Goal: Transaction & Acquisition: Obtain resource

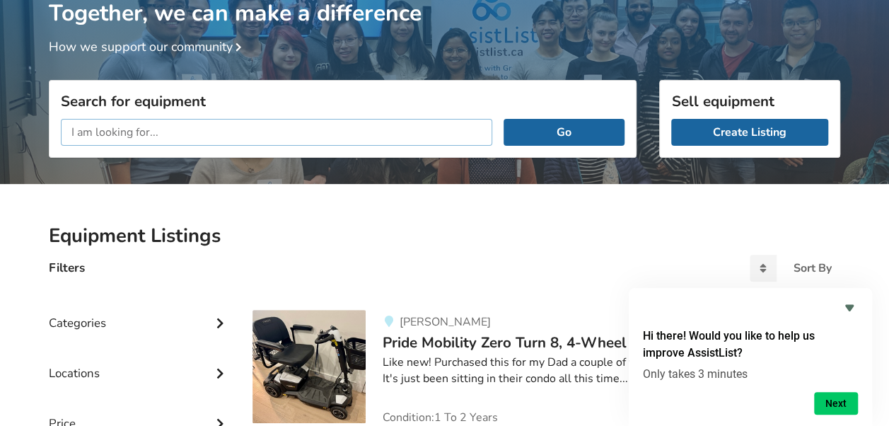
scroll to position [117, 0]
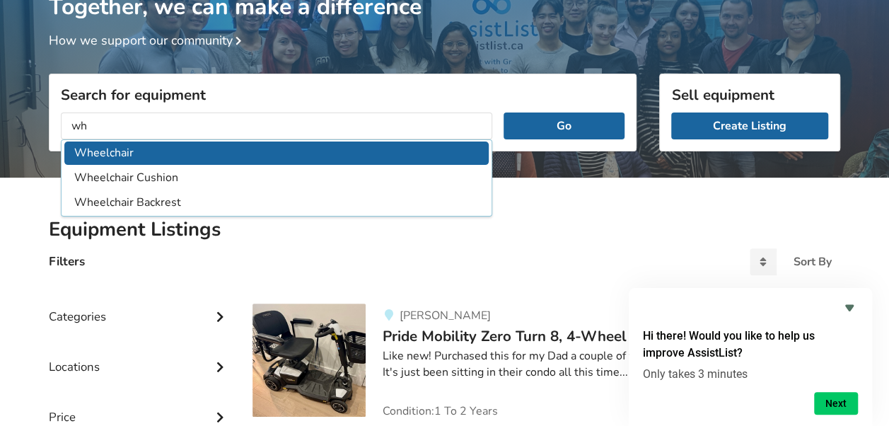
click at [114, 155] on li "Wheelchair" at bounding box center [276, 152] width 424 height 23
type input "Wheelchair"
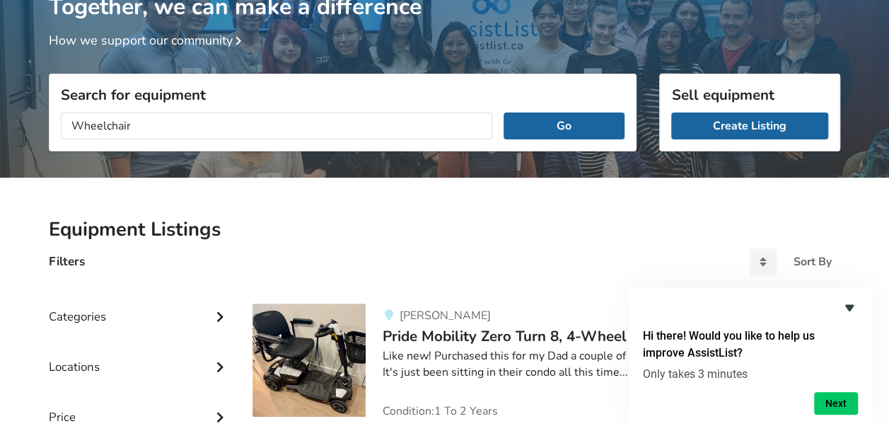
click at [850, 310] on icon "Hide survey" at bounding box center [848, 307] width 17 height 17
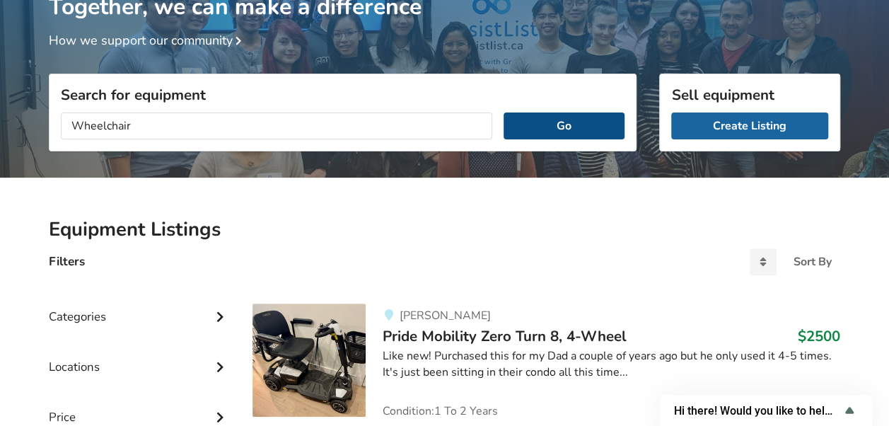
click at [565, 123] on button "Go" at bounding box center [563, 125] width 121 height 27
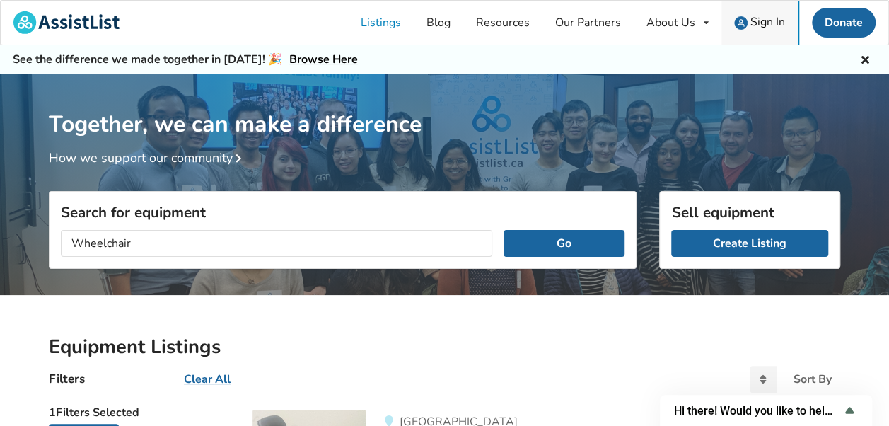
click at [737, 23] on img at bounding box center [740, 22] width 13 height 13
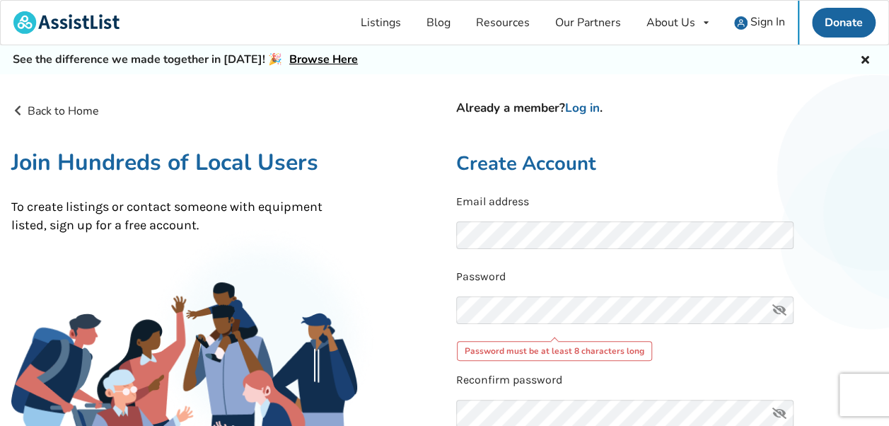
click at [783, 308] on icon at bounding box center [779, 310] width 28 height 28
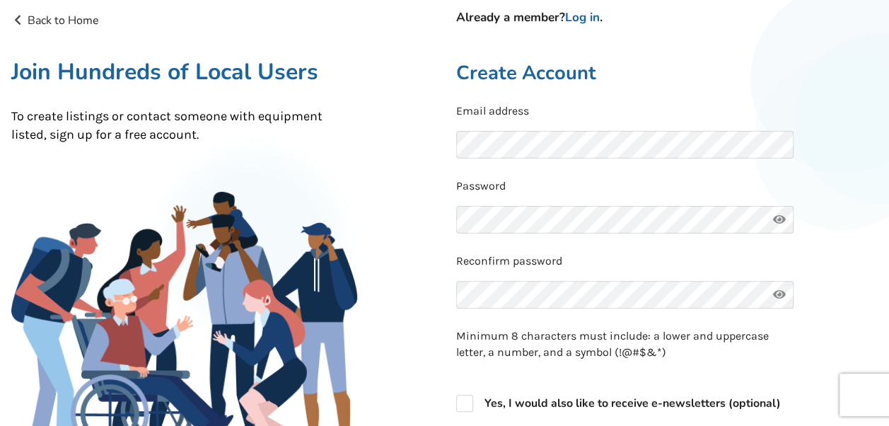
click at [434, 308] on div "Back to Home Already a member? Log in . Join Hundreds of Local Users To create …" at bounding box center [222, 356] width 445 height 688
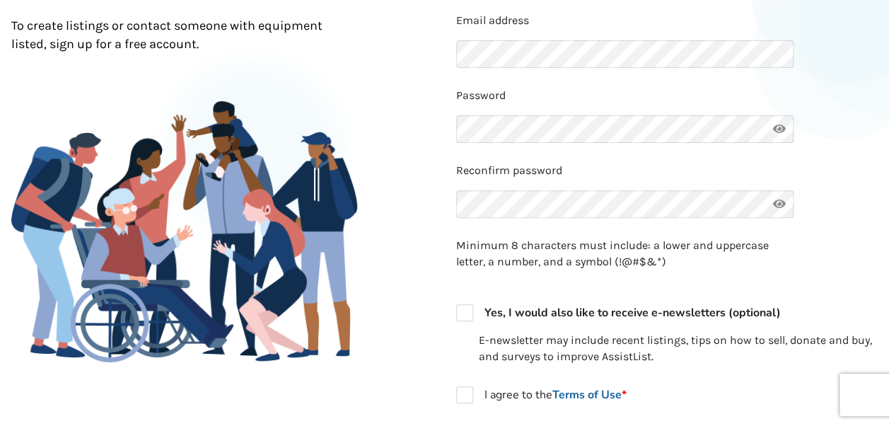
scroll to position [182, 0]
click at [469, 393] on label "I agree to the Terms of Use *" at bounding box center [541, 393] width 170 height 17
checkbox input "true"
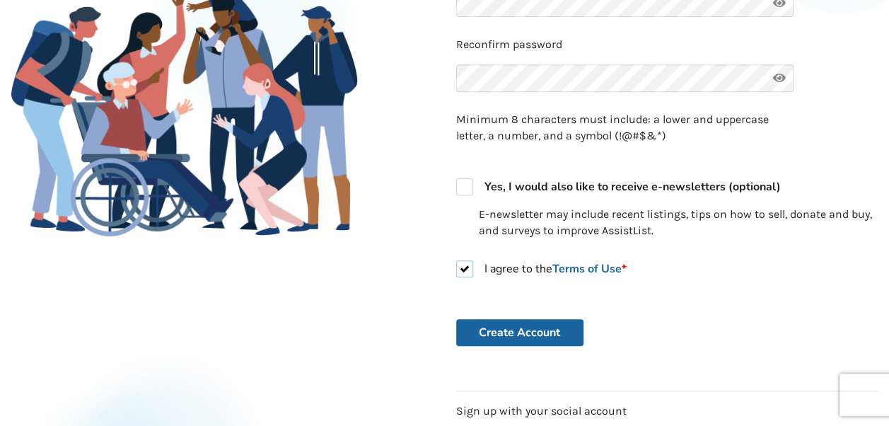
scroll to position [330, 0]
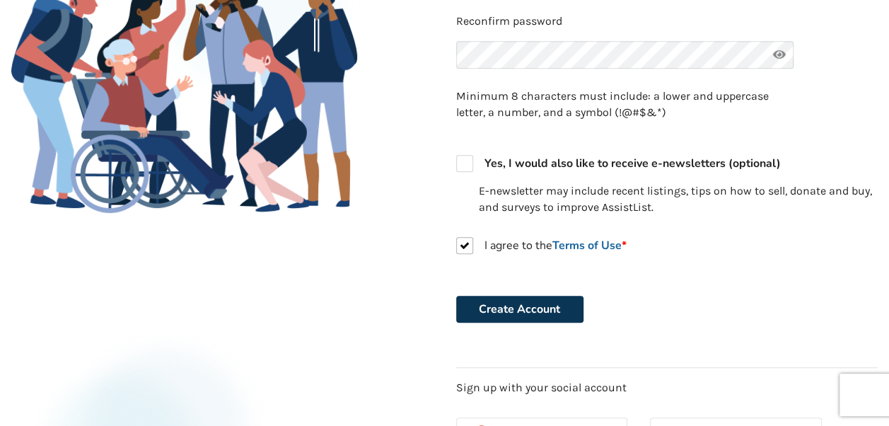
click at [487, 305] on button "Create Account" at bounding box center [519, 308] width 127 height 27
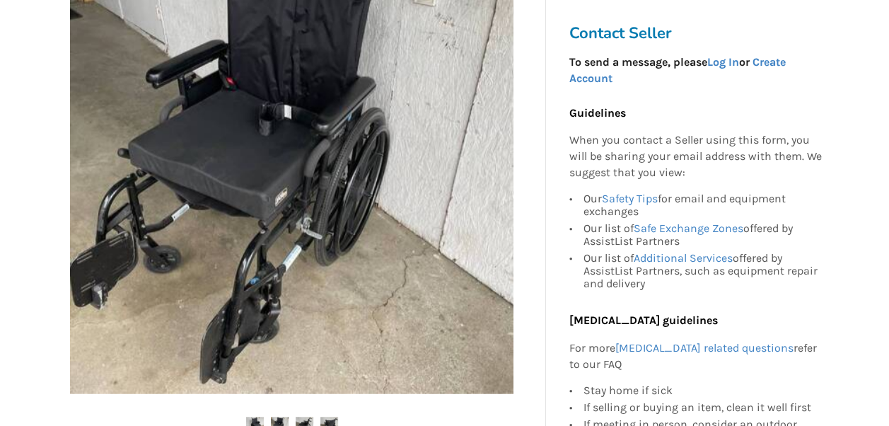
scroll to position [338, 0]
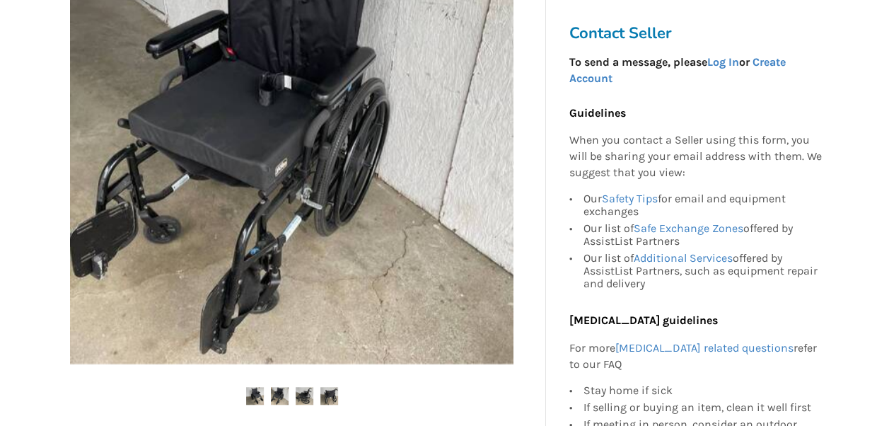
click at [281, 393] on img at bounding box center [280, 396] width 18 height 18
click at [300, 393] on img at bounding box center [304, 396] width 18 height 18
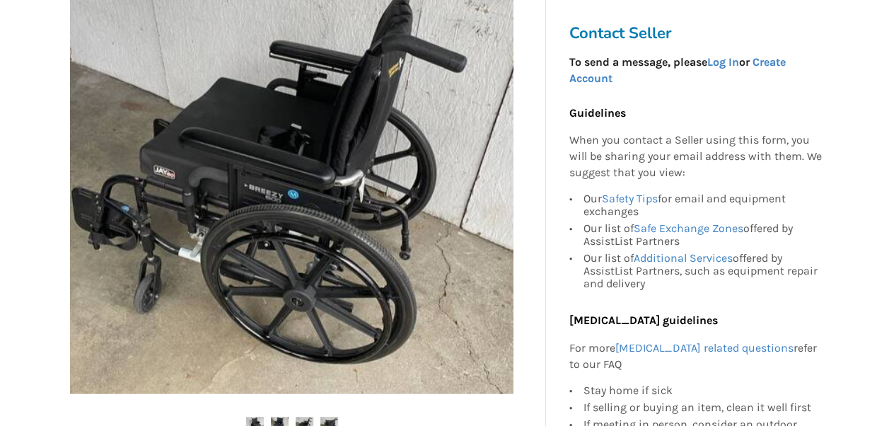
scroll to position [316, 0]
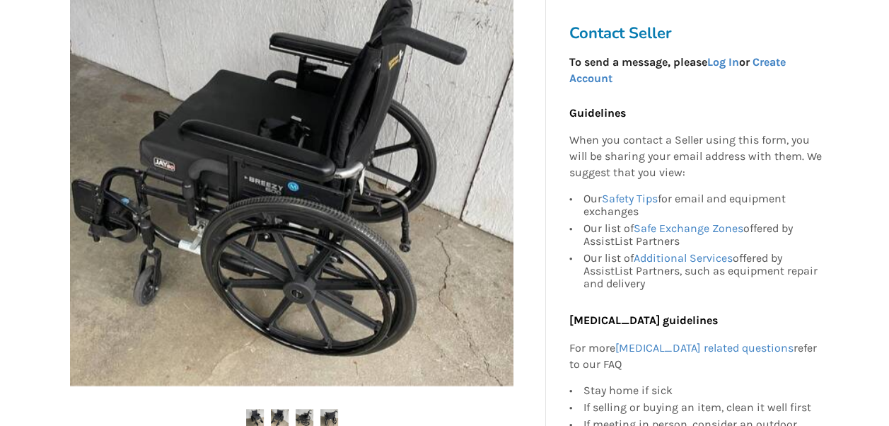
click at [324, 416] on img at bounding box center [329, 418] width 18 height 18
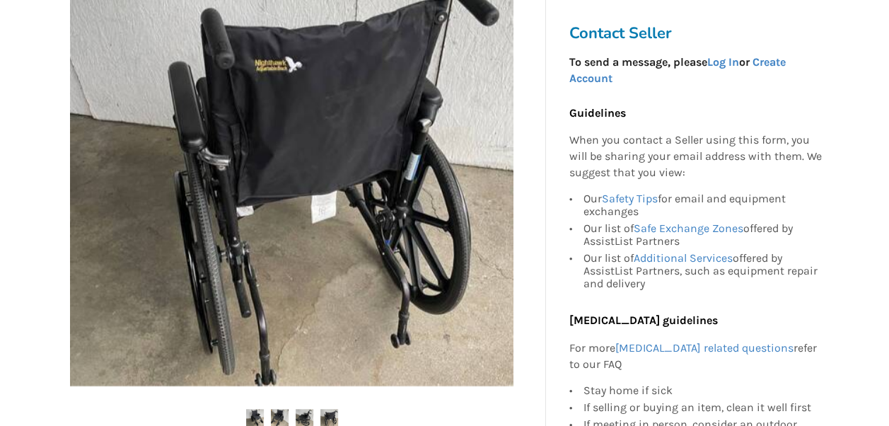
click at [257, 419] on img at bounding box center [255, 418] width 18 height 18
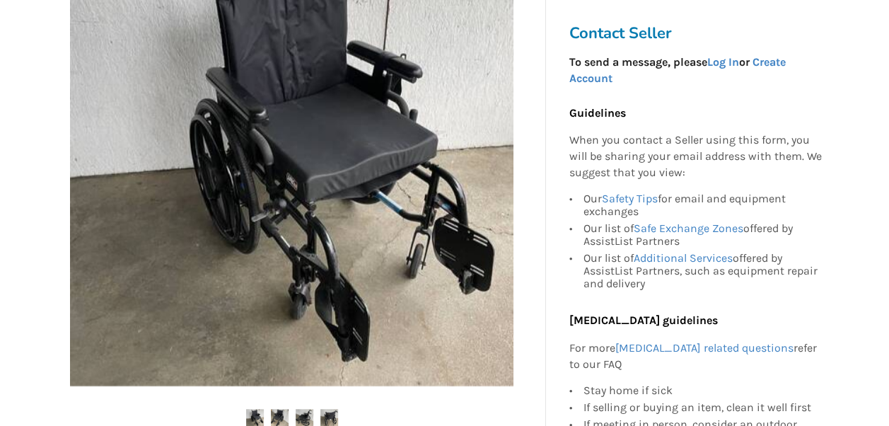
click at [271, 419] on img at bounding box center [280, 418] width 18 height 18
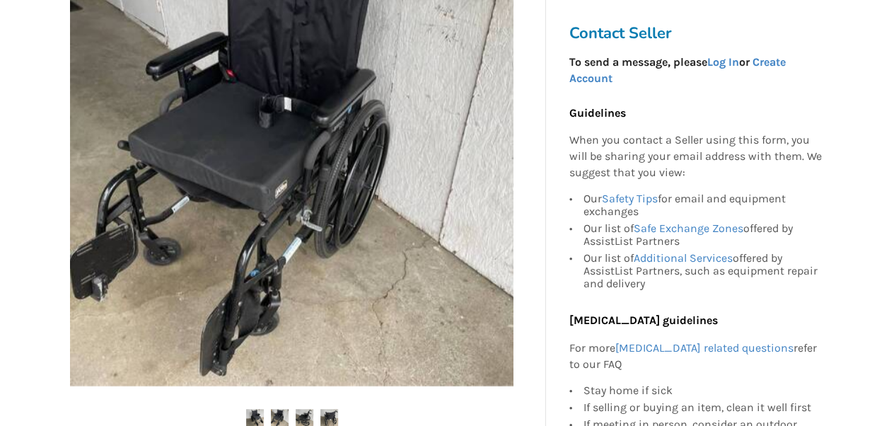
click at [298, 417] on img at bounding box center [304, 418] width 18 height 18
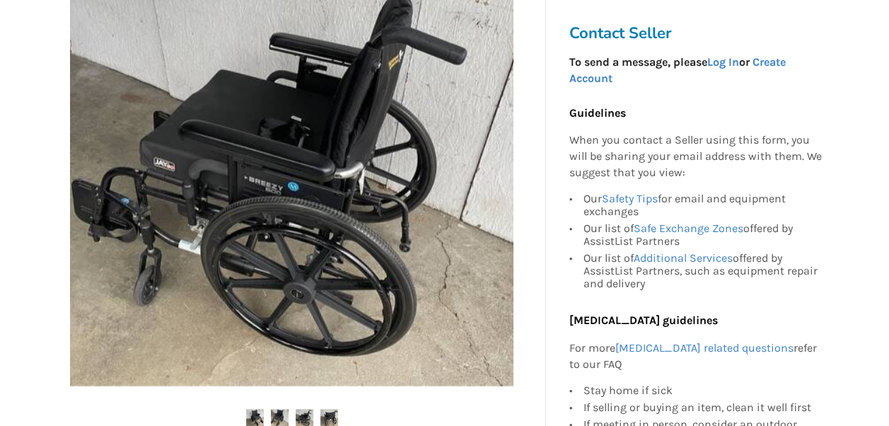
click at [332, 414] on img at bounding box center [329, 418] width 18 height 18
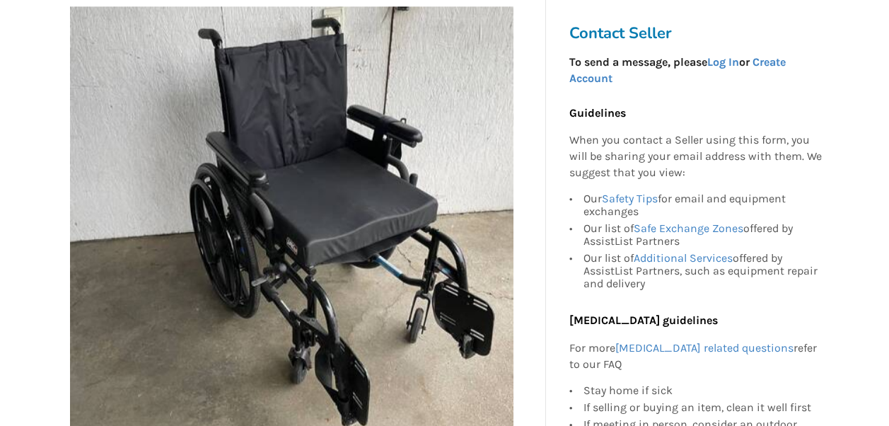
scroll to position [271, 0]
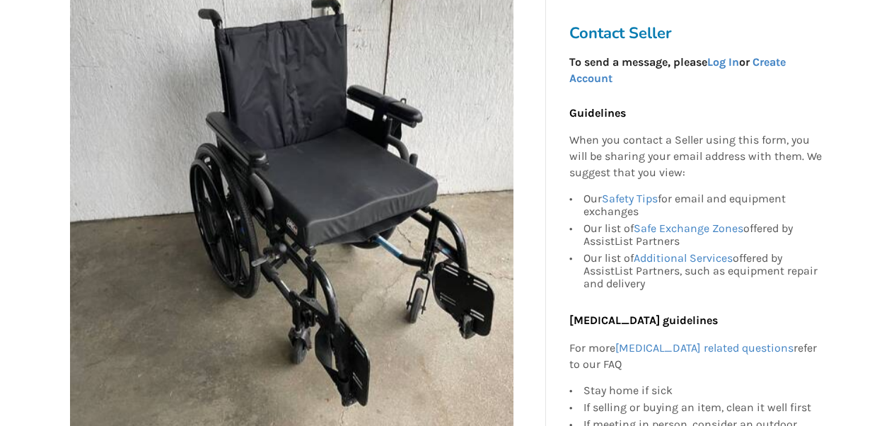
click at [210, 242] on img at bounding box center [291, 208] width 443 height 443
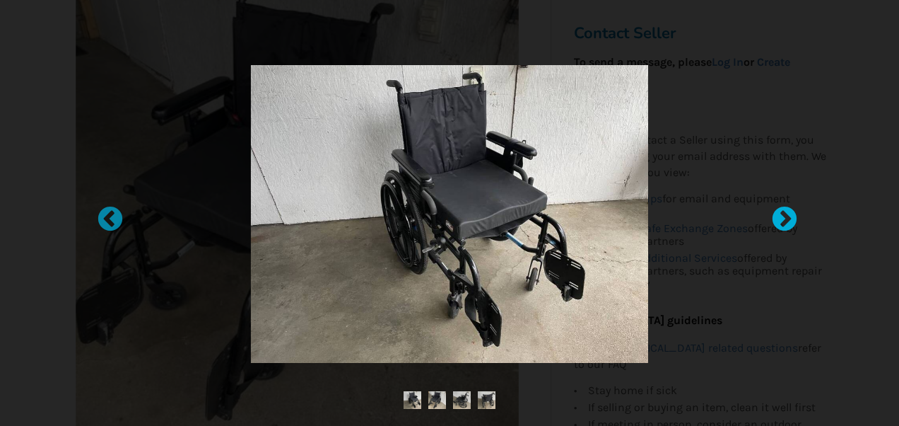
click at [776, 216] on div at bounding box center [777, 213] width 14 height 14
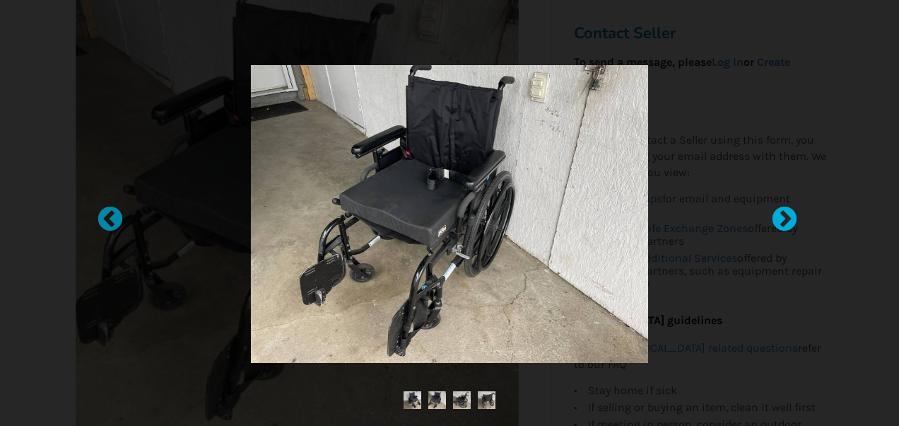
click at [776, 216] on div at bounding box center [777, 213] width 14 height 14
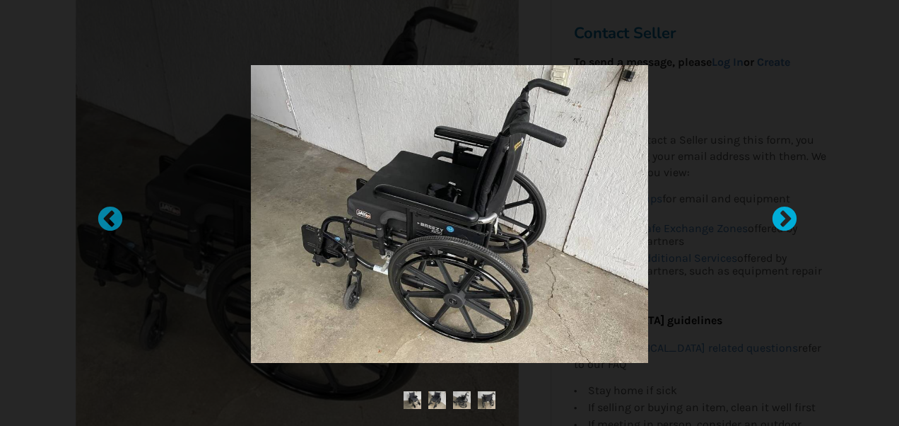
click at [776, 216] on div at bounding box center [777, 213] width 14 height 14
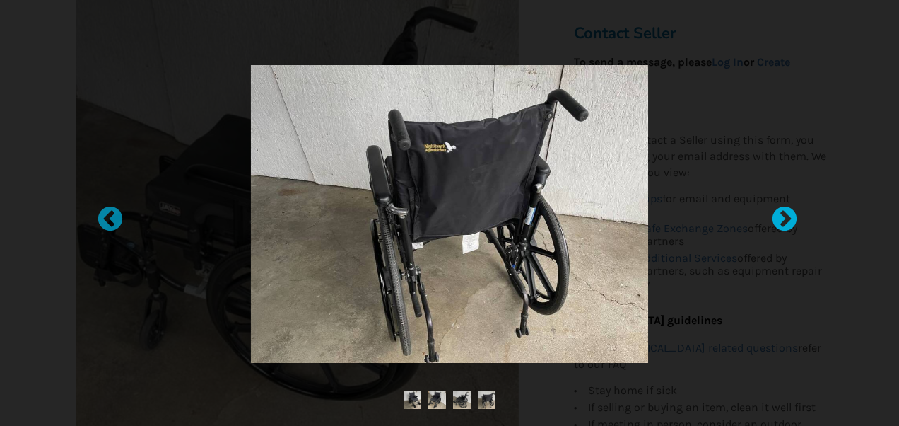
click at [785, 220] on div at bounding box center [777, 213] width 14 height 14
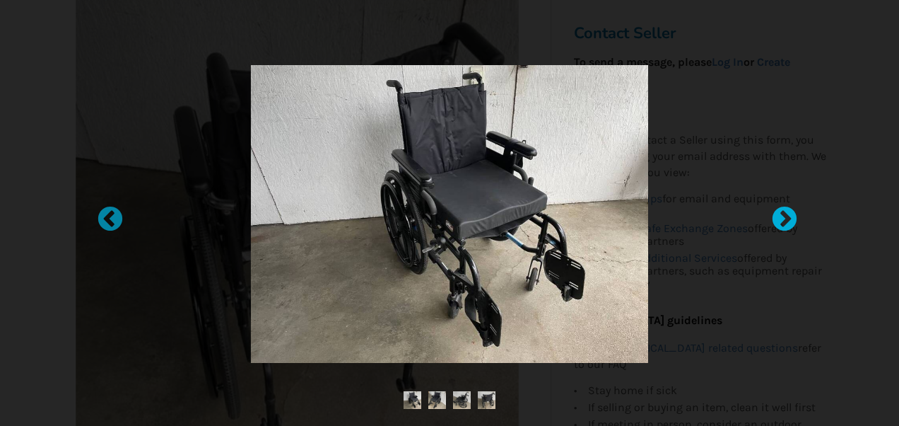
click at [785, 216] on div at bounding box center [777, 213] width 14 height 14
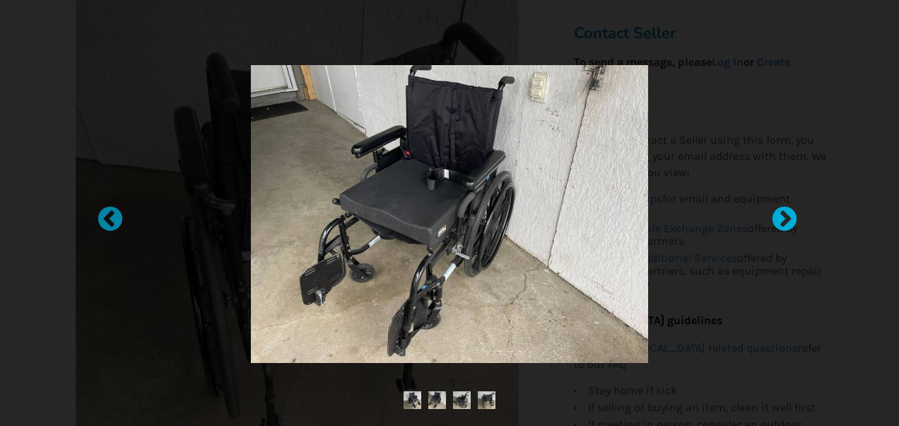
click at [785, 216] on div at bounding box center [777, 213] width 14 height 14
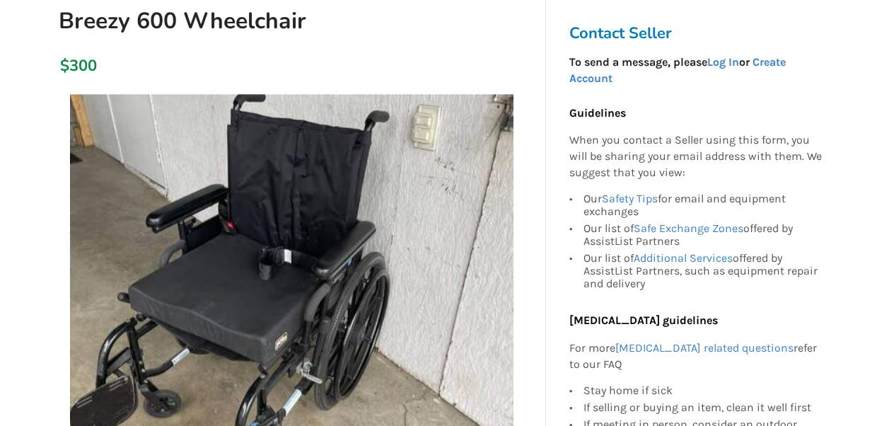
scroll to position [163, 0]
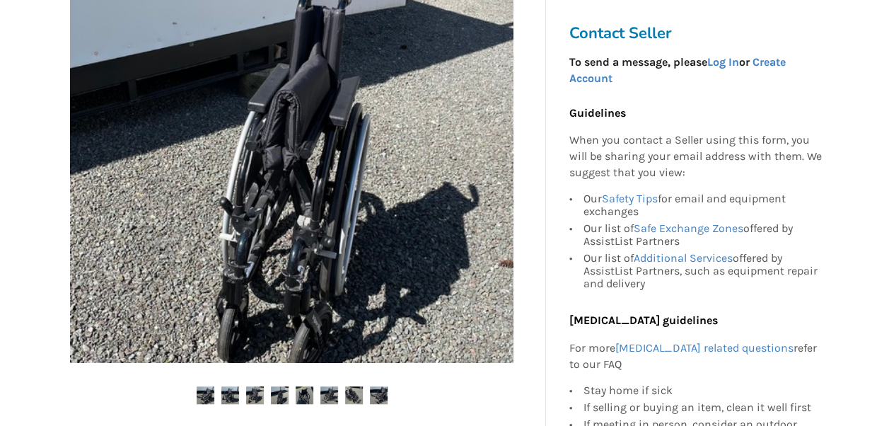
scroll to position [367, 0]
click at [205, 393] on img at bounding box center [206, 396] width 18 height 18
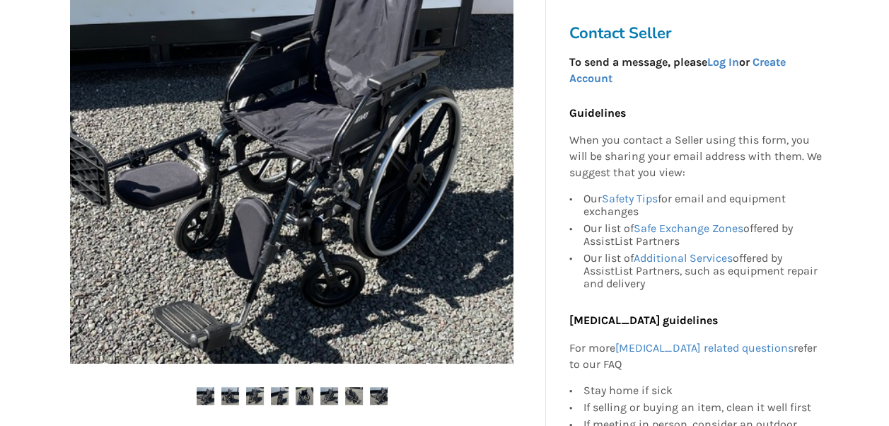
click at [235, 401] on img at bounding box center [230, 396] width 18 height 18
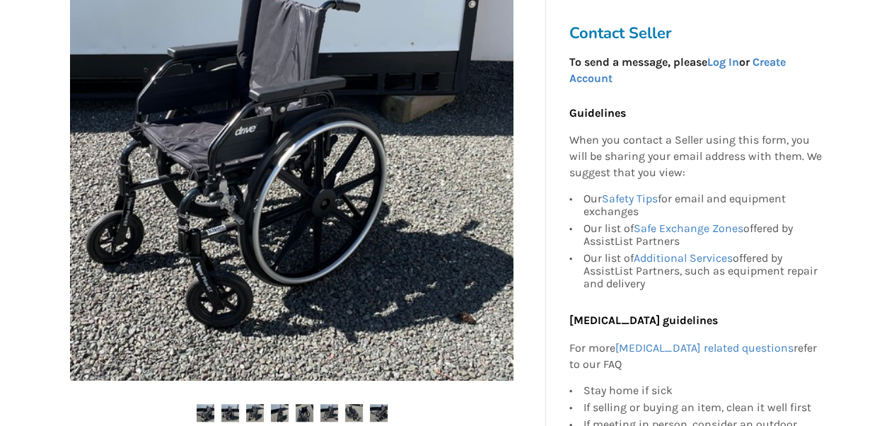
scroll to position [348, 0]
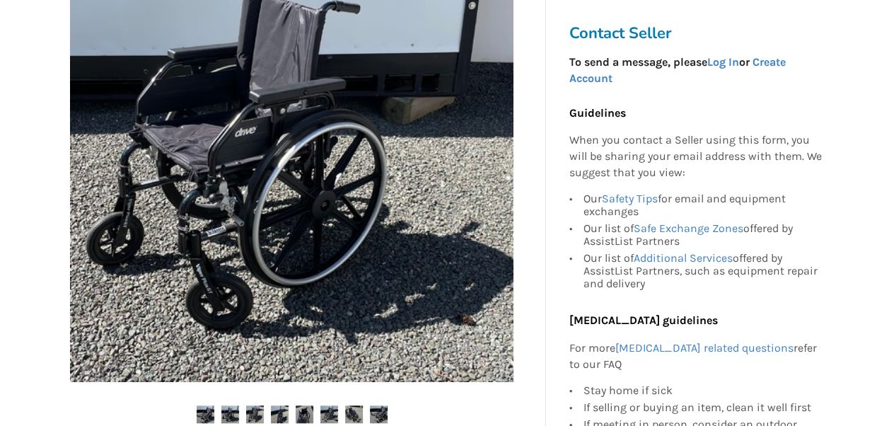
click at [259, 410] on img at bounding box center [255, 414] width 18 height 18
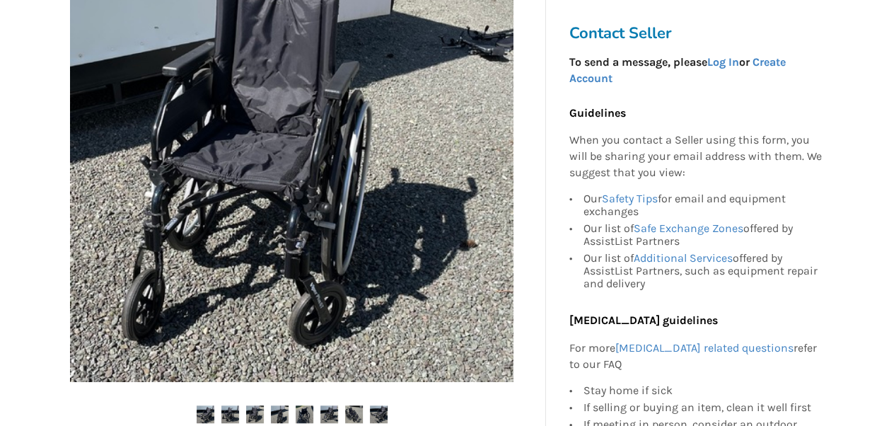
click at [276, 409] on img at bounding box center [280, 414] width 18 height 18
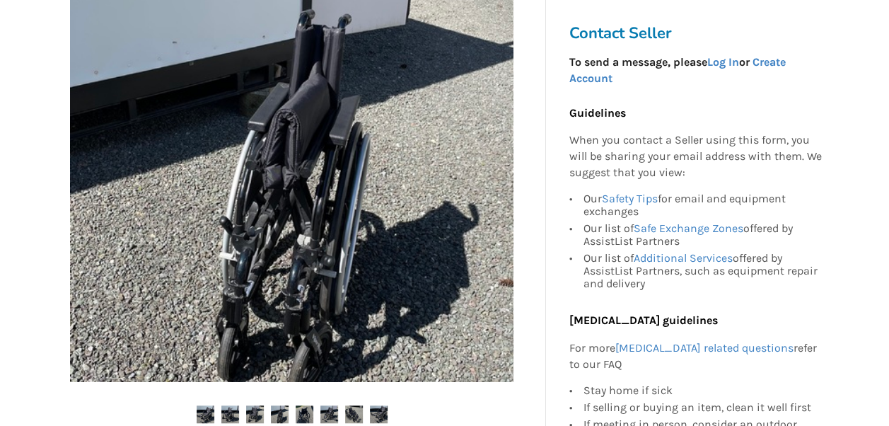
click at [294, 408] on ul at bounding box center [292, 414] width 486 height 19
click at [315, 413] on ul at bounding box center [292, 414] width 486 height 19
click at [313, 413] on ul at bounding box center [292, 414] width 486 height 19
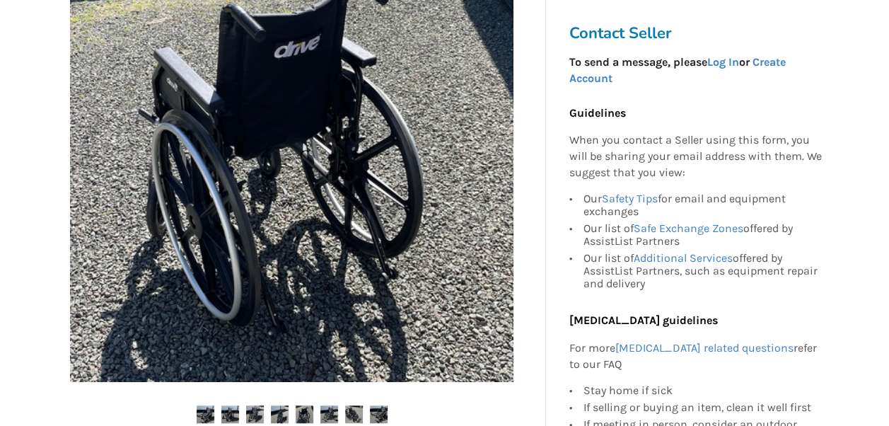
click at [303, 411] on img at bounding box center [304, 414] width 18 height 18
click at [331, 414] on img at bounding box center [329, 414] width 18 height 18
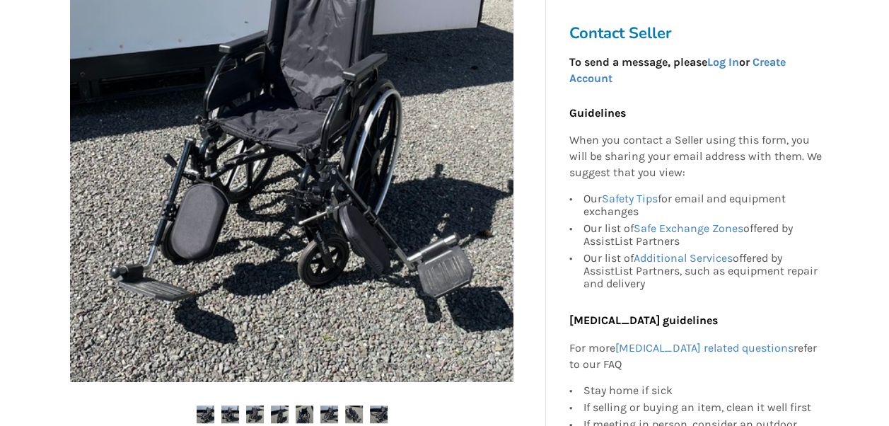
click at [358, 418] on img at bounding box center [354, 414] width 18 height 18
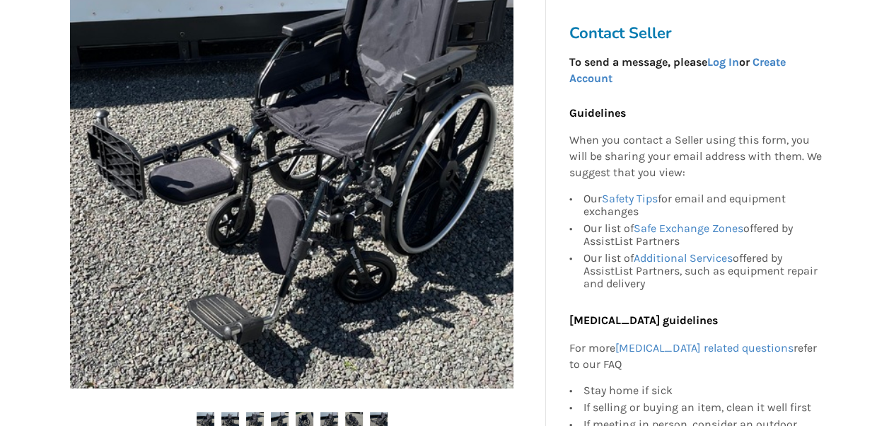
scroll to position [343, 0]
click at [370, 408] on div at bounding box center [292, 196] width 486 height 518
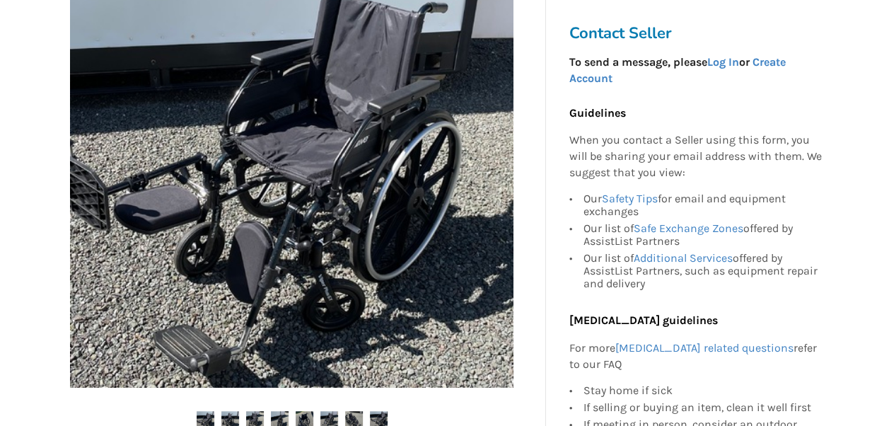
click at [352, 412] on img at bounding box center [354, 420] width 18 height 18
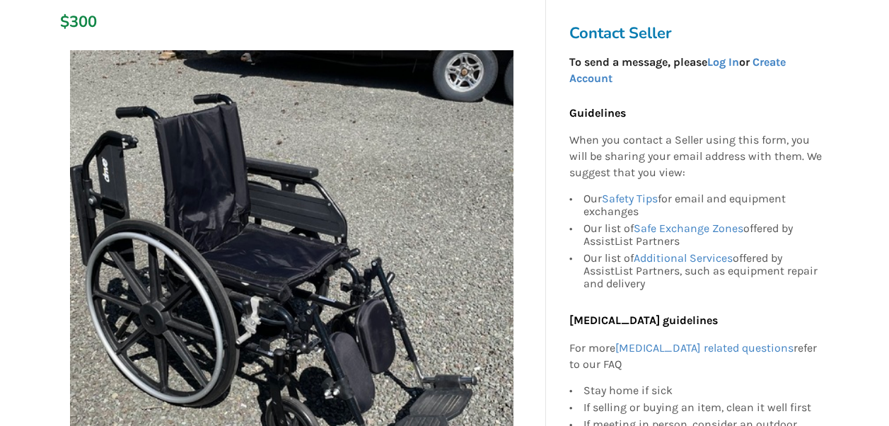
scroll to position [235, 0]
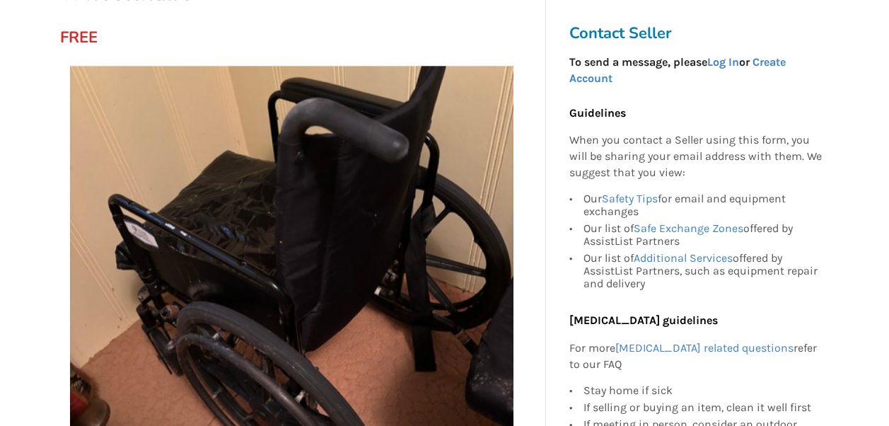
scroll to position [192, 0]
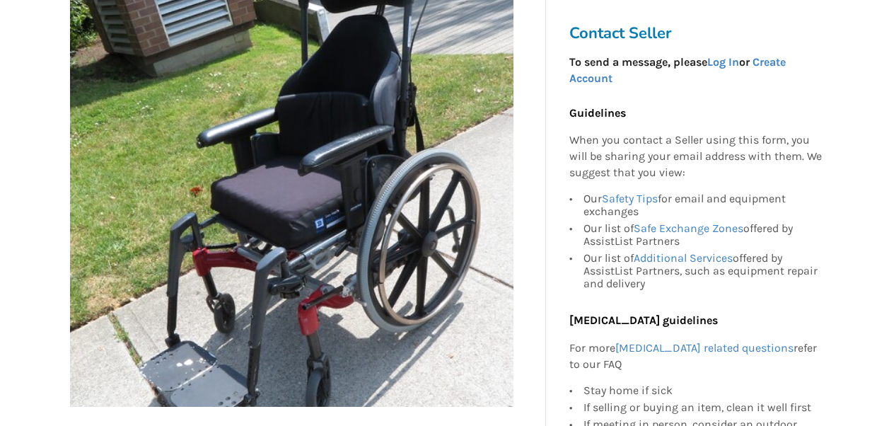
scroll to position [356, 0]
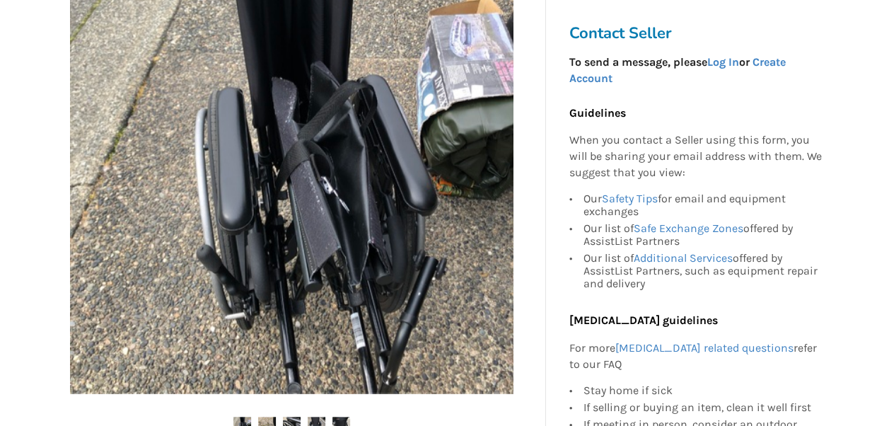
scroll to position [331, 0]
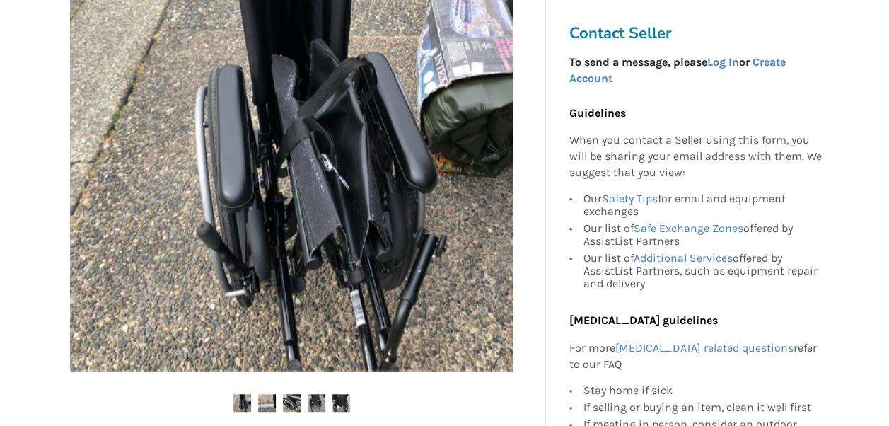
click at [240, 410] on img at bounding box center [242, 403] width 18 height 18
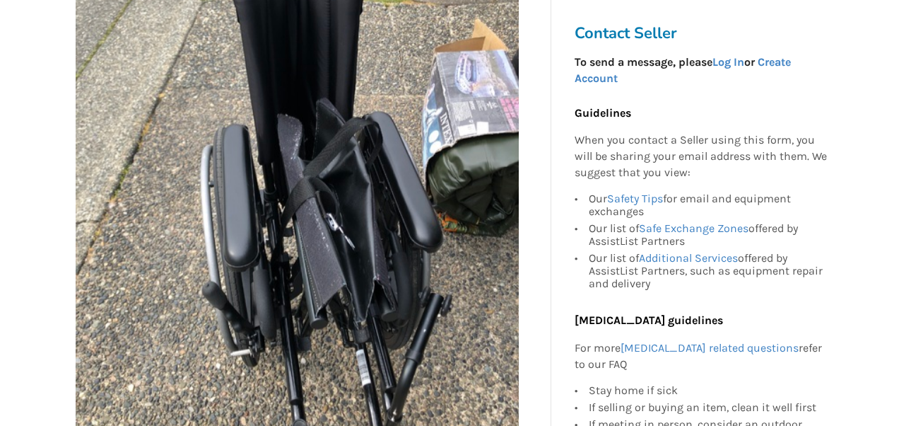
scroll to position [273, 0]
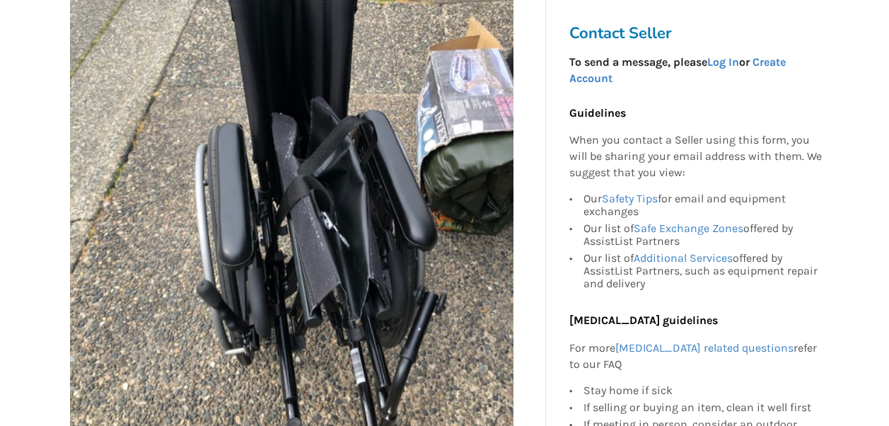
click at [297, 334] on img at bounding box center [291, 206] width 443 height 443
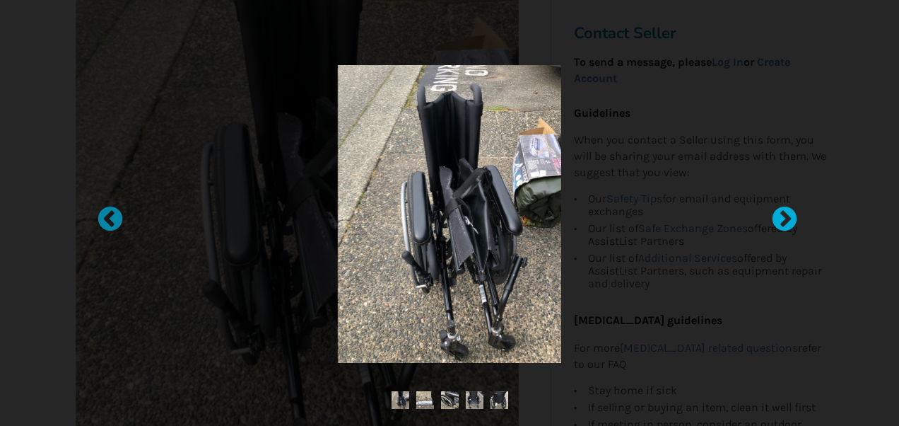
click at [785, 213] on div at bounding box center [777, 213] width 14 height 14
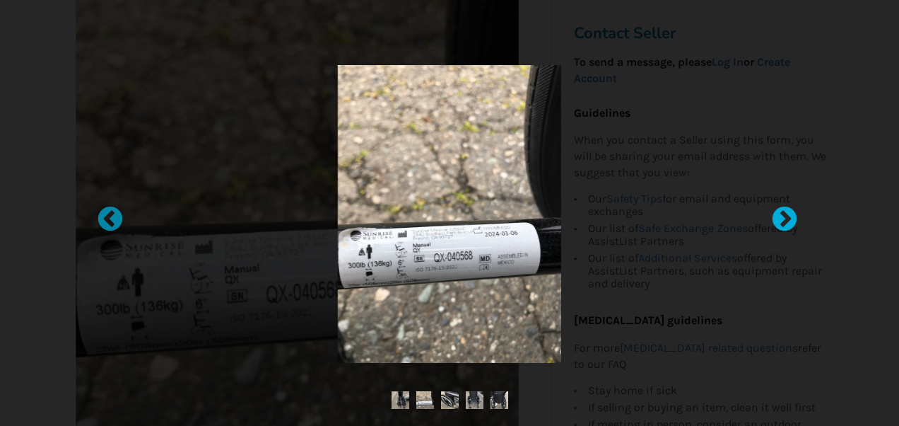
click at [785, 213] on div at bounding box center [777, 213] width 14 height 14
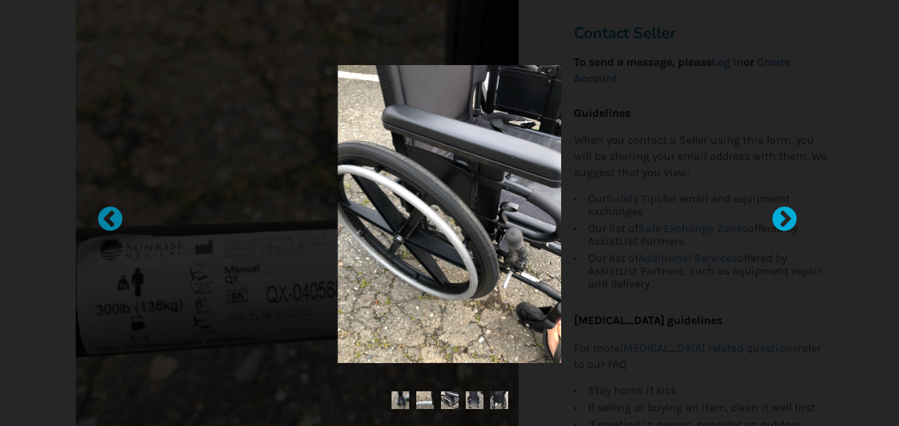
click at [785, 213] on div at bounding box center [777, 213] width 14 height 14
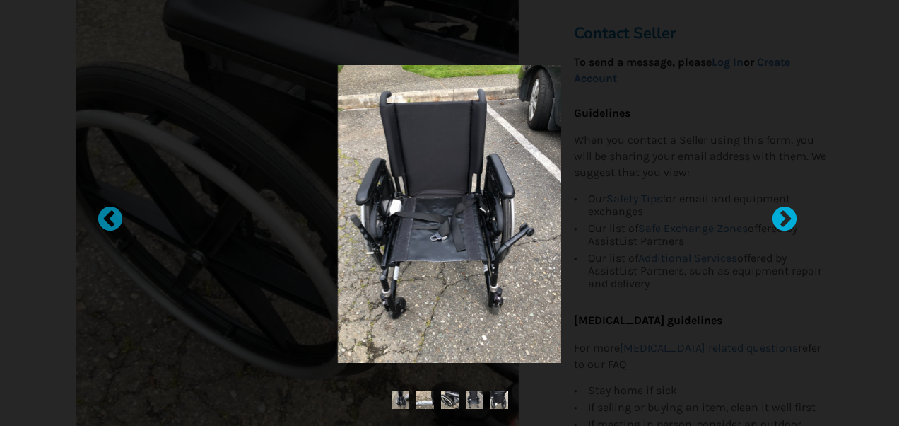
click at [785, 213] on div at bounding box center [777, 213] width 14 height 14
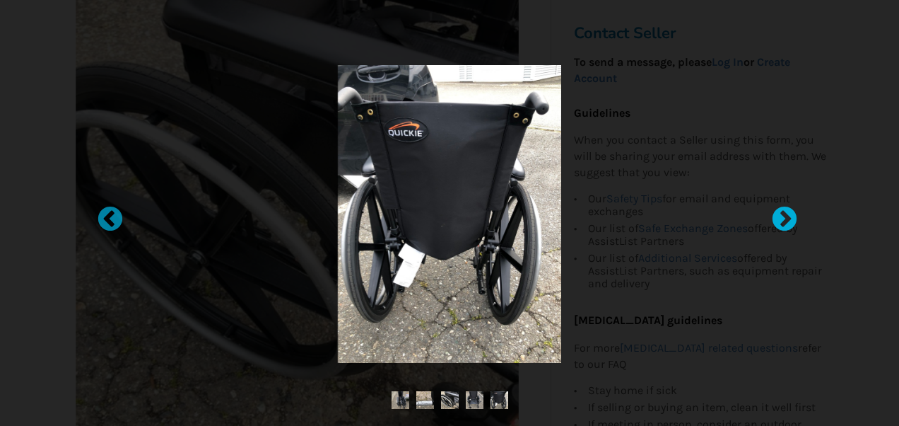
click at [785, 213] on div at bounding box center [777, 213] width 14 height 14
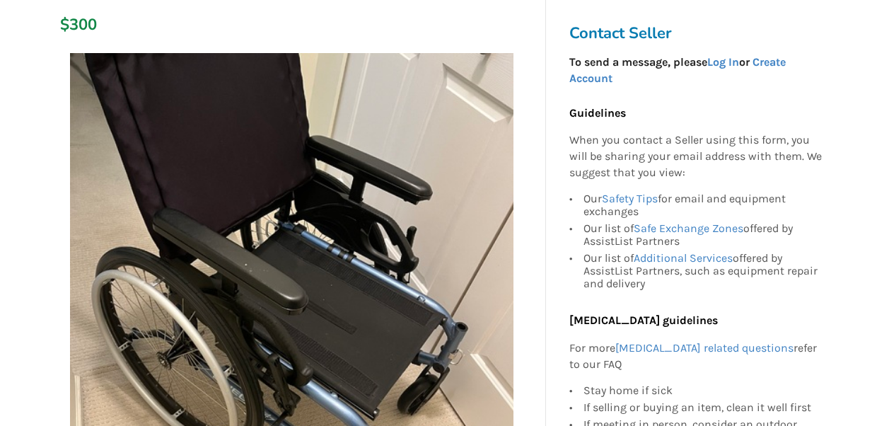
scroll to position [235, 0]
click at [196, 242] on img at bounding box center [291, 273] width 443 height 443
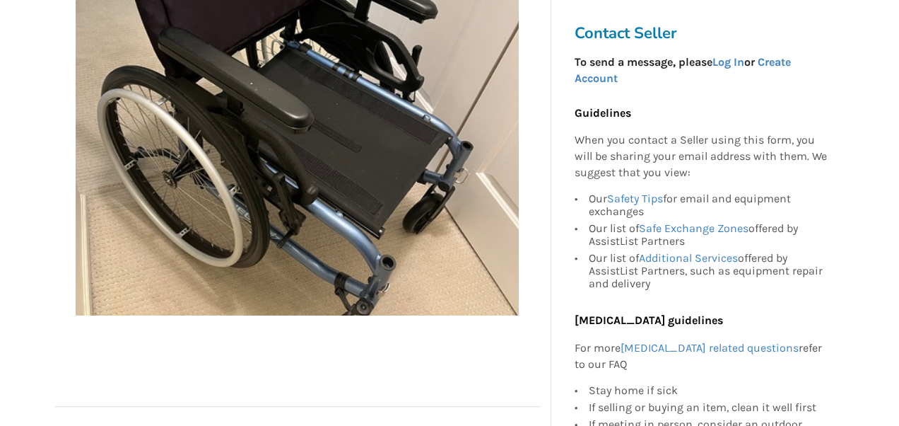
scroll to position [414, 0]
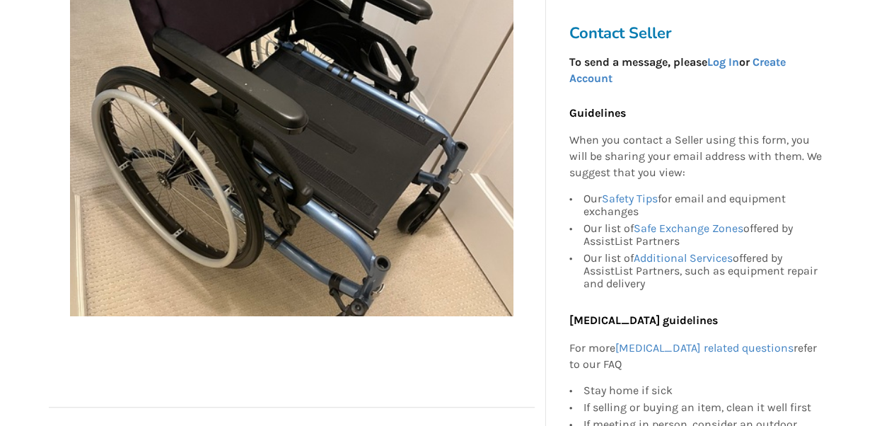
click at [177, 205] on img at bounding box center [291, 94] width 443 height 443
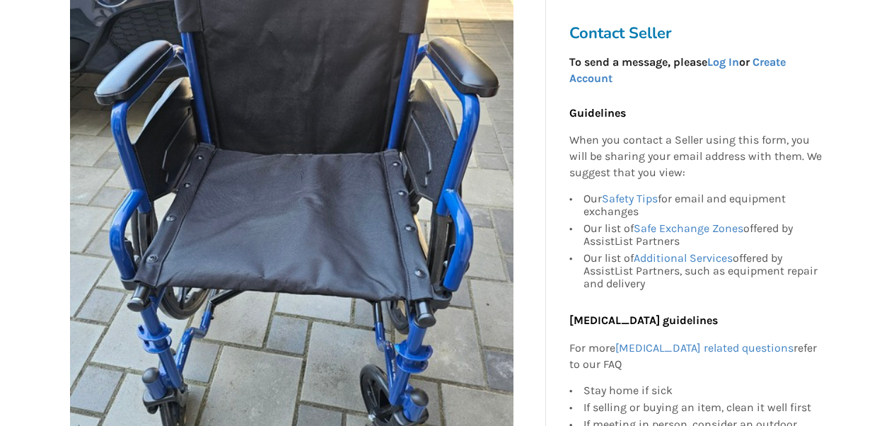
scroll to position [327, 0]
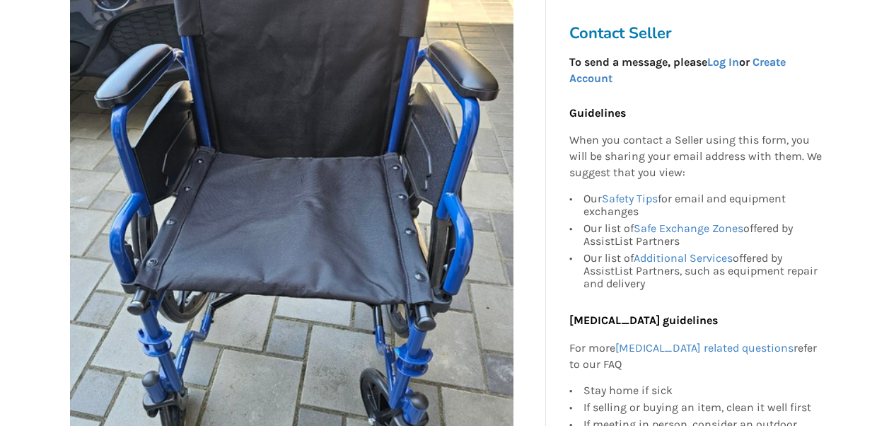
click at [197, 245] on img at bounding box center [291, 210] width 443 height 443
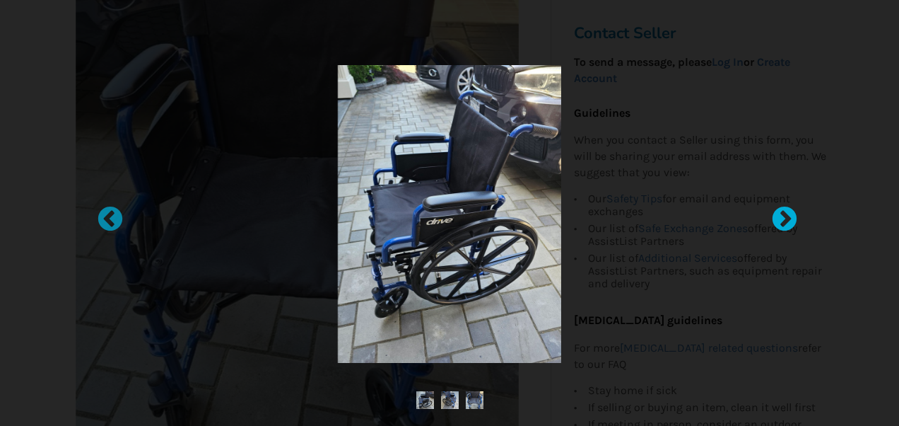
click at [785, 219] on div at bounding box center [777, 213] width 14 height 14
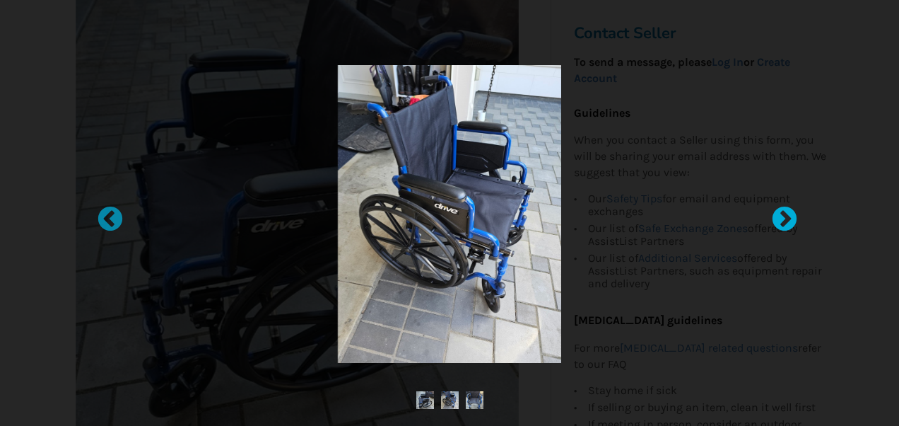
click at [785, 219] on div at bounding box center [777, 213] width 14 height 14
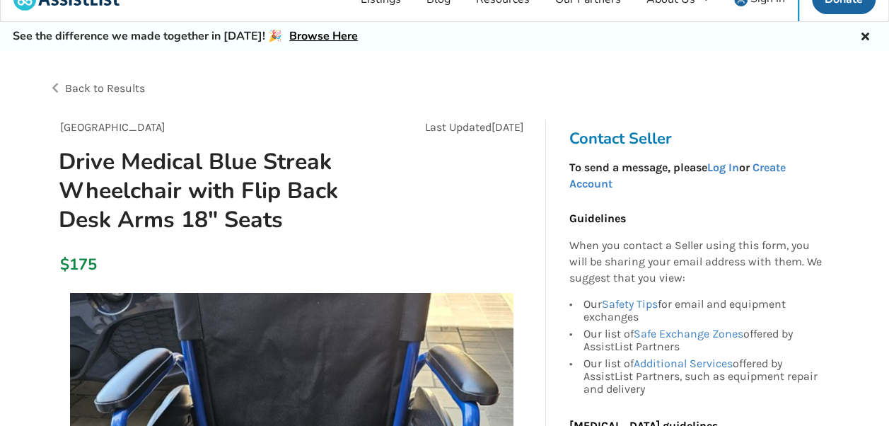
scroll to position [0, 0]
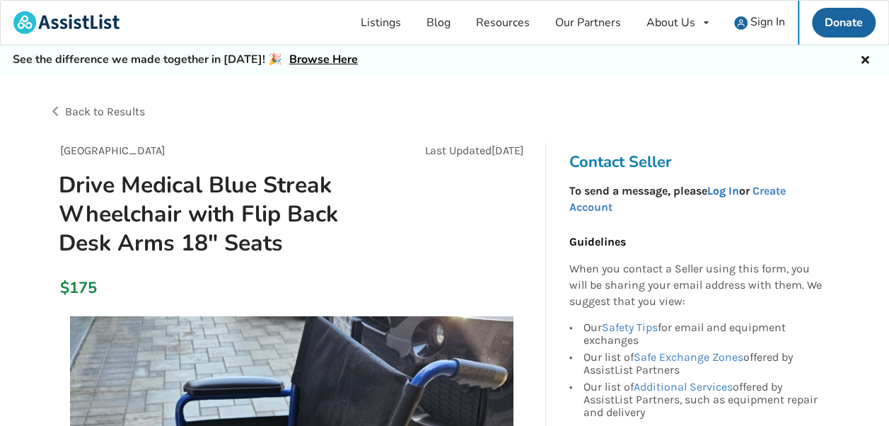
click at [727, 185] on link "Log In" at bounding box center [722, 190] width 32 height 13
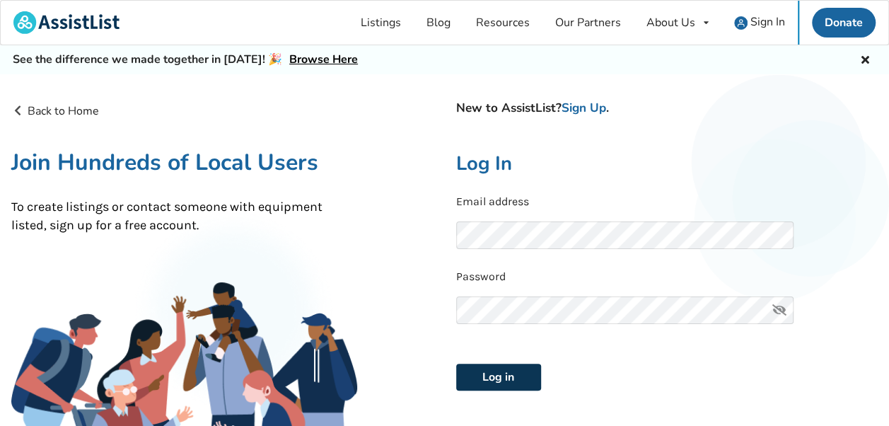
click at [496, 373] on button "Log in" at bounding box center [498, 376] width 85 height 27
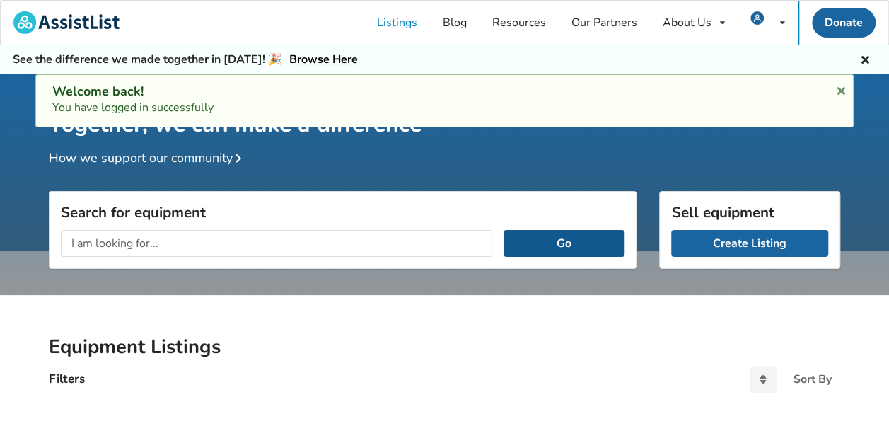
scroll to position [71, 0]
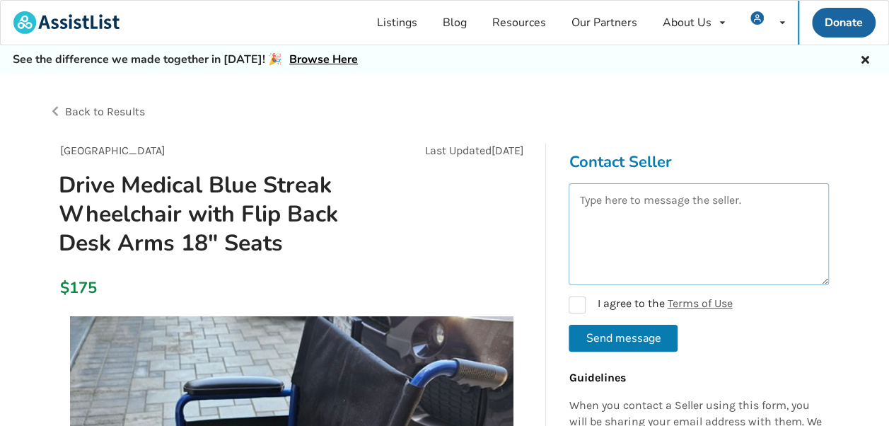
click at [597, 213] on textarea at bounding box center [698, 234] width 260 height 102
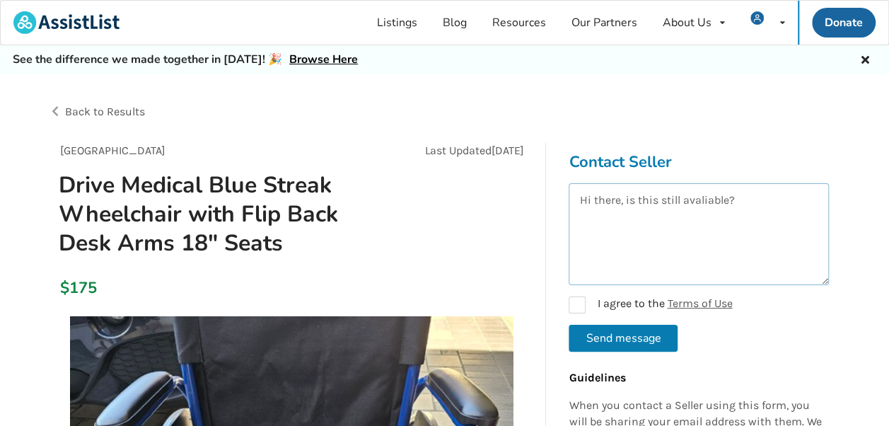
click at [712, 201] on textarea "Hi there, is this still avaliable?" at bounding box center [698, 234] width 260 height 102
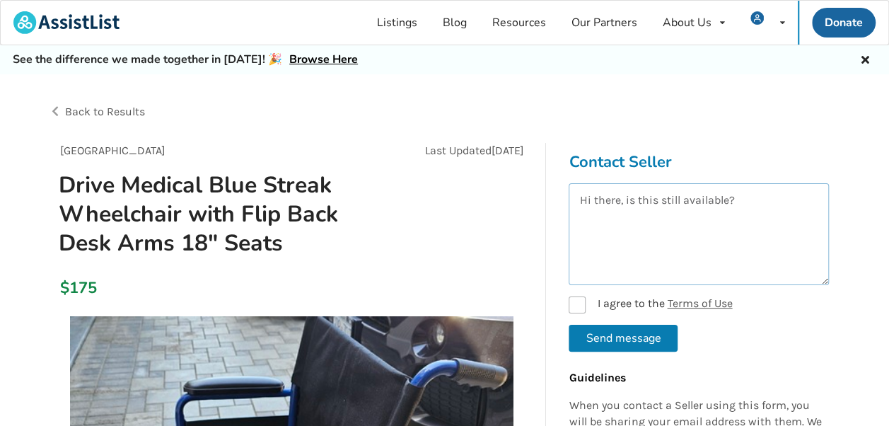
type textarea "Hi there, is this still available?"
click at [575, 300] on label "I agree to the Terms of Use" at bounding box center [649, 304] width 163 height 17
checkbox input "true"
click at [595, 325] on button "Send message" at bounding box center [622, 337] width 109 height 27
checkbox input "false"
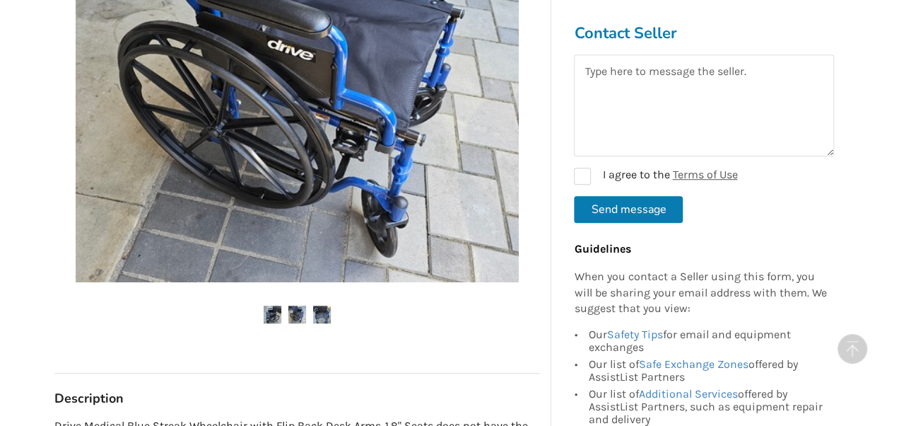
scroll to position [476, 0]
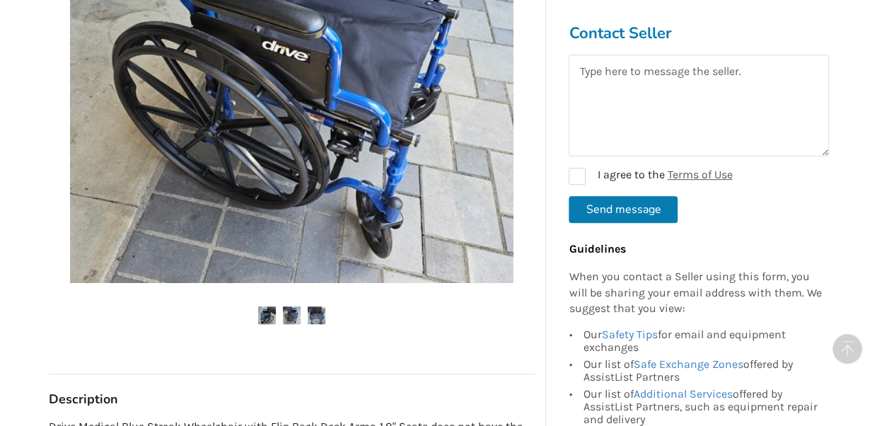
click at [283, 161] on img at bounding box center [291, 61] width 443 height 443
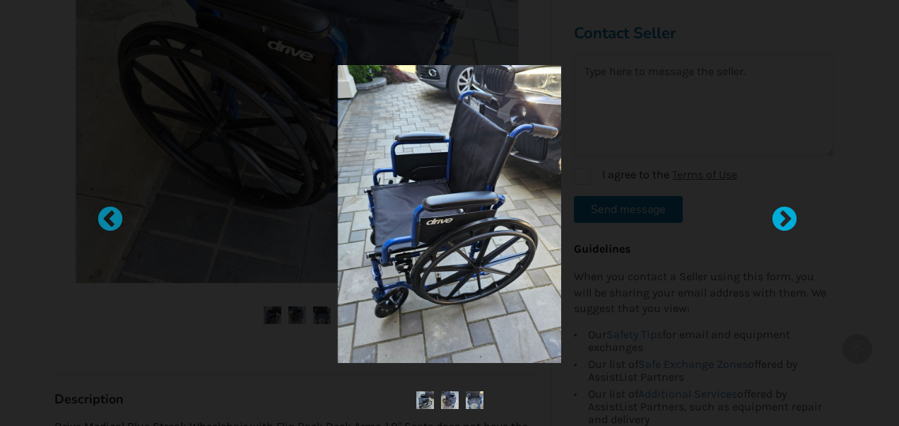
click at [785, 218] on div at bounding box center [777, 213] width 14 height 14
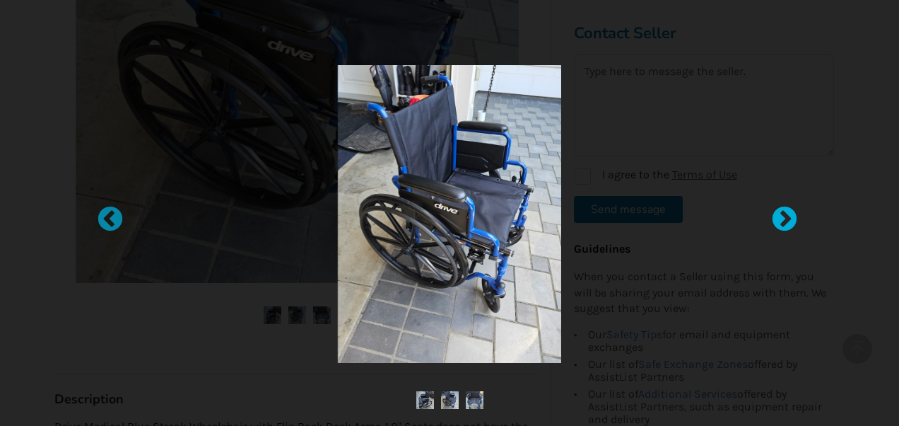
click at [785, 218] on div at bounding box center [777, 213] width 14 height 14
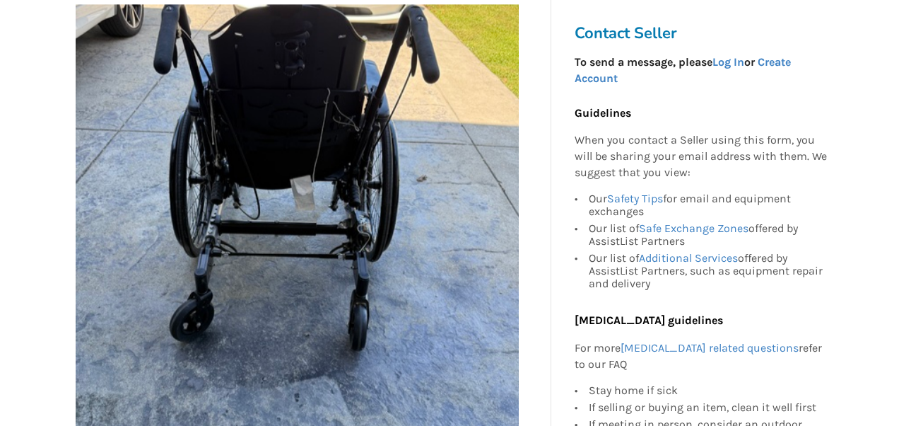
scroll to position [259, 0]
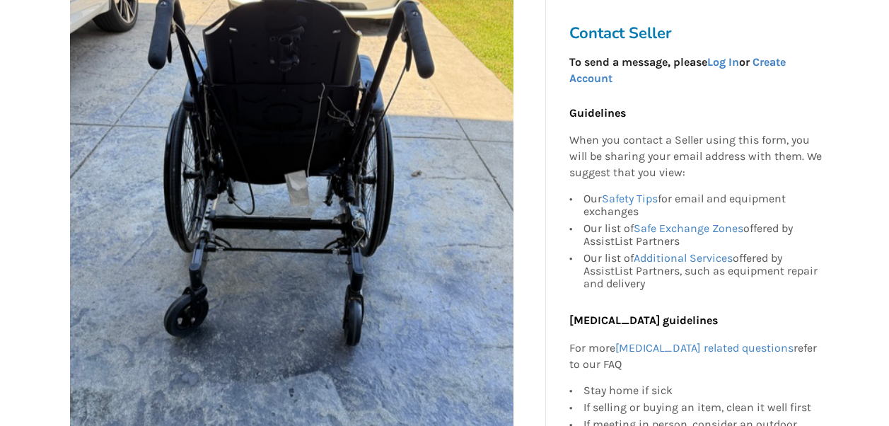
click at [148, 190] on img at bounding box center [291, 220] width 443 height 443
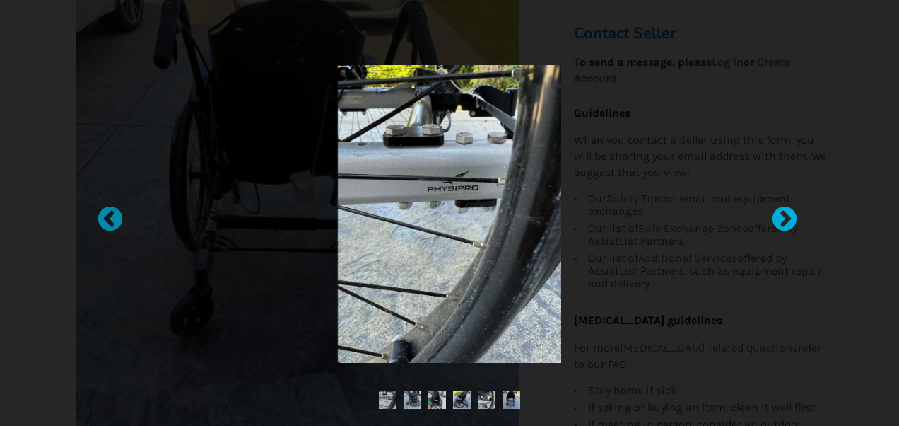
click at [775, 212] on div at bounding box center [777, 213] width 14 height 14
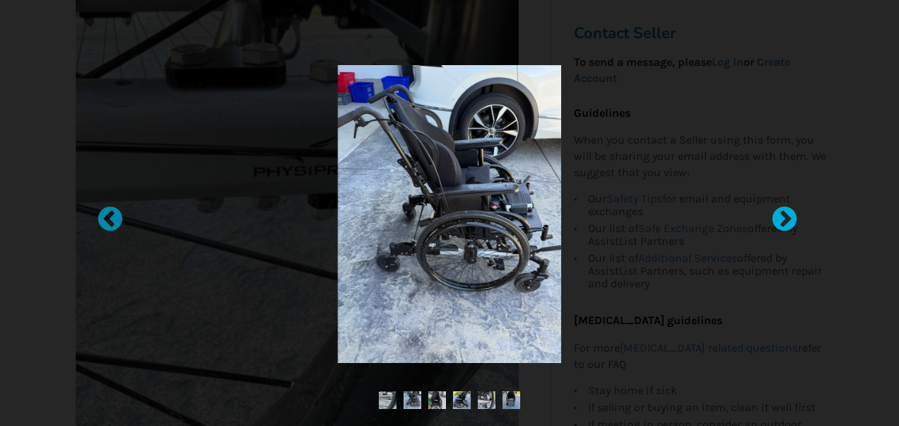
click at [775, 212] on div at bounding box center [777, 213] width 14 height 14
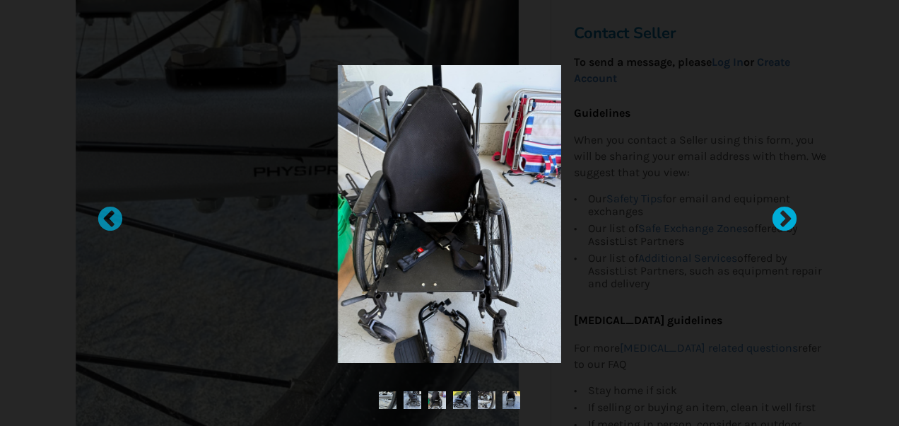
click at [775, 212] on div at bounding box center [777, 213] width 14 height 14
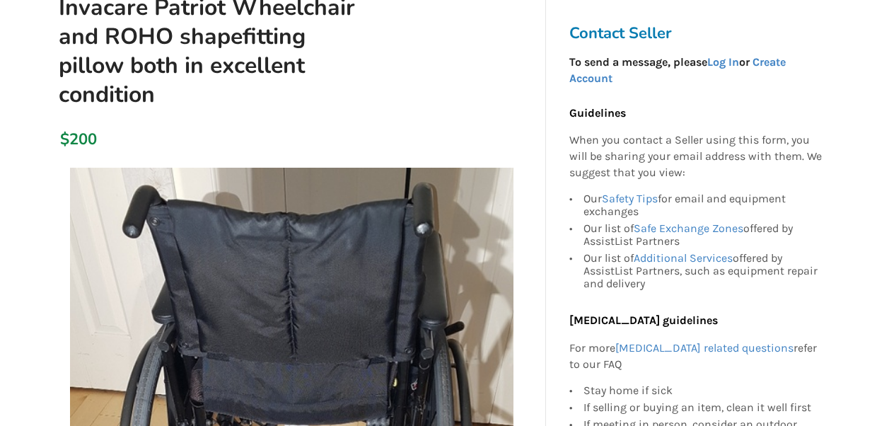
scroll to position [238, 0]
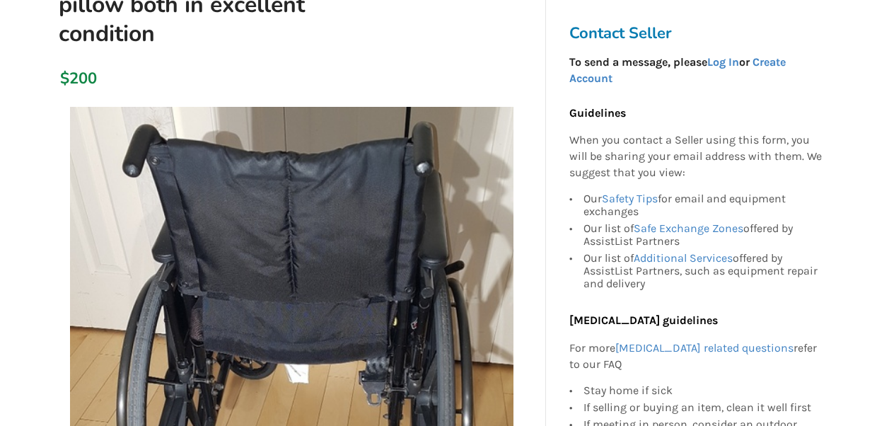
click at [133, 226] on img at bounding box center [291, 328] width 443 height 443
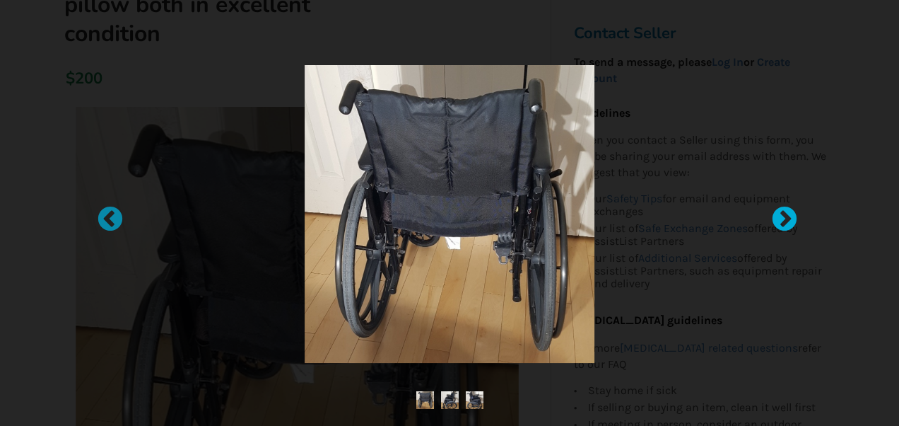
click at [782, 220] on div at bounding box center [777, 213] width 14 height 14
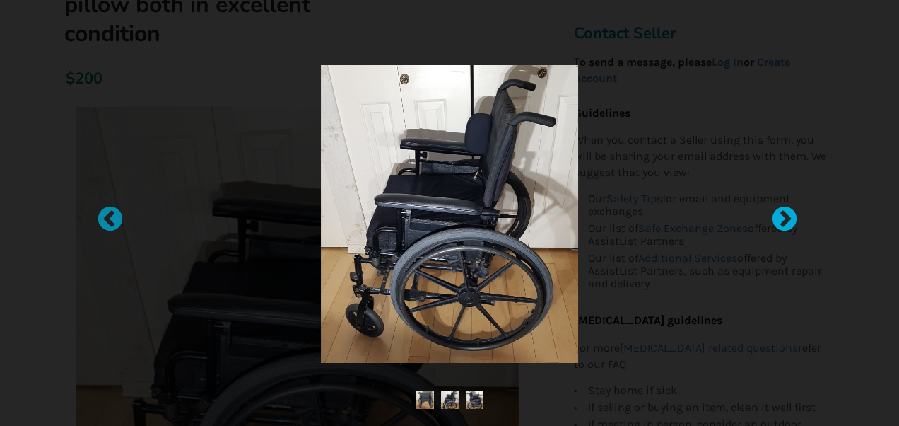
click at [782, 220] on div at bounding box center [777, 213] width 14 height 14
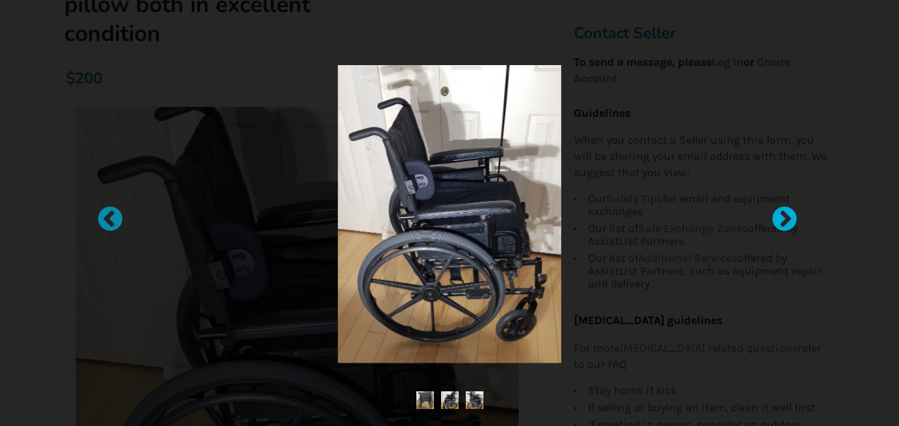
click at [782, 220] on div at bounding box center [777, 213] width 14 height 14
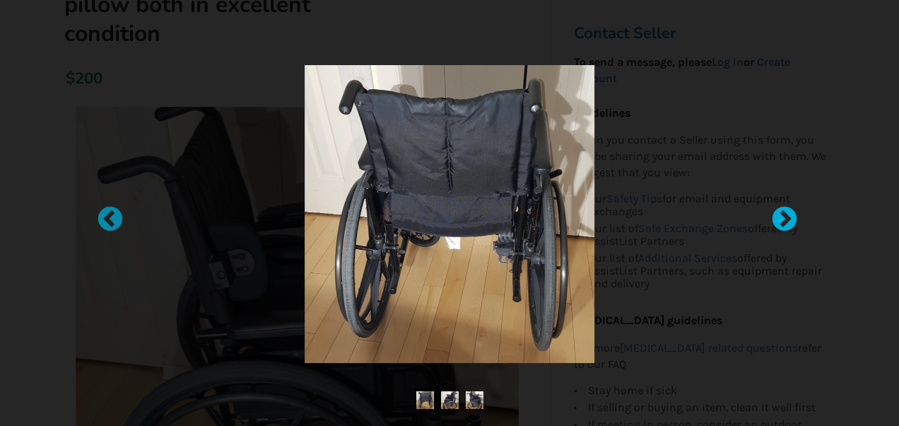
click at [782, 220] on div at bounding box center [777, 213] width 14 height 14
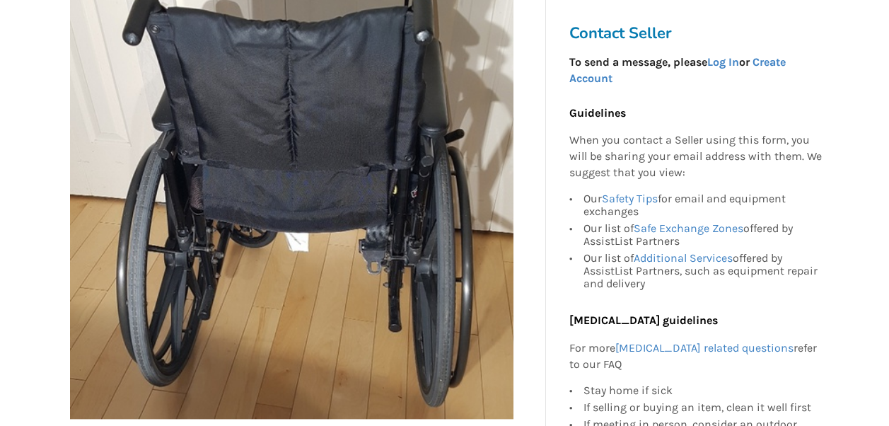
scroll to position [369, 0]
click at [204, 216] on img at bounding box center [291, 197] width 443 height 443
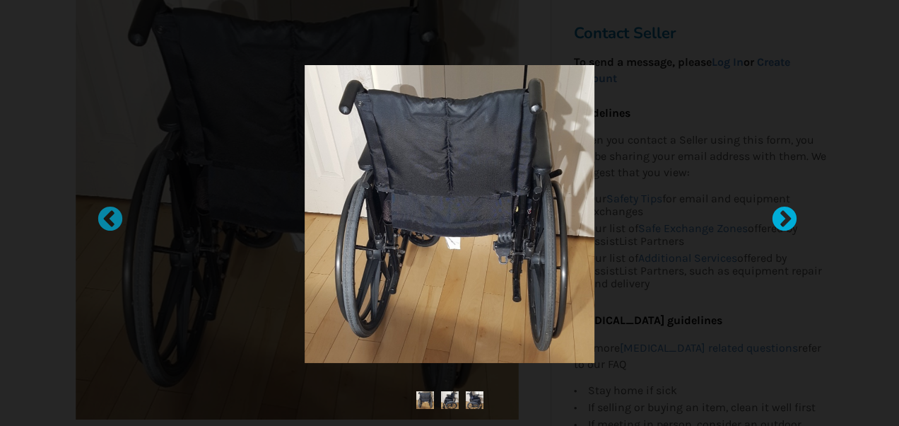
click at [778, 213] on div at bounding box center [777, 213] width 14 height 14
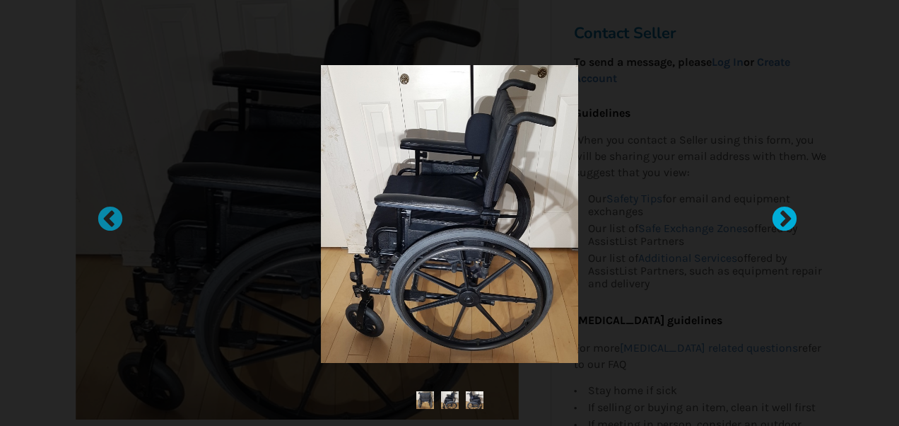
click at [778, 213] on div at bounding box center [777, 213] width 14 height 14
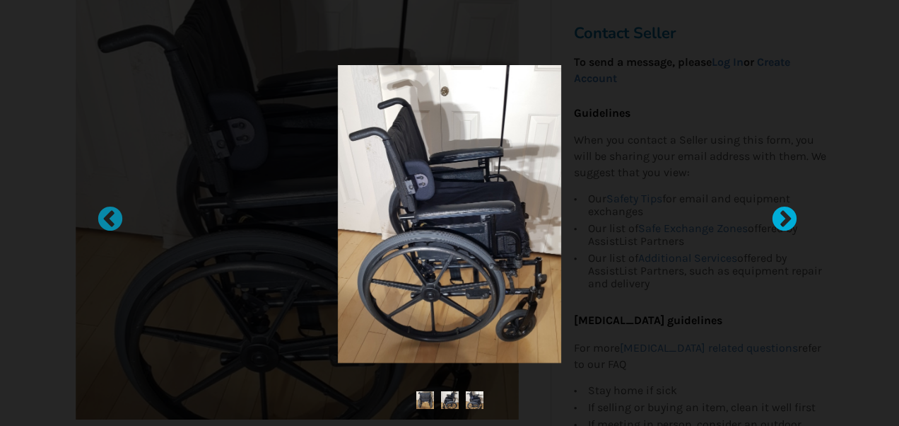
click at [785, 219] on div at bounding box center [777, 213] width 14 height 14
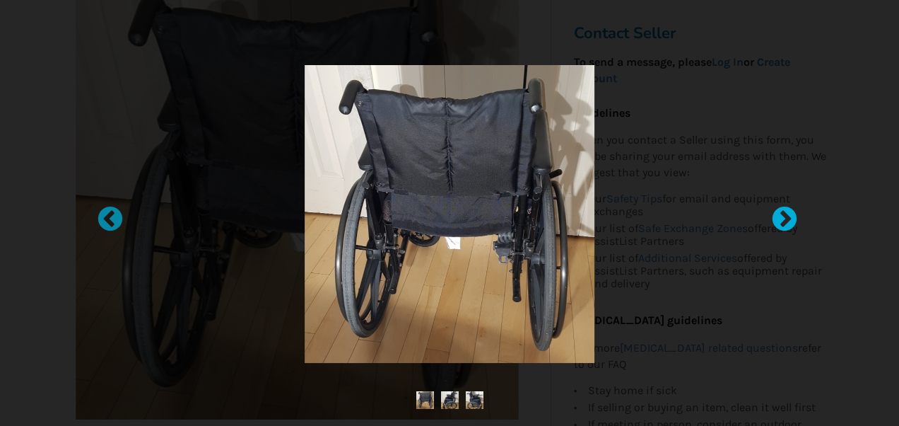
click at [785, 219] on div at bounding box center [777, 213] width 14 height 14
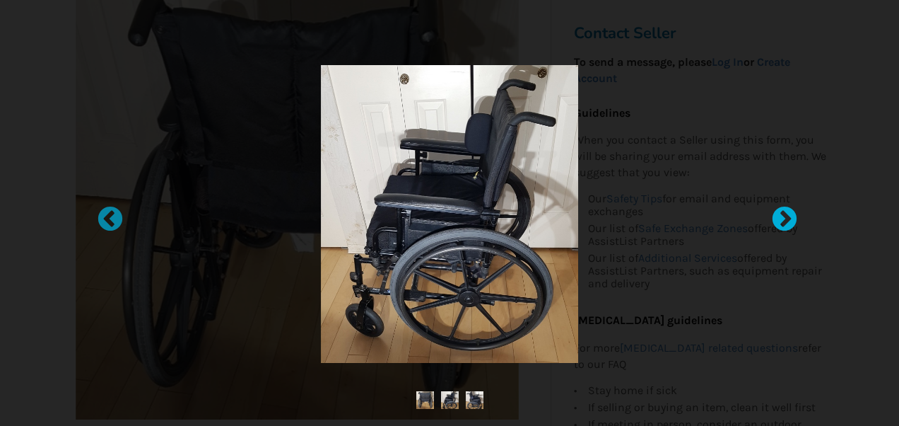
click at [785, 219] on div at bounding box center [777, 213] width 14 height 14
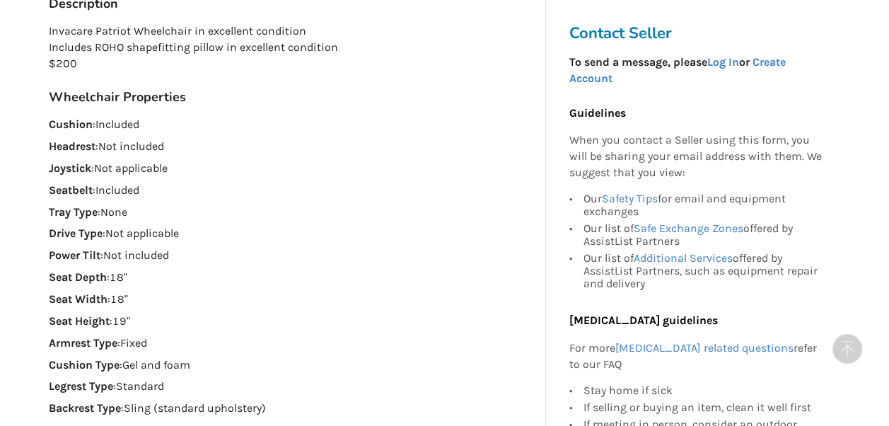
scroll to position [899, 0]
click at [730, 66] on link "Log In" at bounding box center [722, 61] width 32 height 13
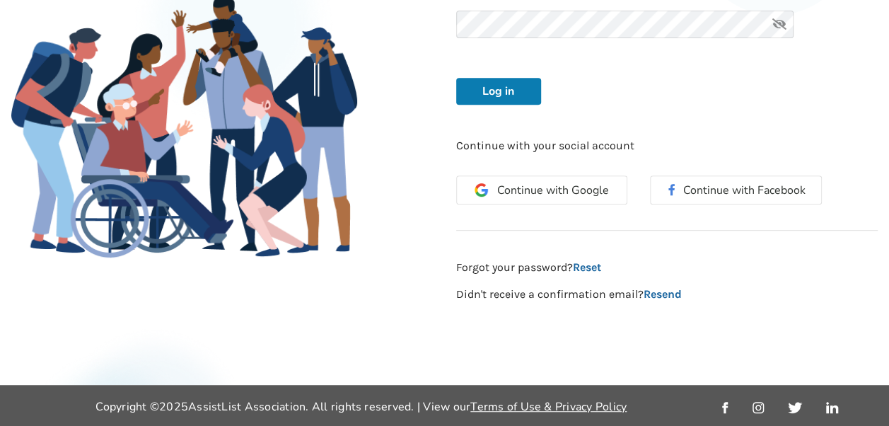
scroll to position [167, 0]
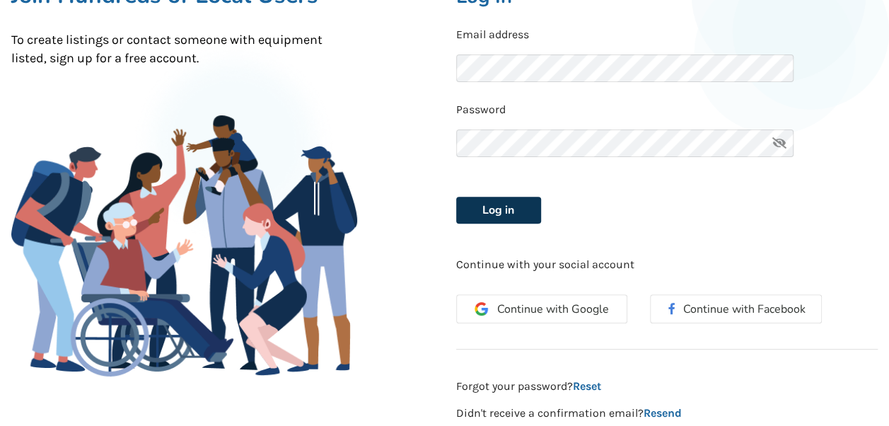
click at [517, 201] on button "Log in" at bounding box center [498, 210] width 85 height 27
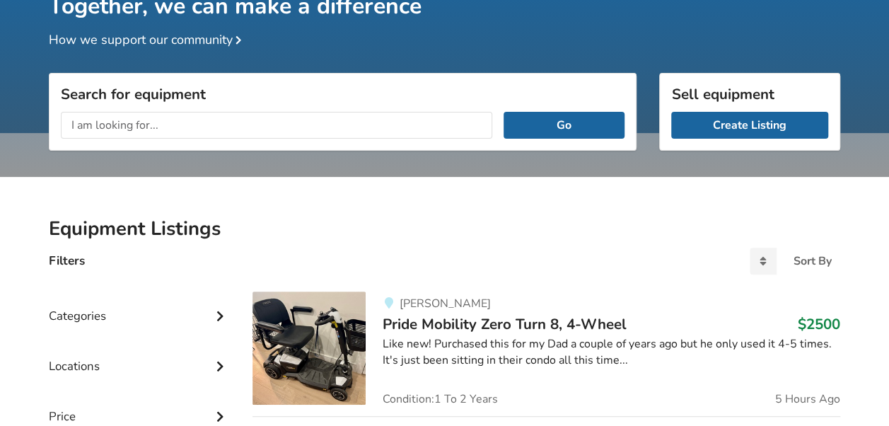
scroll to position [119, 0]
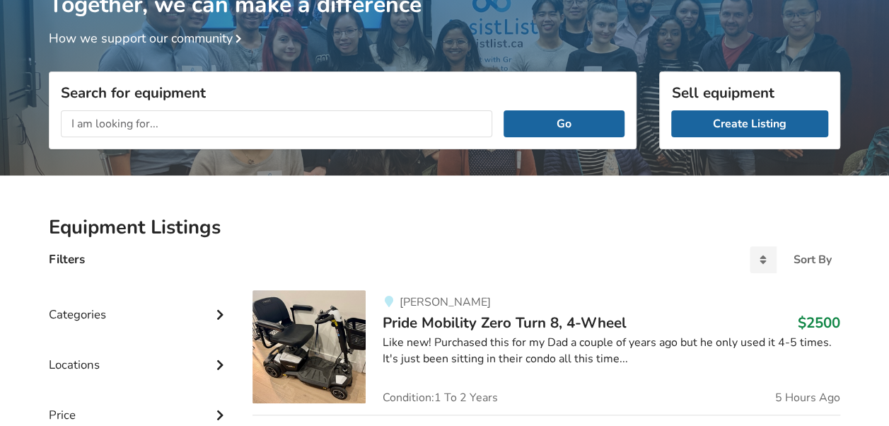
click at [155, 122] on input "text" at bounding box center [276, 123] width 431 height 27
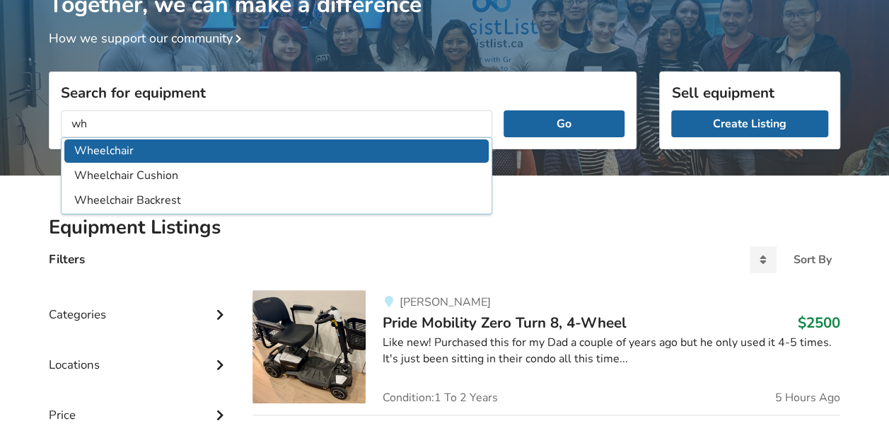
click at [238, 147] on li "Wheelchair" at bounding box center [276, 150] width 424 height 23
type input "Wheelchair"
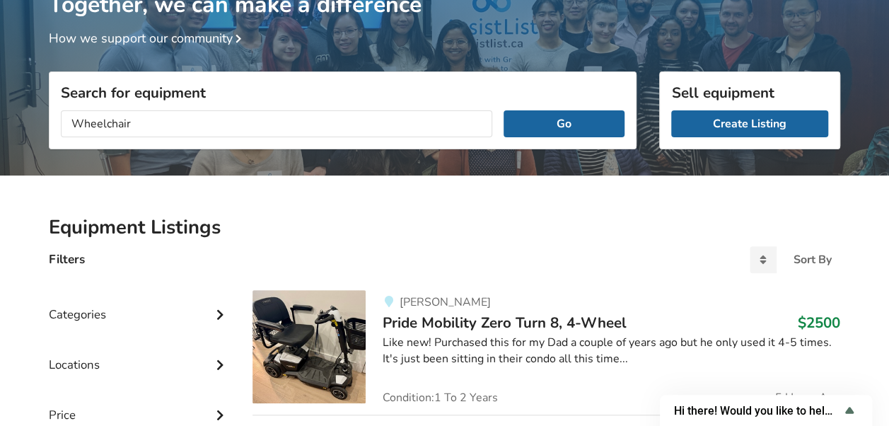
click at [224, 307] on icon at bounding box center [220, 313] width 14 height 12
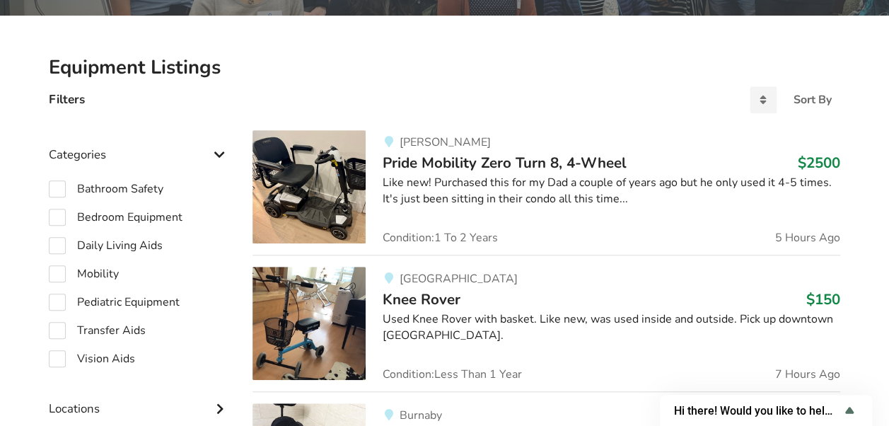
scroll to position [281, 0]
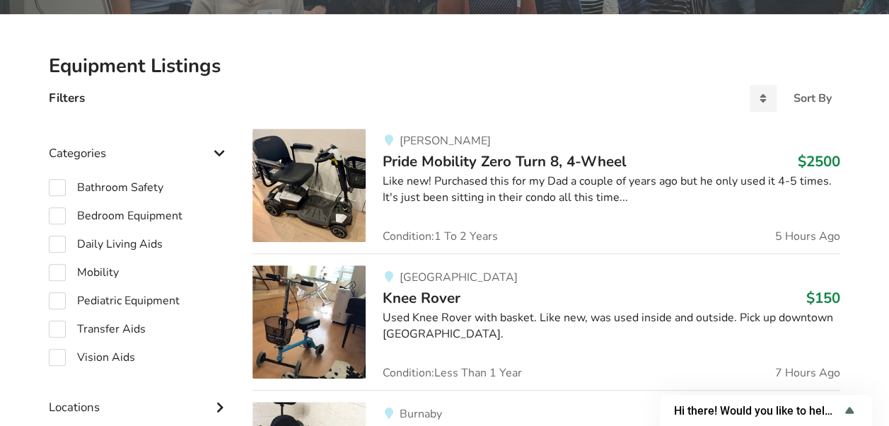
click at [118, 270] on div "Mobility" at bounding box center [139, 272] width 181 height 17
click at [62, 271] on label "Mobility" at bounding box center [84, 272] width 70 height 17
checkbox input "true"
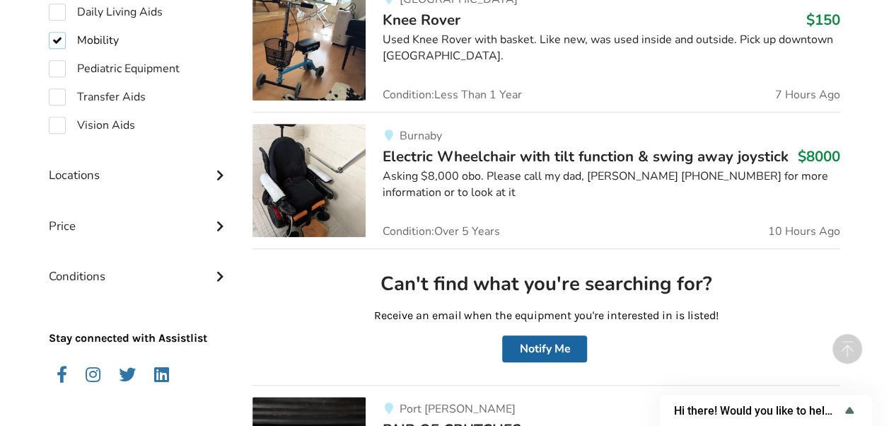
scroll to position [559, 0]
click at [222, 230] on div "Price" at bounding box center [139, 214] width 181 height 50
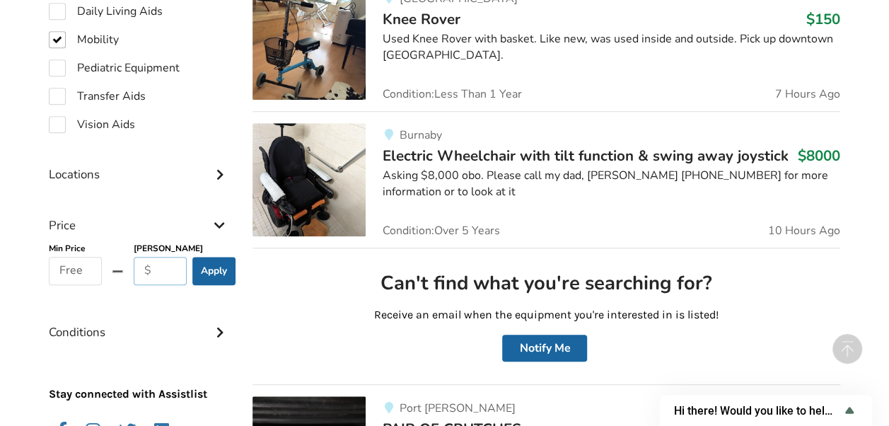
click at [156, 259] on input "text" at bounding box center [160, 271] width 53 height 28
type input "500"
click at [216, 264] on button "Apply" at bounding box center [213, 271] width 43 height 28
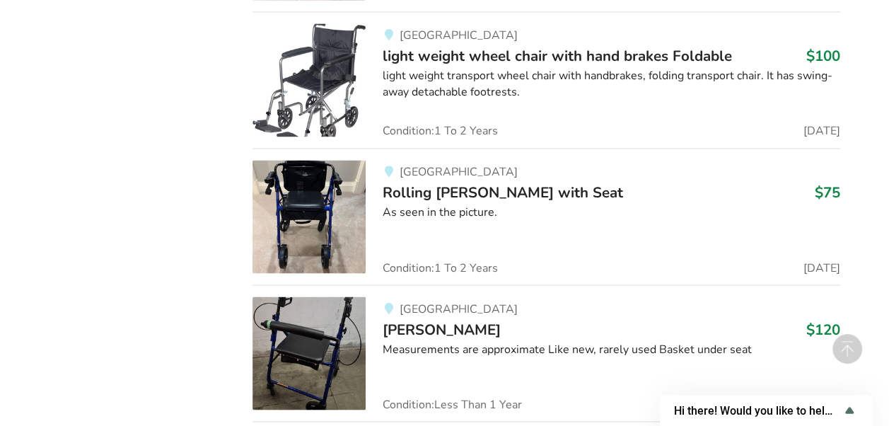
scroll to position [11766, 0]
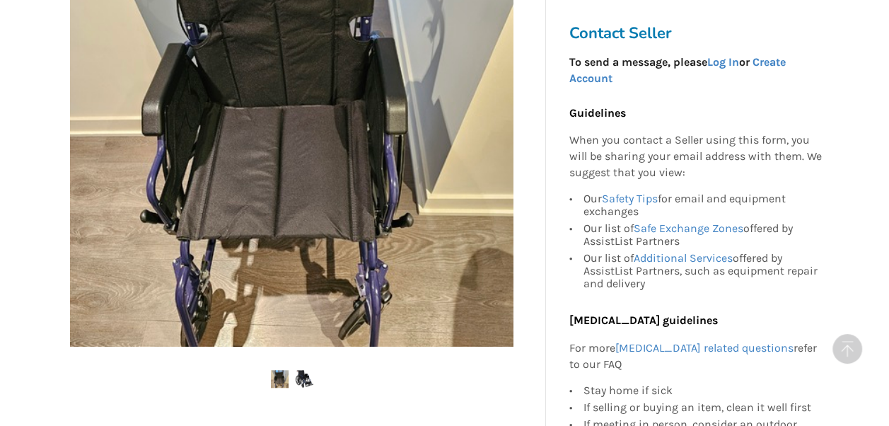
scroll to position [382, 0]
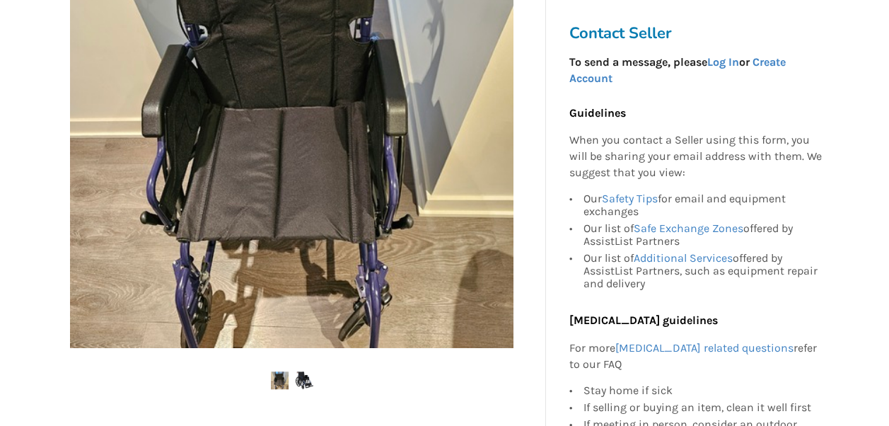
click at [419, 194] on img at bounding box center [291, 126] width 443 height 443
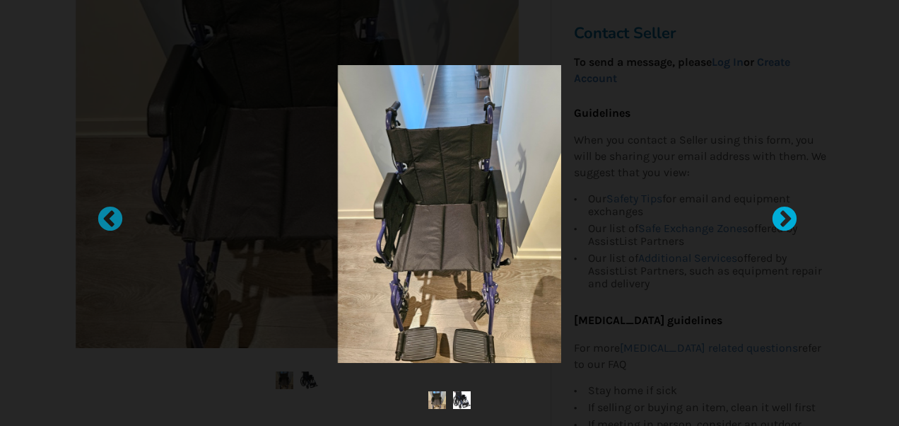
click at [782, 217] on div at bounding box center [777, 213] width 14 height 14
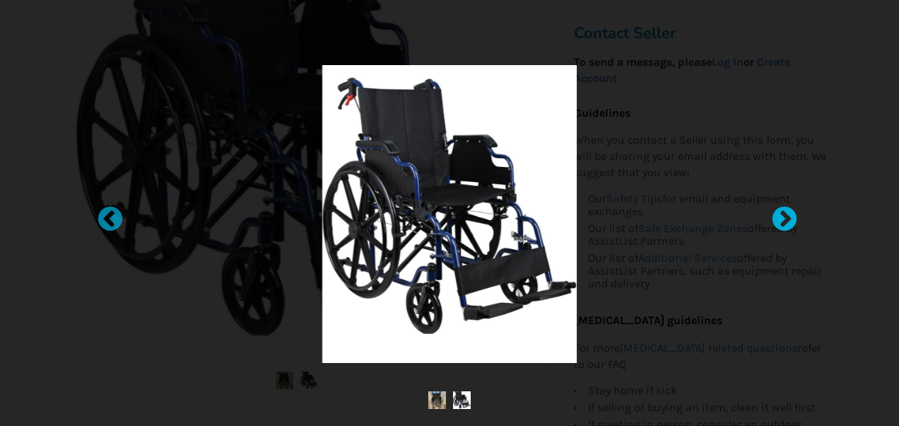
click at [782, 217] on div at bounding box center [777, 213] width 14 height 14
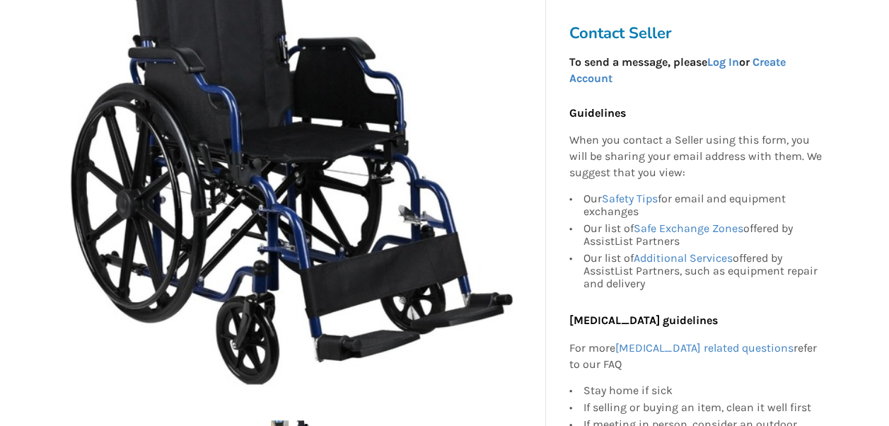
scroll to position [306, 0]
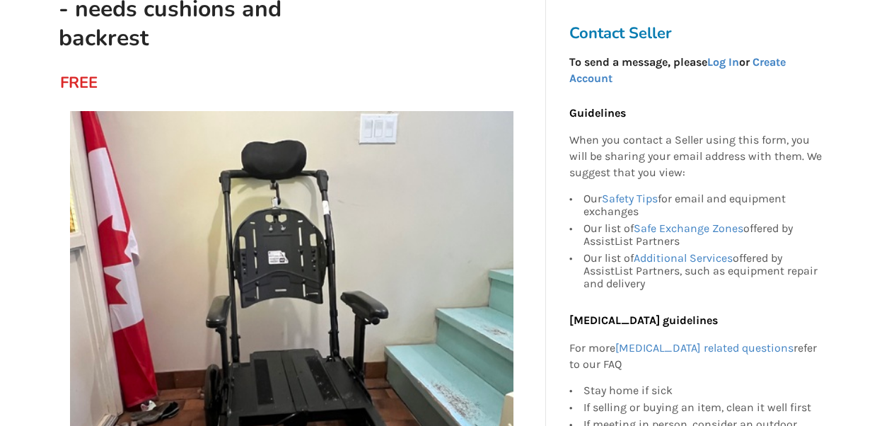
scroll to position [206, 0]
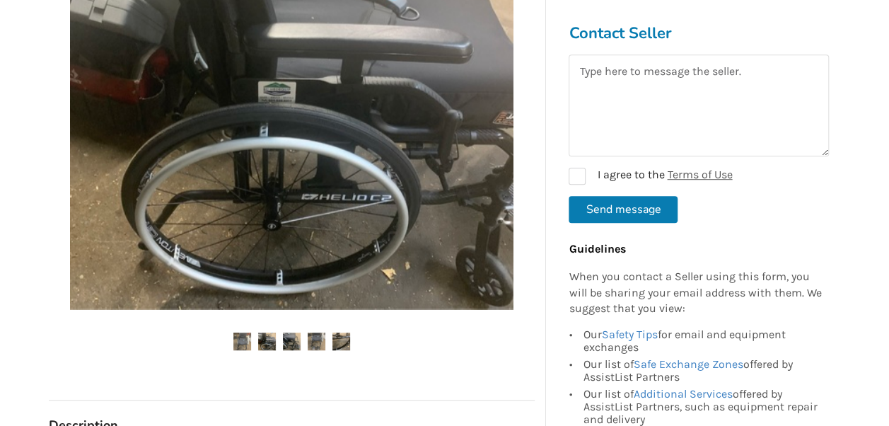
scroll to position [389, 0]
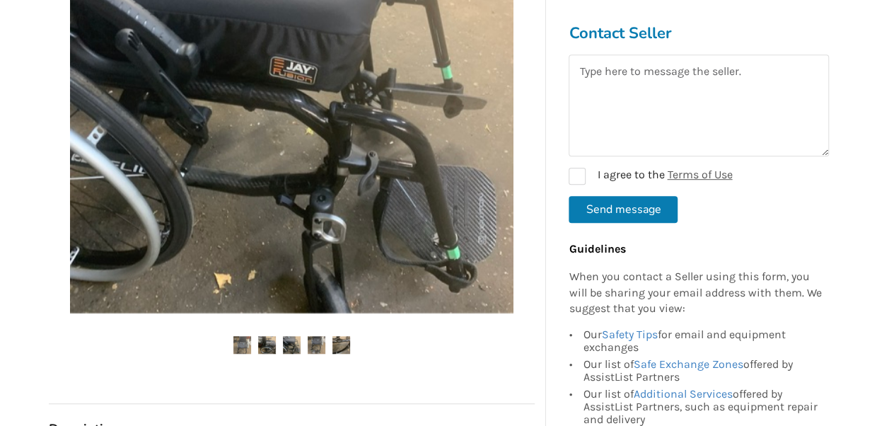
click at [194, 235] on img at bounding box center [291, 90] width 443 height 443
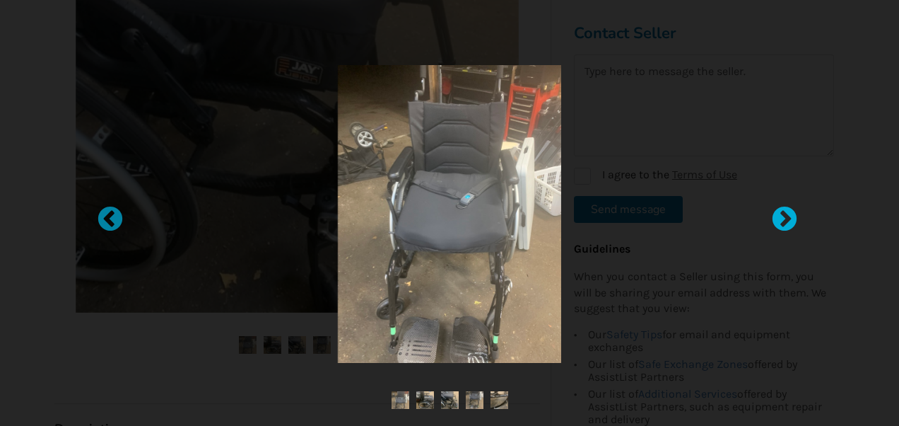
click at [785, 217] on div at bounding box center [777, 213] width 14 height 14
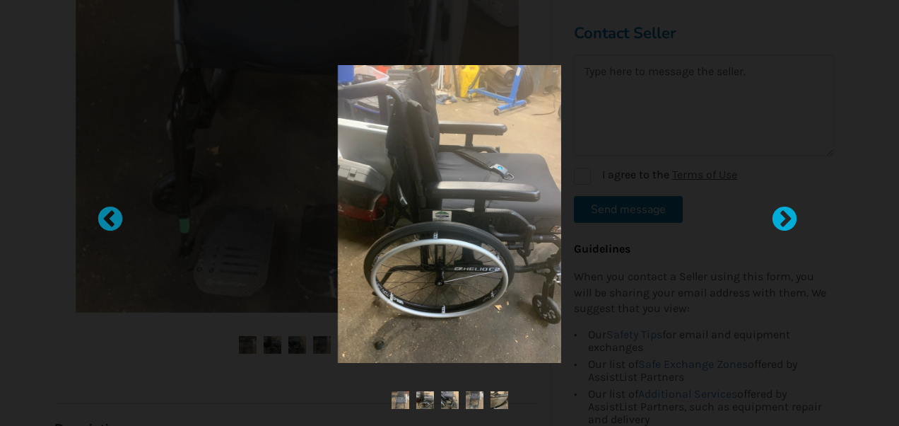
click at [785, 217] on div at bounding box center [777, 213] width 14 height 14
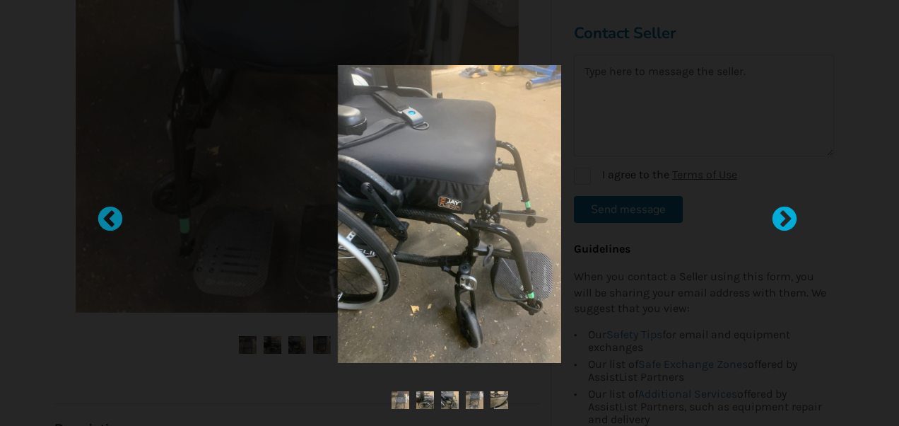
click at [785, 217] on div at bounding box center [777, 213] width 14 height 14
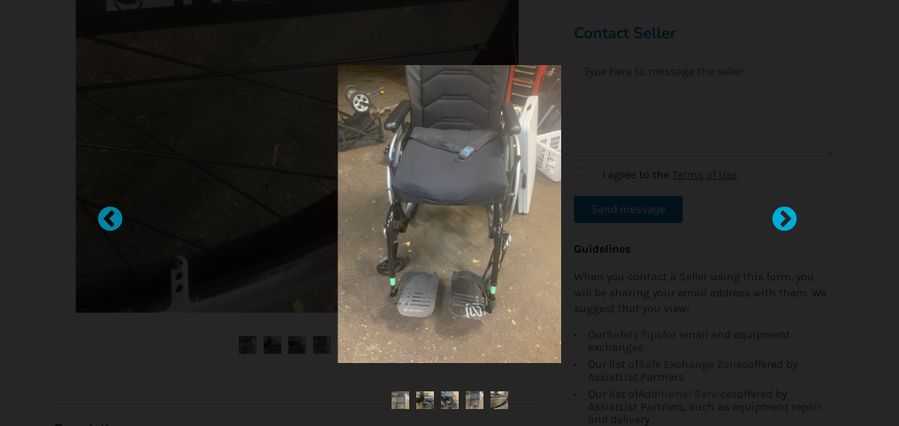
click at [785, 217] on div at bounding box center [777, 213] width 14 height 14
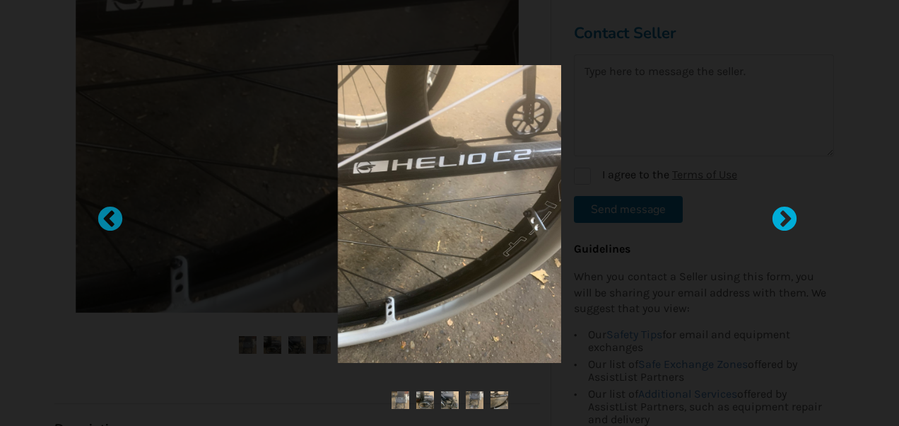
click at [785, 217] on div at bounding box center [777, 213] width 14 height 14
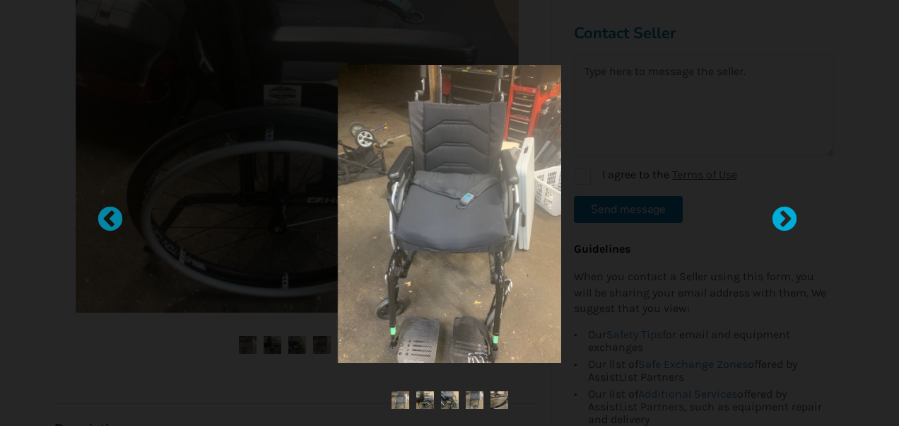
click at [778, 220] on div at bounding box center [777, 213] width 14 height 14
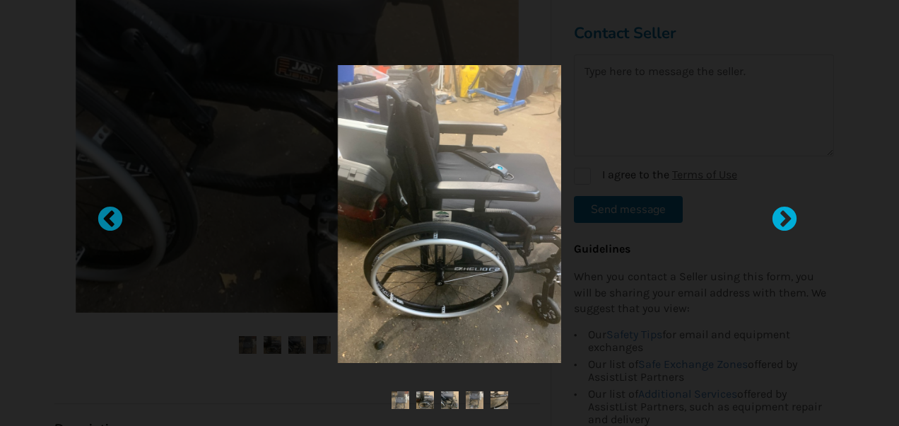
click at [778, 220] on div at bounding box center [777, 213] width 14 height 14
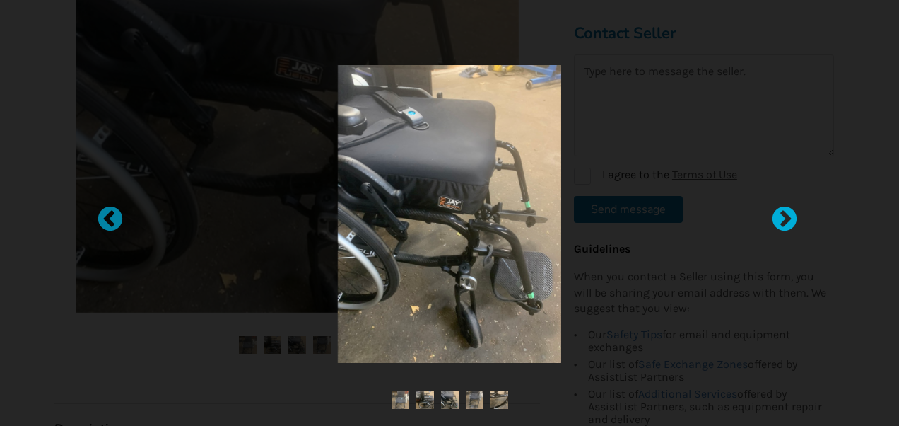
click at [778, 220] on div at bounding box center [777, 213] width 14 height 14
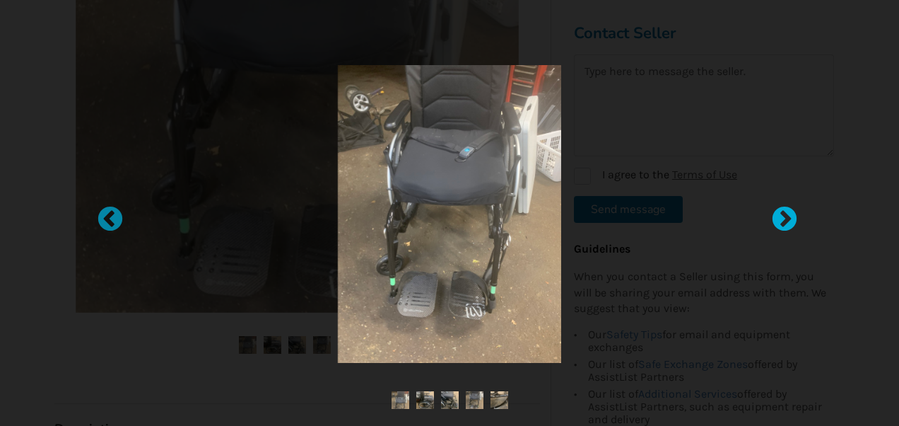
click at [778, 220] on div at bounding box center [777, 213] width 14 height 14
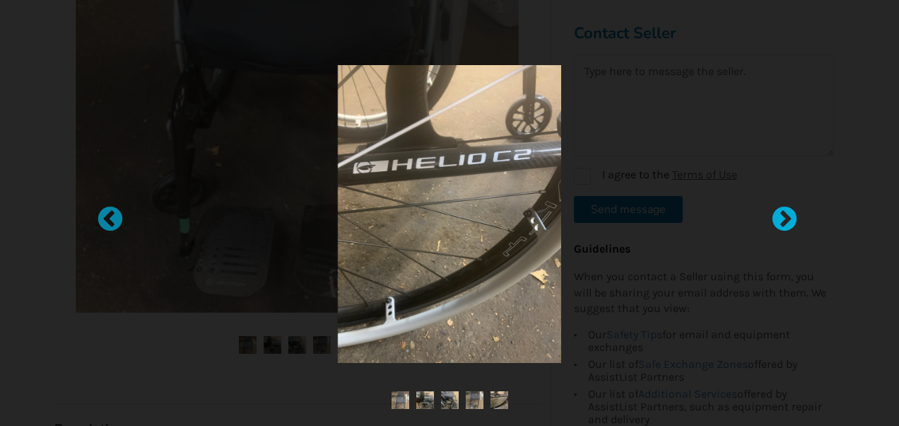
click at [778, 220] on div at bounding box center [777, 213] width 14 height 14
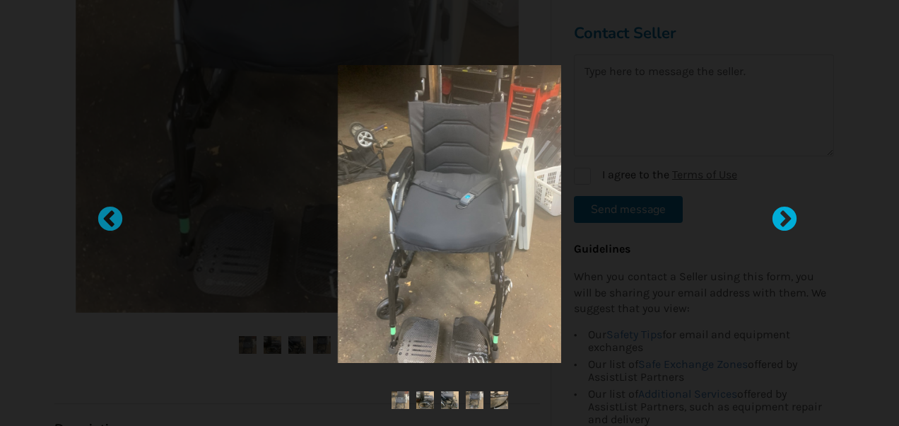
click at [778, 220] on div at bounding box center [777, 213] width 14 height 14
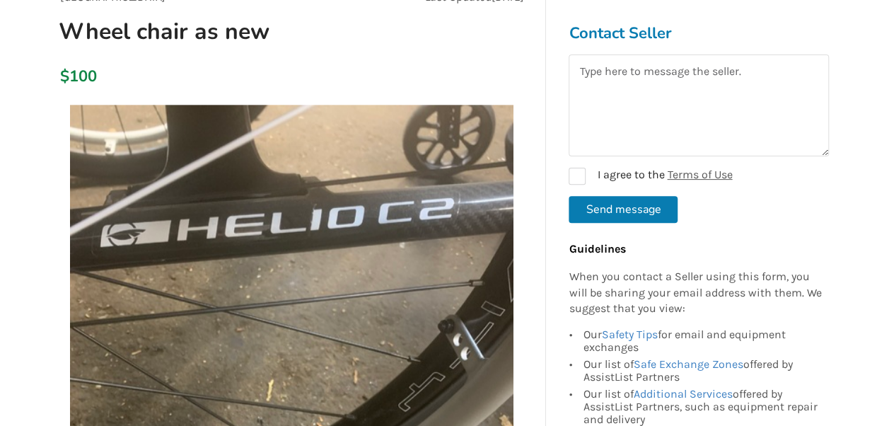
scroll to position [292, 0]
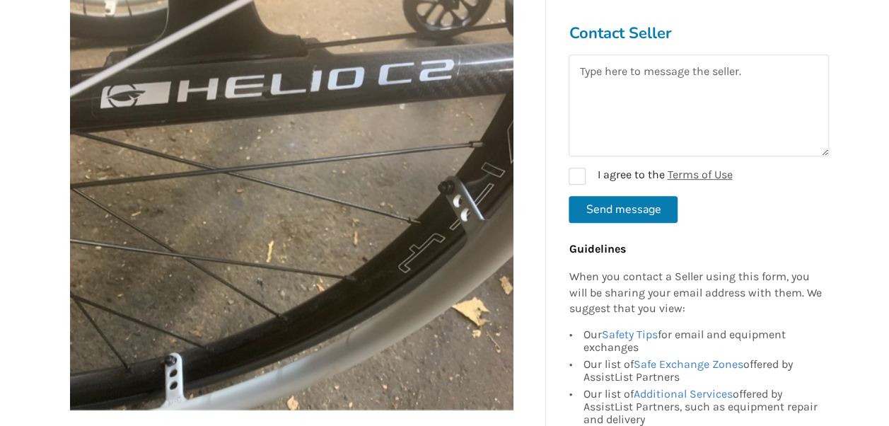
click at [163, 165] on img at bounding box center [291, 187] width 443 height 443
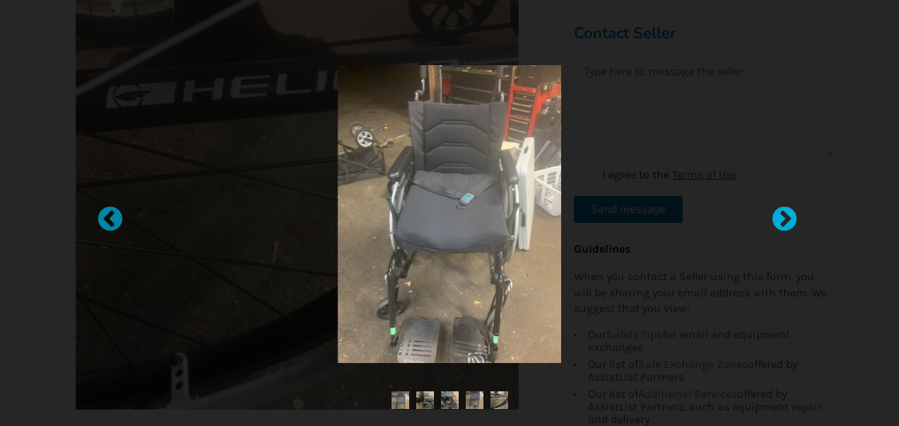
click at [770, 220] on div at bounding box center [777, 213] width 14 height 14
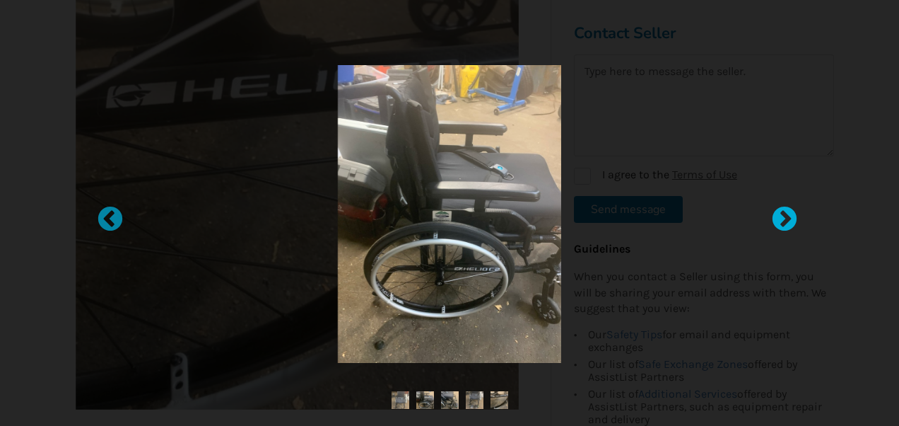
click at [770, 220] on div at bounding box center [777, 213] width 14 height 14
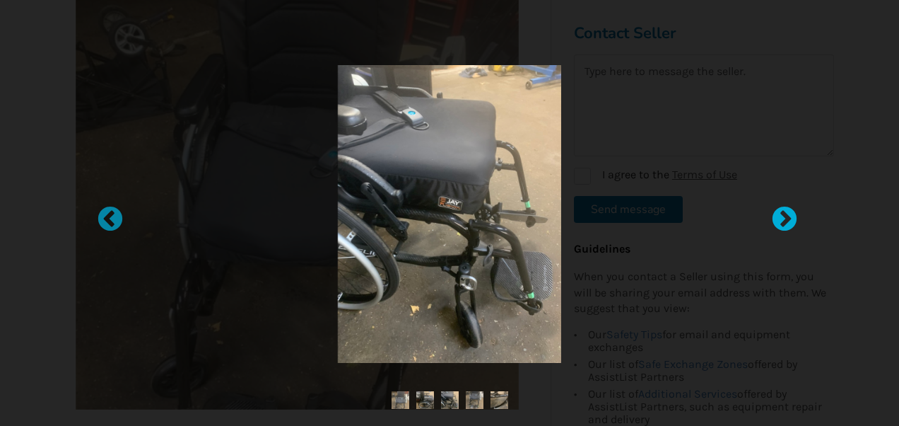
click at [770, 220] on div at bounding box center [777, 213] width 14 height 14
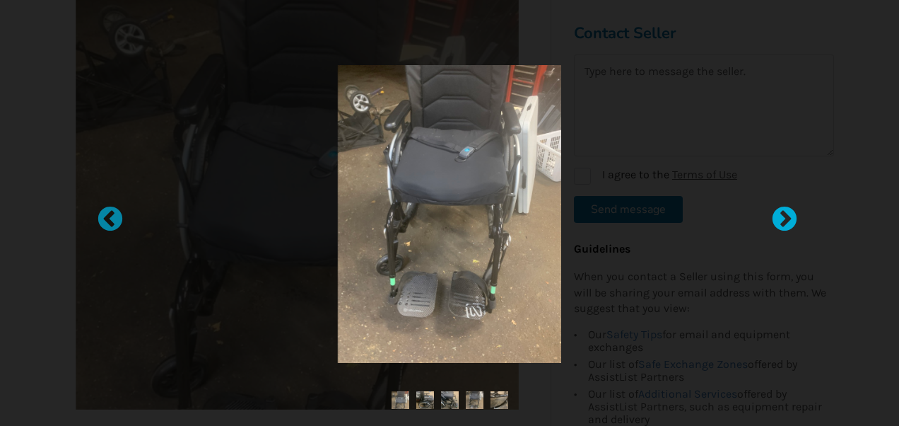
click at [770, 220] on div at bounding box center [777, 213] width 14 height 14
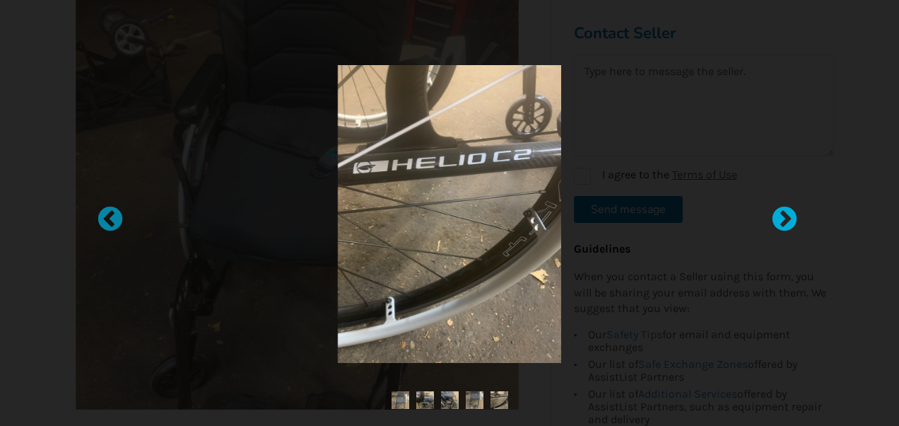
click at [770, 220] on div at bounding box center [777, 213] width 14 height 14
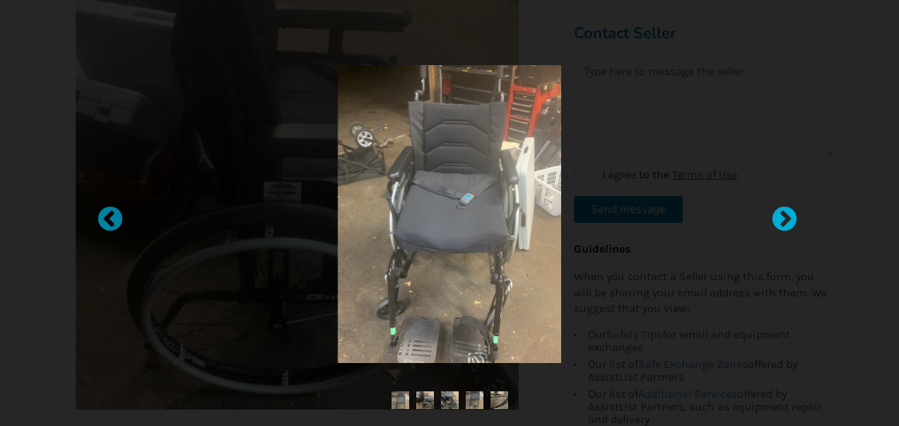
click at [770, 220] on div at bounding box center [777, 213] width 14 height 14
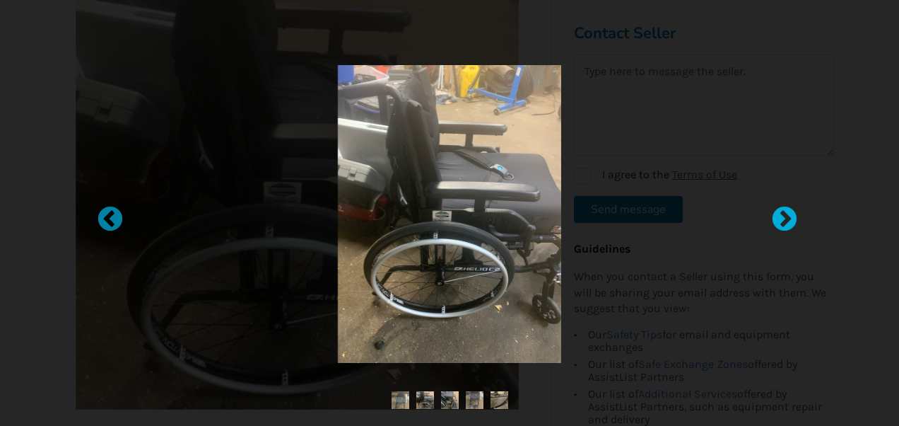
click at [770, 220] on div at bounding box center [777, 213] width 14 height 14
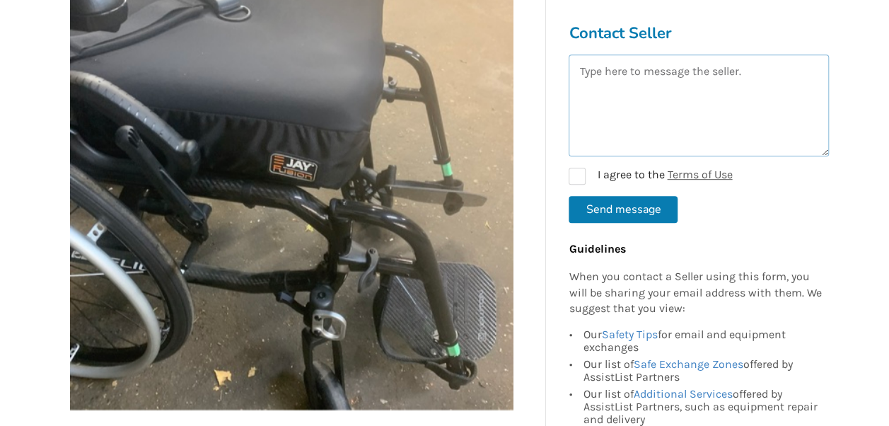
click at [696, 111] on textarea at bounding box center [698, 105] width 260 height 102
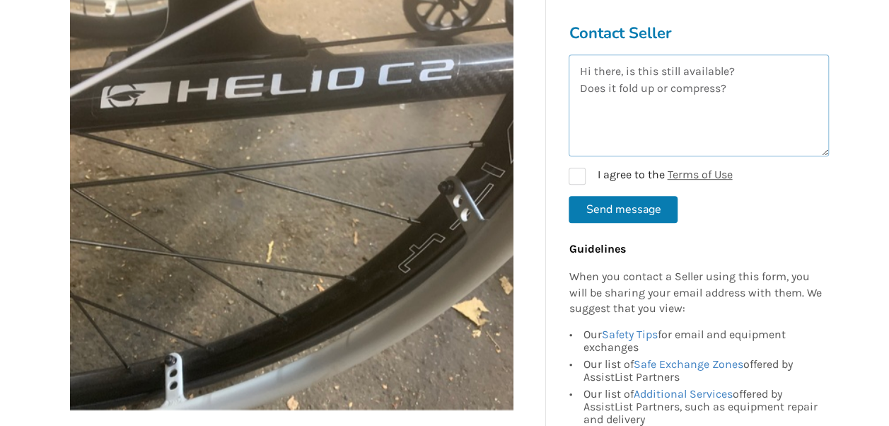
type textarea "Hi there, is this still available? Does it fold up or compress?"
click at [625, 206] on button "Send message" at bounding box center [622, 209] width 109 height 27
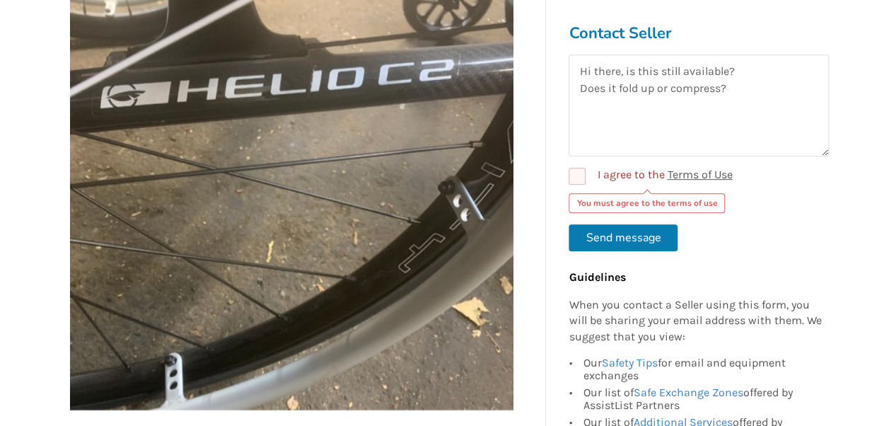
click at [573, 179] on label "I agree to the Terms of Use" at bounding box center [649, 176] width 163 height 17
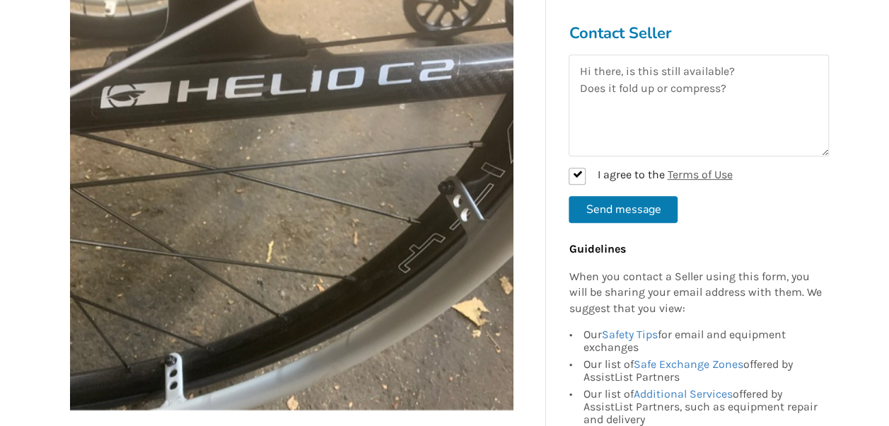
click at [598, 211] on button "Send message" at bounding box center [622, 209] width 109 height 27
checkbox input "false"
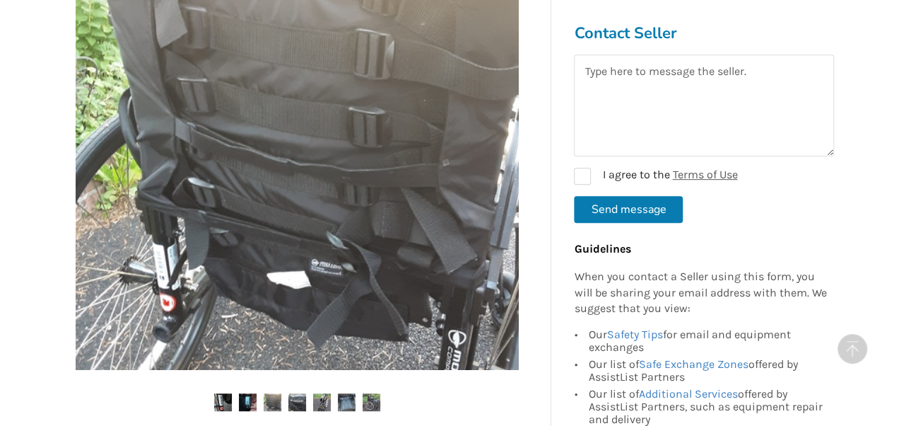
scroll to position [344, 0]
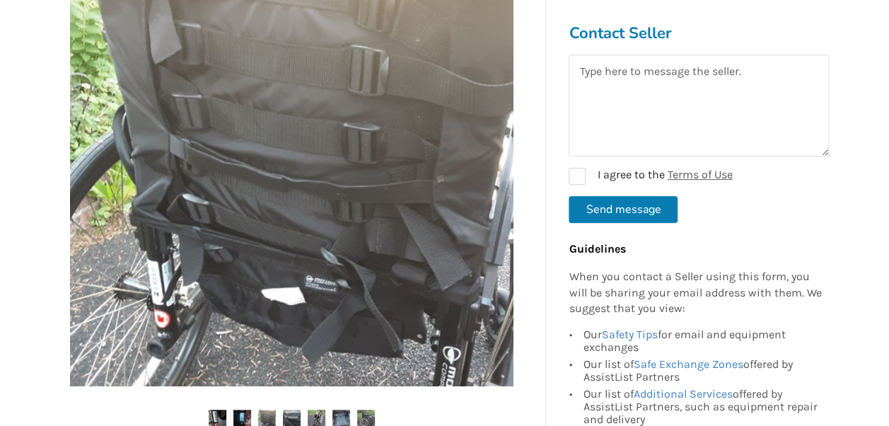
click at [242, 218] on img at bounding box center [291, 164] width 443 height 443
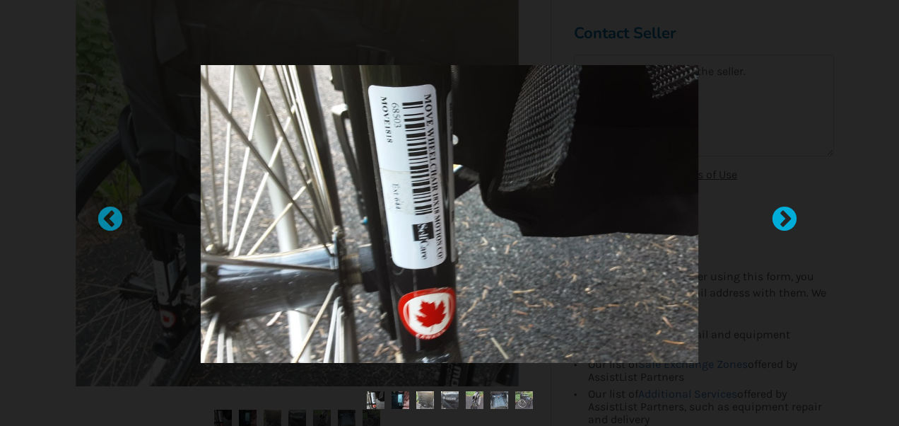
click at [784, 220] on div at bounding box center [777, 213] width 14 height 14
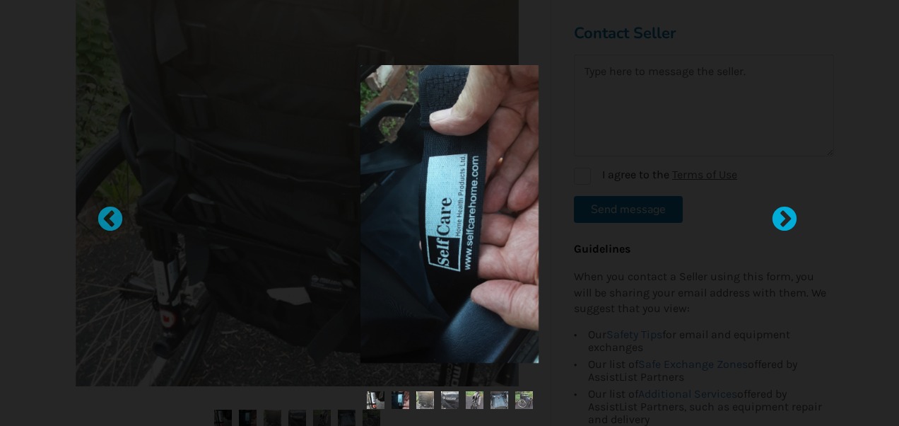
click at [784, 220] on div at bounding box center [777, 213] width 14 height 14
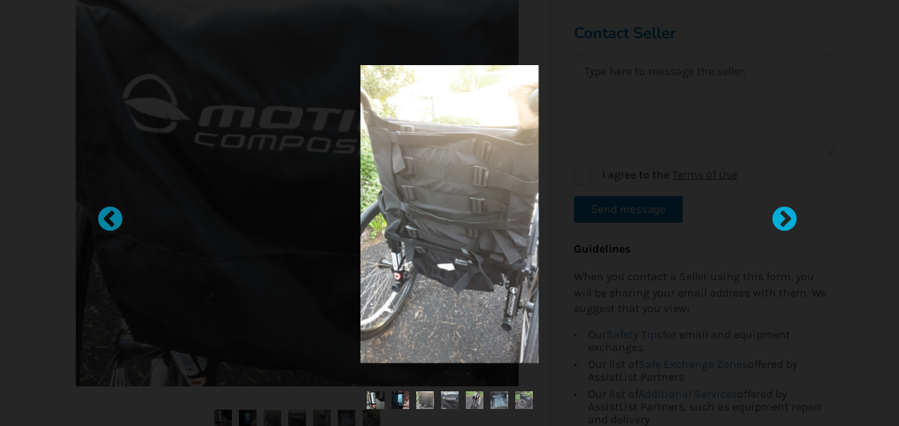
click at [784, 220] on div at bounding box center [777, 213] width 14 height 14
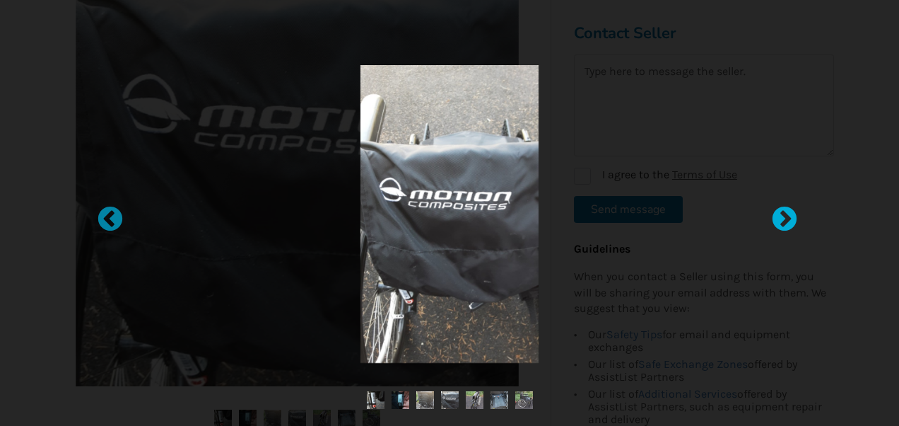
click at [784, 220] on div at bounding box center [777, 213] width 14 height 14
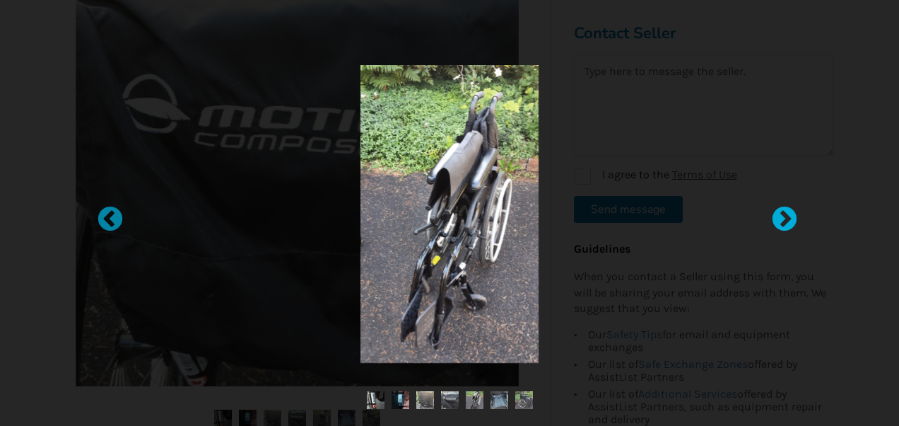
click at [784, 220] on div at bounding box center [777, 213] width 14 height 14
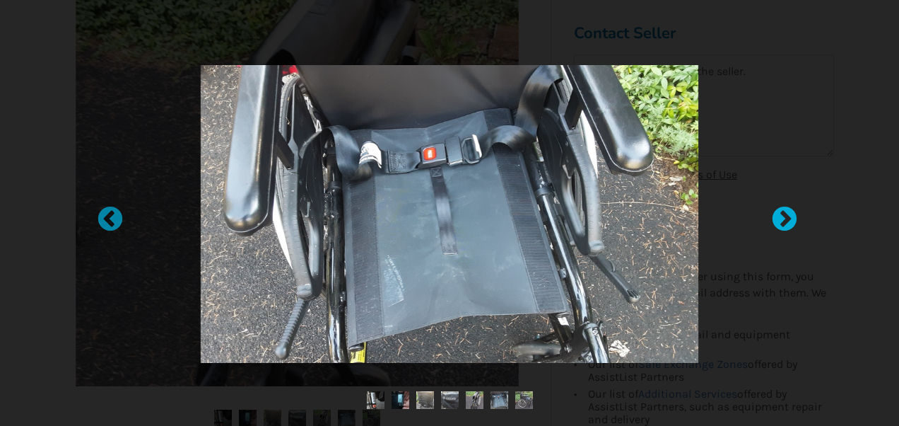
click at [784, 220] on div at bounding box center [777, 213] width 14 height 14
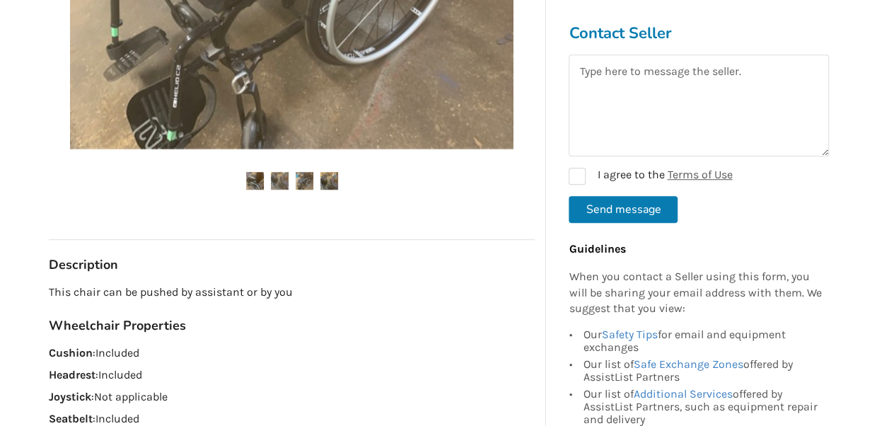
scroll to position [250, 0]
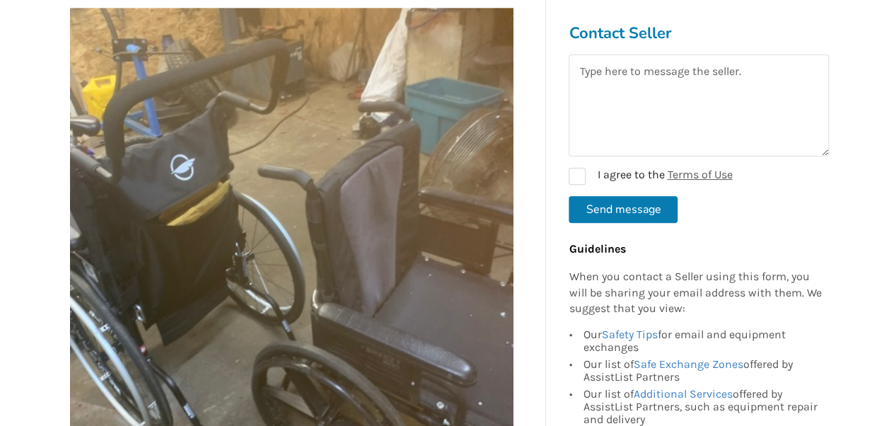
click at [141, 204] on img at bounding box center [291, 229] width 443 height 443
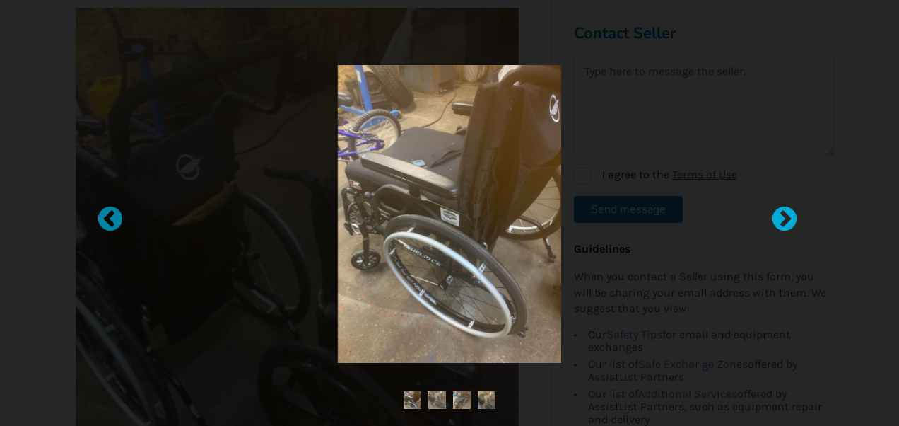
click at [785, 215] on div at bounding box center [777, 213] width 14 height 14
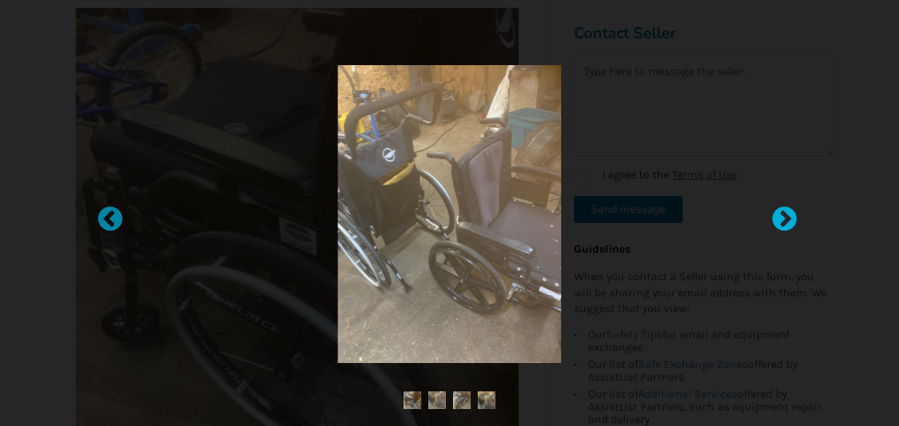
click at [785, 215] on div at bounding box center [777, 213] width 14 height 14
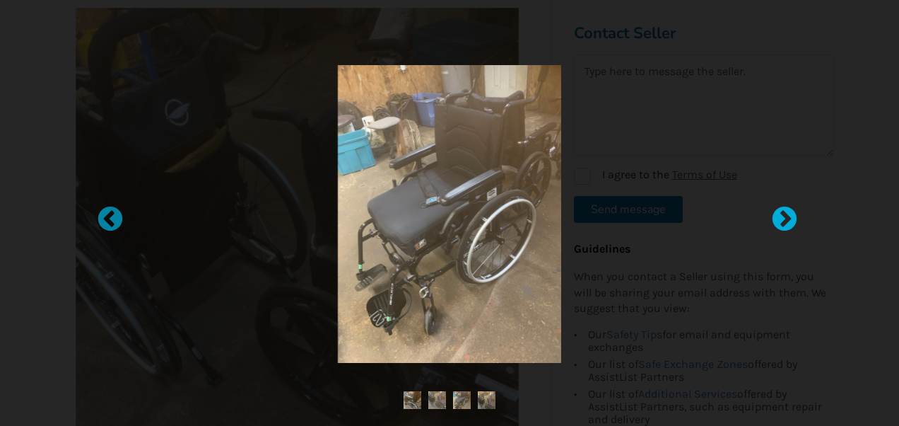
click at [785, 215] on div at bounding box center [777, 213] width 14 height 14
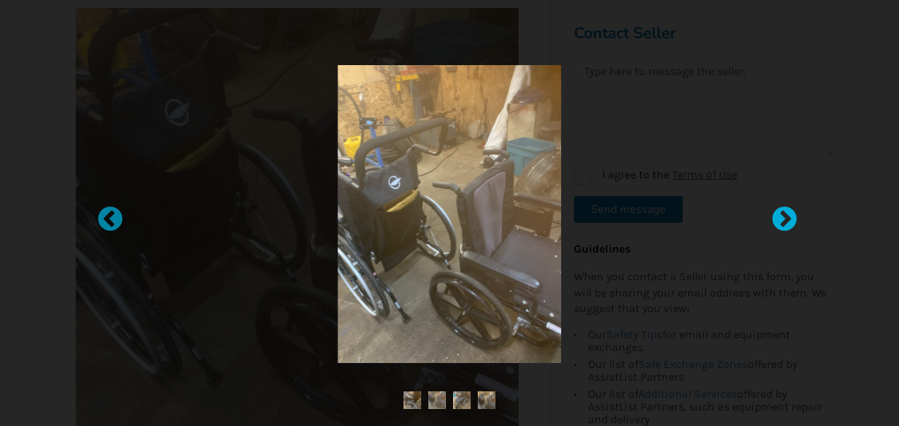
click at [785, 215] on div at bounding box center [777, 213] width 14 height 14
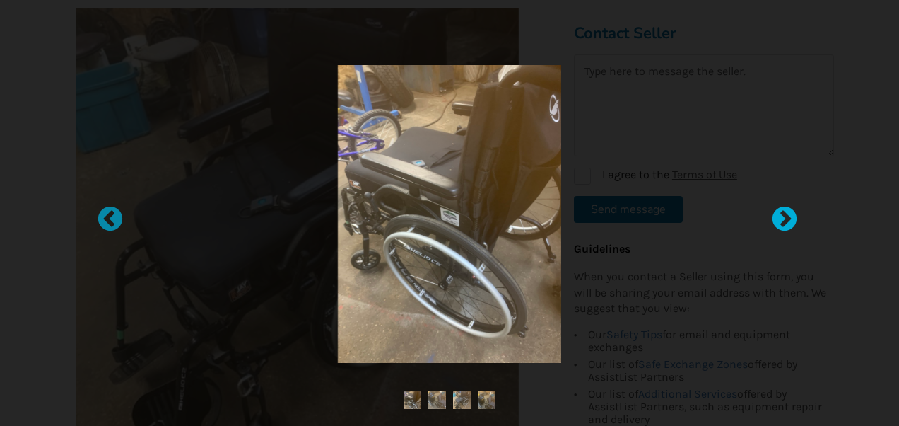
click at [785, 215] on div at bounding box center [777, 213] width 14 height 14
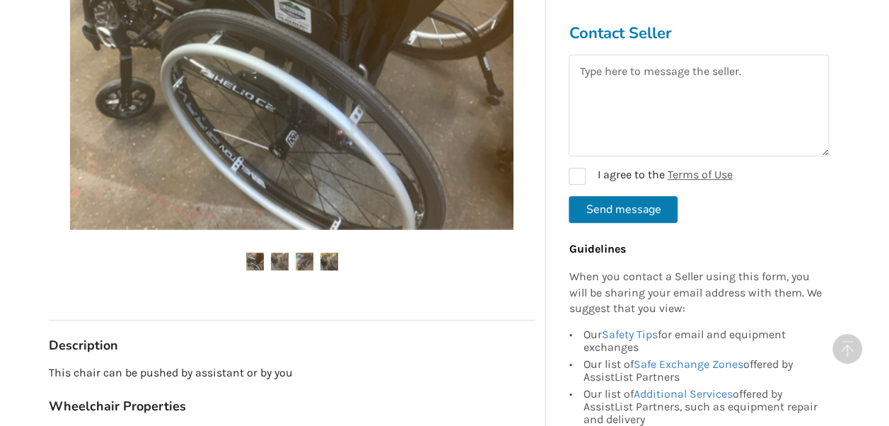
scroll to position [469, 0]
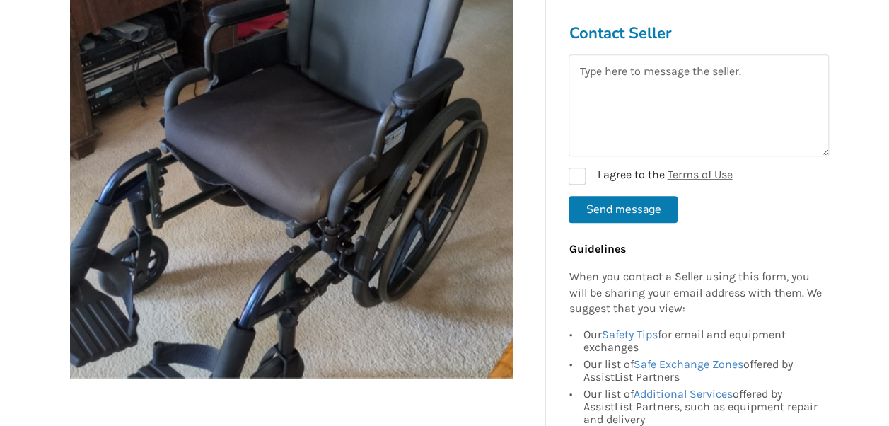
scroll to position [323, 0]
click at [260, 271] on img at bounding box center [291, 156] width 443 height 443
click at [575, 180] on label "I agree to the Terms of Use" at bounding box center [649, 176] width 163 height 17
checkbox input "true"
click at [618, 109] on textarea at bounding box center [698, 105] width 260 height 102
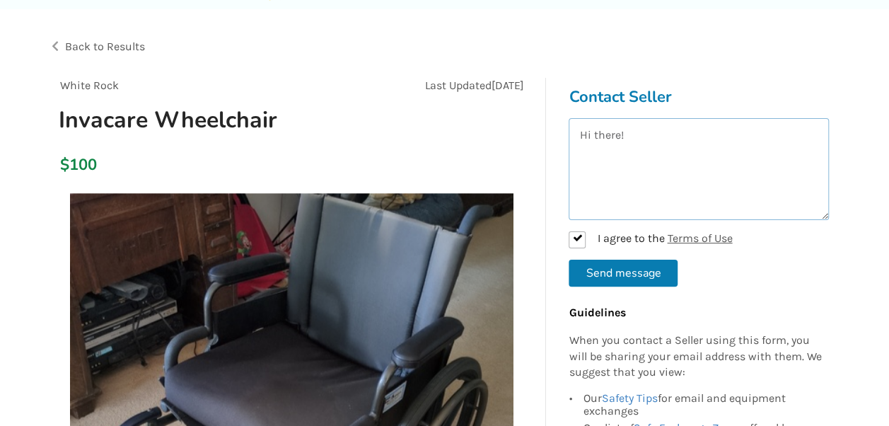
scroll to position [64, 0]
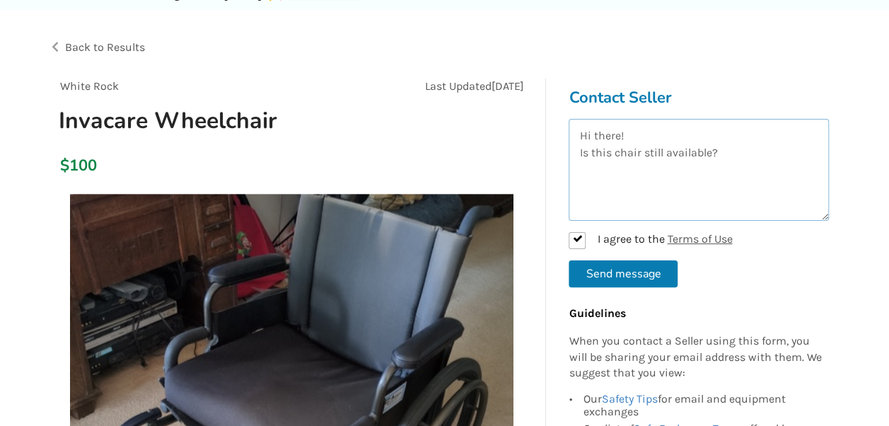
click at [720, 160] on textarea "Hi there! Is this chair still available?" at bounding box center [698, 170] width 260 height 102
click at [724, 148] on textarea "Hi there! Is this chair still available?" at bounding box center [698, 170] width 260 height 102
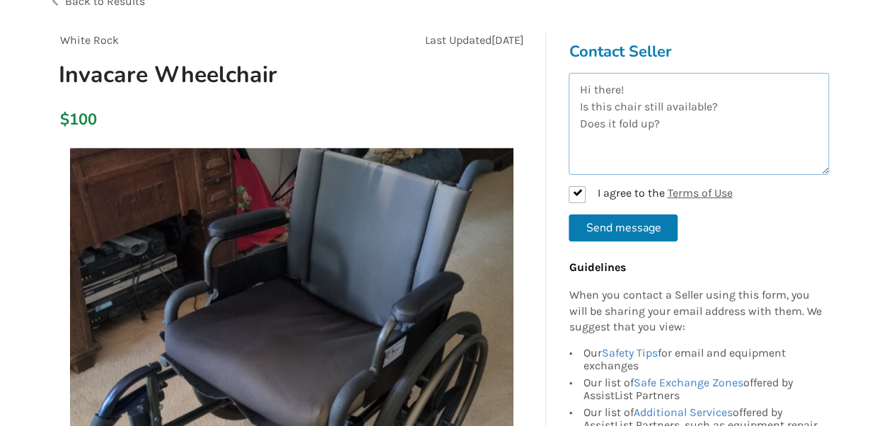
scroll to position [106, 0]
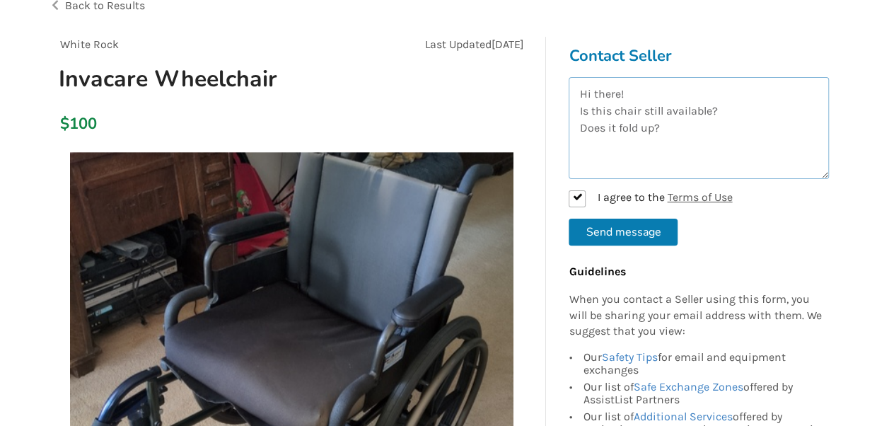
type textarea "Hi there! Is this chair still available? Does it fold up?"
click at [606, 230] on button "Send message" at bounding box center [622, 231] width 109 height 27
checkbox input "false"
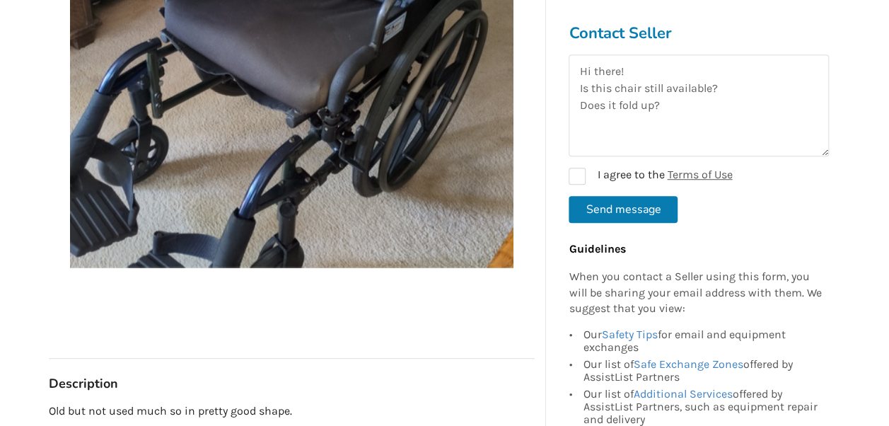
scroll to position [368, 0]
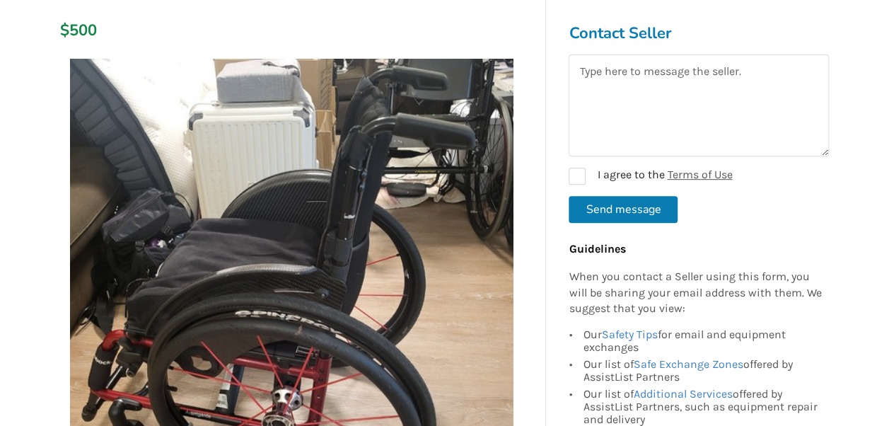
scroll to position [240, 0]
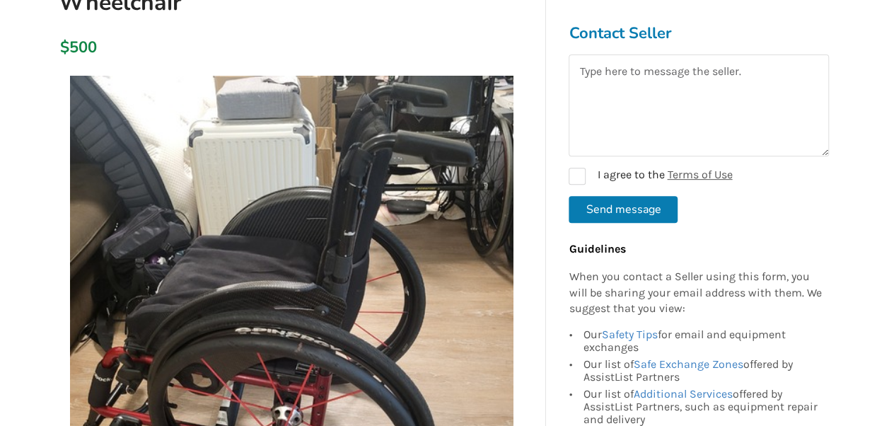
click at [225, 273] on img at bounding box center [291, 297] width 443 height 443
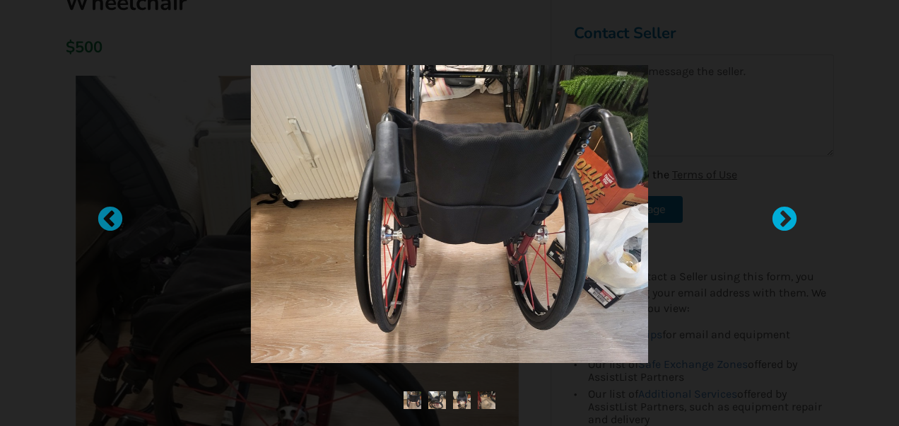
click at [783, 210] on div at bounding box center [777, 213] width 14 height 14
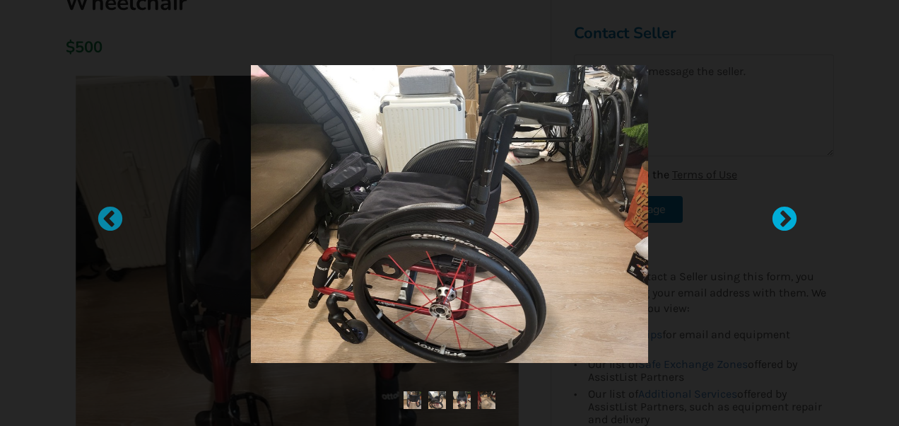
click at [783, 210] on div at bounding box center [777, 213] width 14 height 14
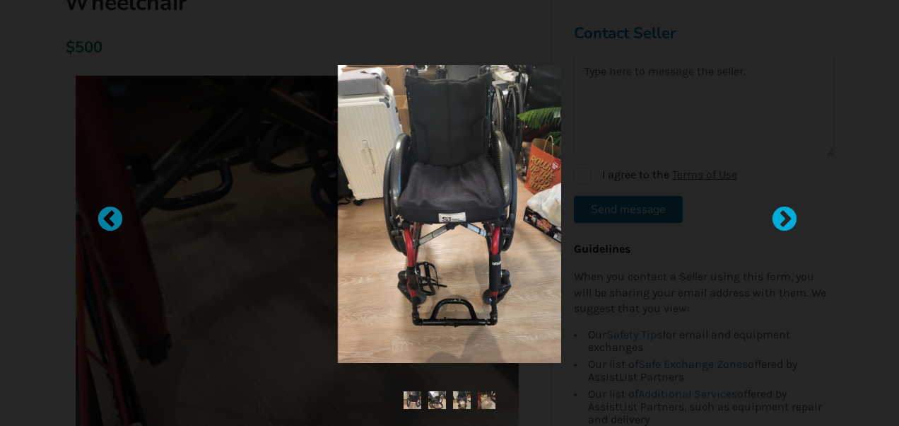
click at [783, 210] on div at bounding box center [777, 213] width 14 height 14
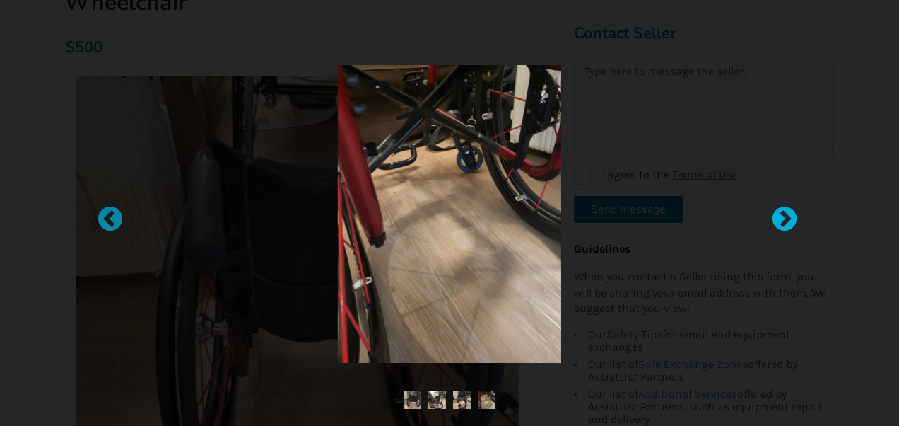
click at [783, 210] on div at bounding box center [777, 213] width 14 height 14
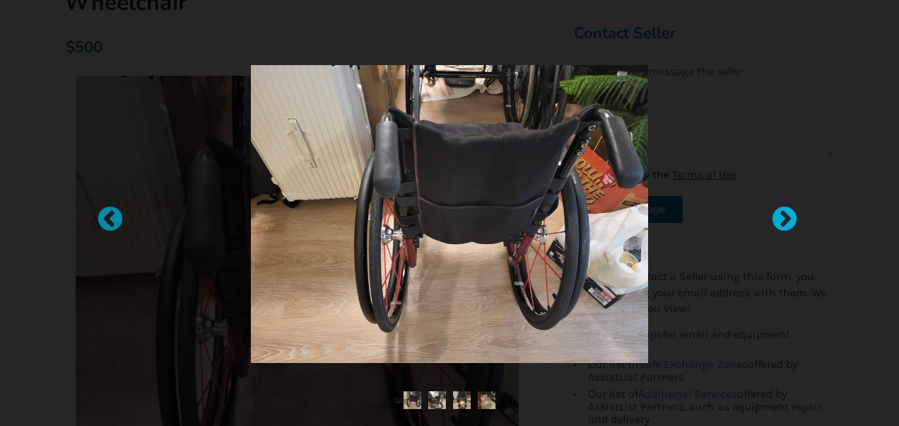
click at [783, 210] on div at bounding box center [777, 213] width 14 height 14
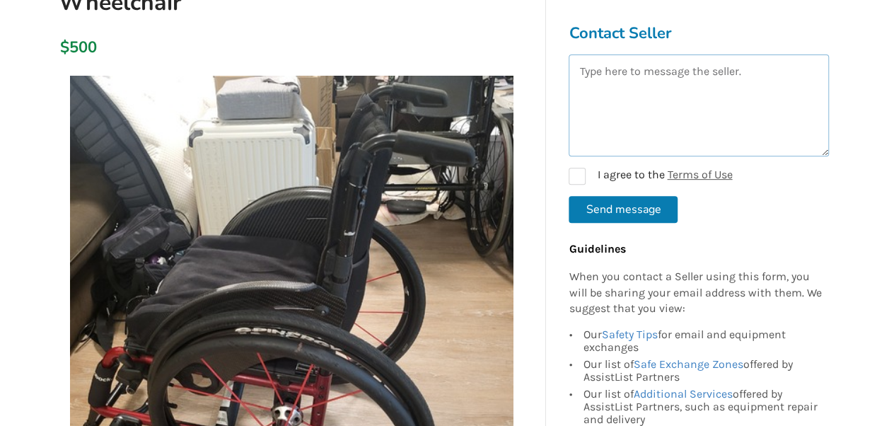
click at [691, 76] on textarea at bounding box center [698, 105] width 260 height 102
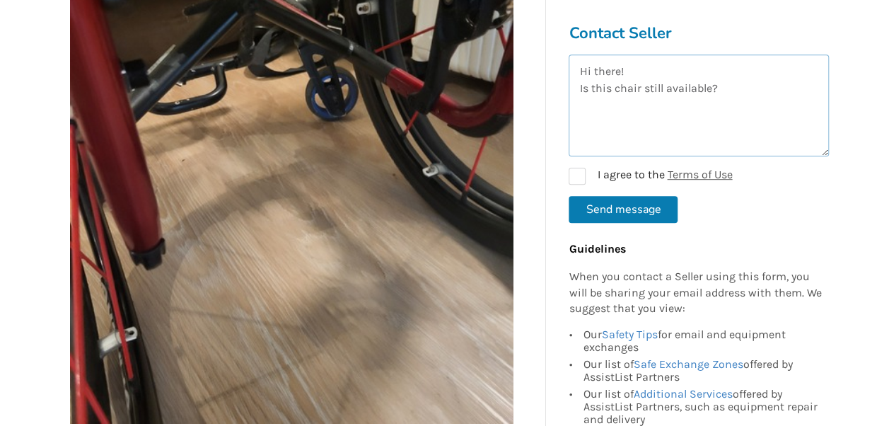
scroll to position [336, 0]
click at [249, 359] on img at bounding box center [291, 201] width 443 height 443
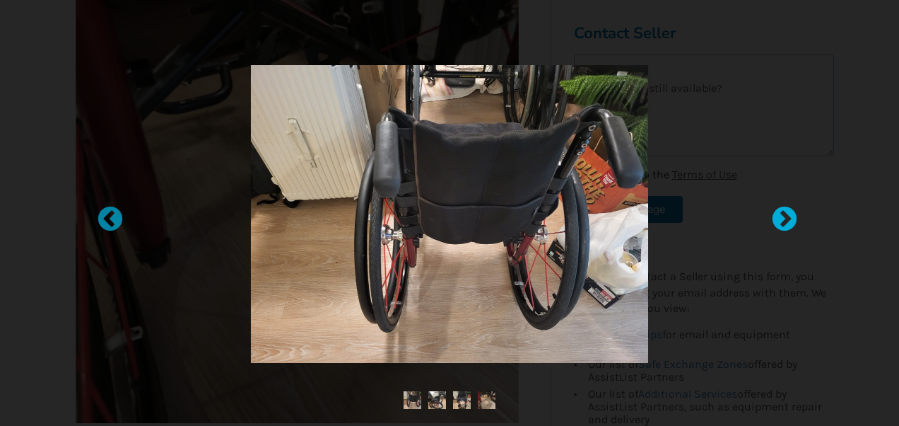
type textarea "Hi there! Is this chair still available?"
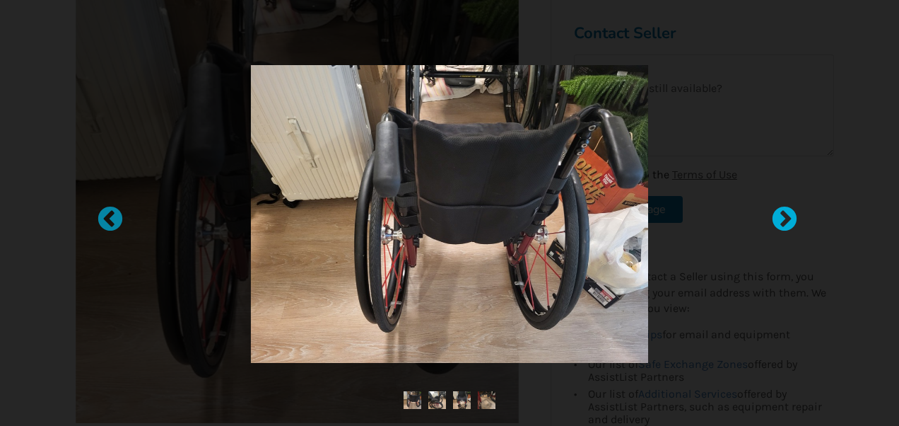
click at [785, 215] on div at bounding box center [777, 213] width 14 height 14
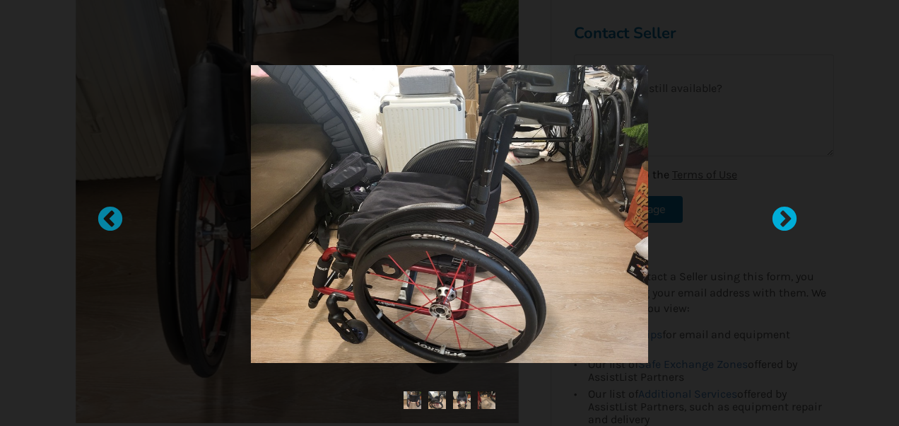
click at [785, 215] on div at bounding box center [777, 213] width 14 height 14
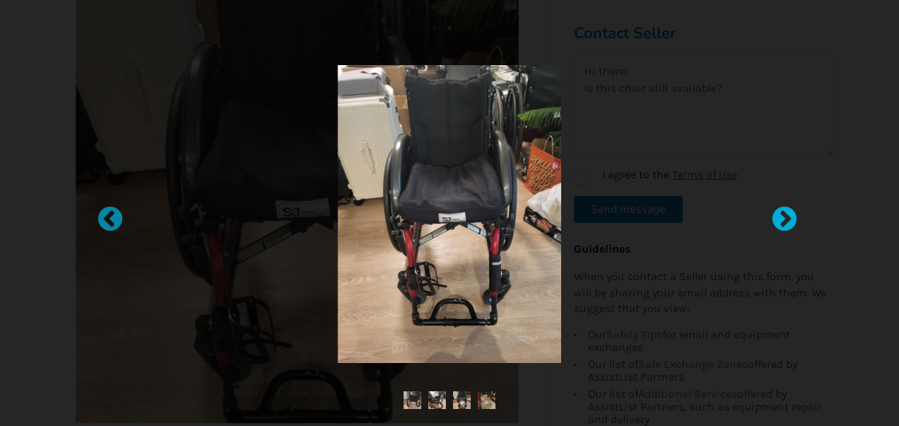
click at [785, 215] on div at bounding box center [777, 213] width 14 height 14
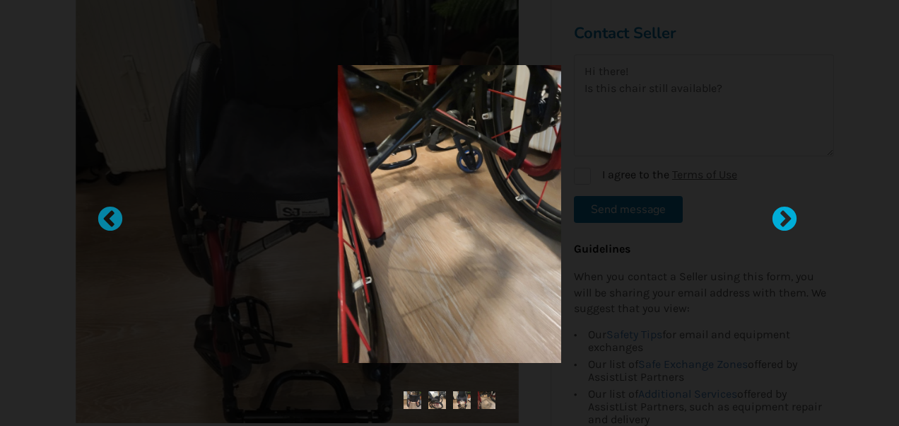
click at [785, 215] on div at bounding box center [777, 213] width 14 height 14
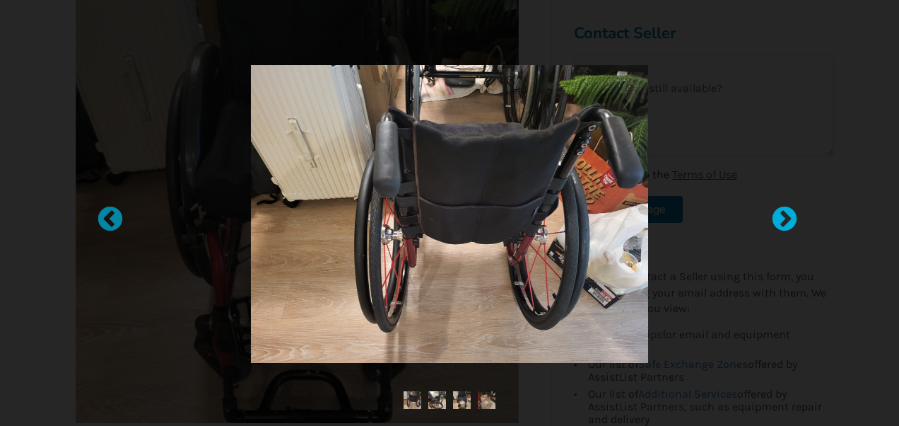
click at [785, 215] on div at bounding box center [777, 213] width 14 height 14
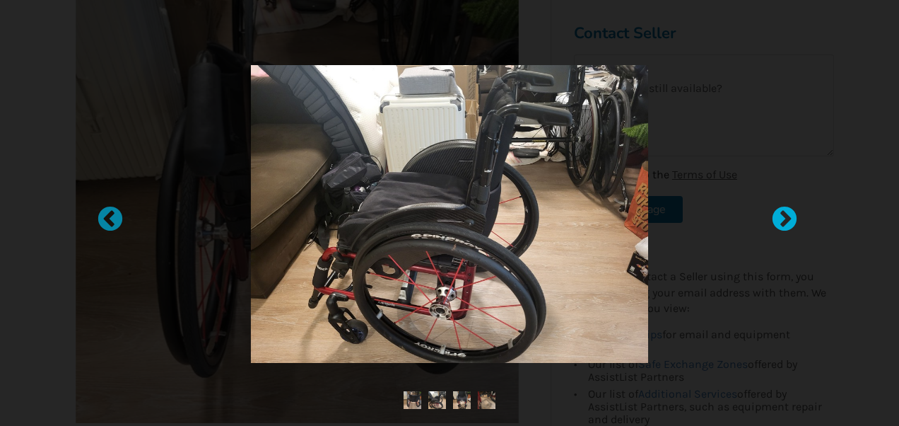
click at [785, 215] on div at bounding box center [777, 213] width 14 height 14
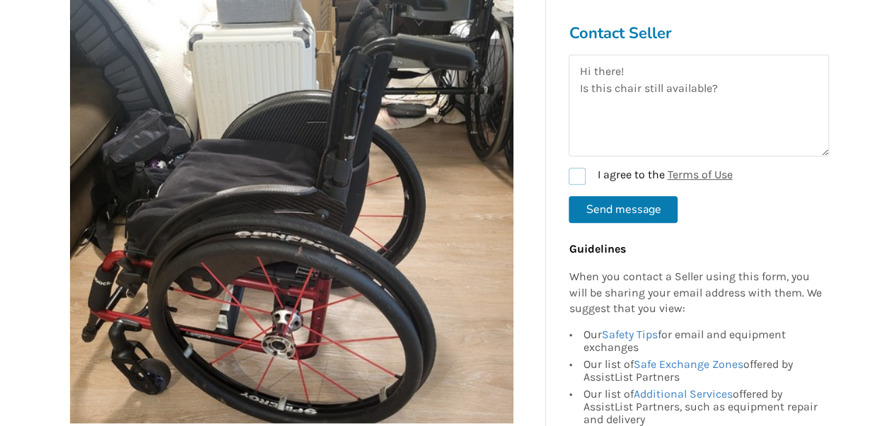
click at [580, 168] on label "I agree to the Terms of Use" at bounding box center [649, 176] width 163 height 17
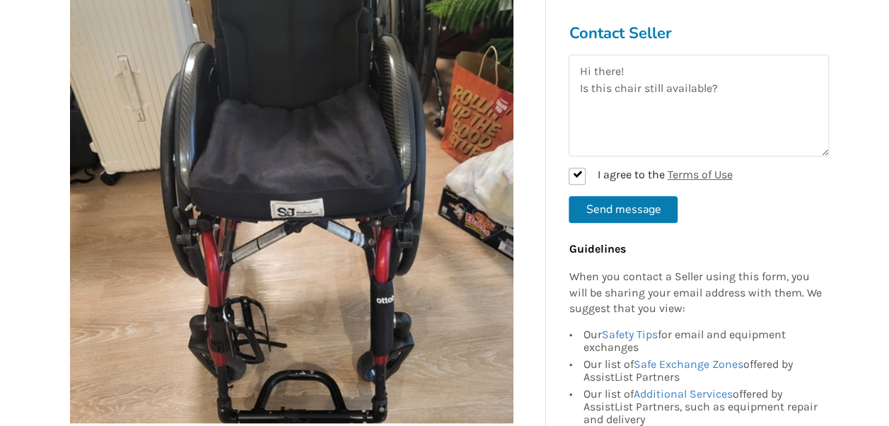
click at [598, 208] on button "Send message" at bounding box center [622, 209] width 109 height 27
checkbox input "false"
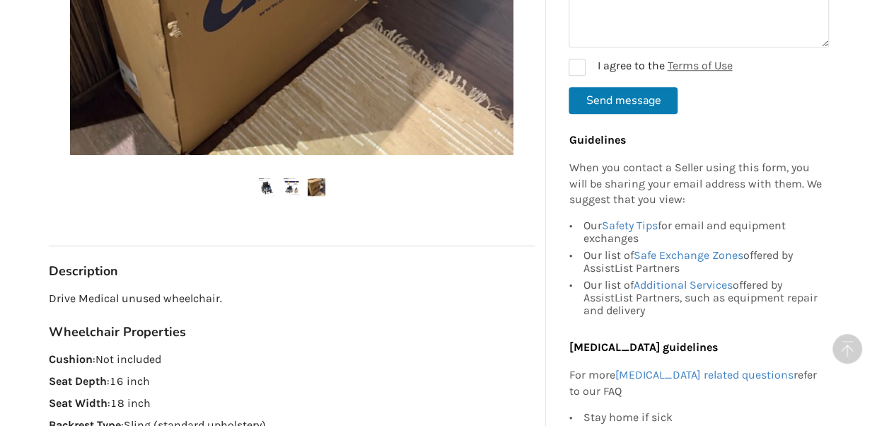
scroll to position [389, 0]
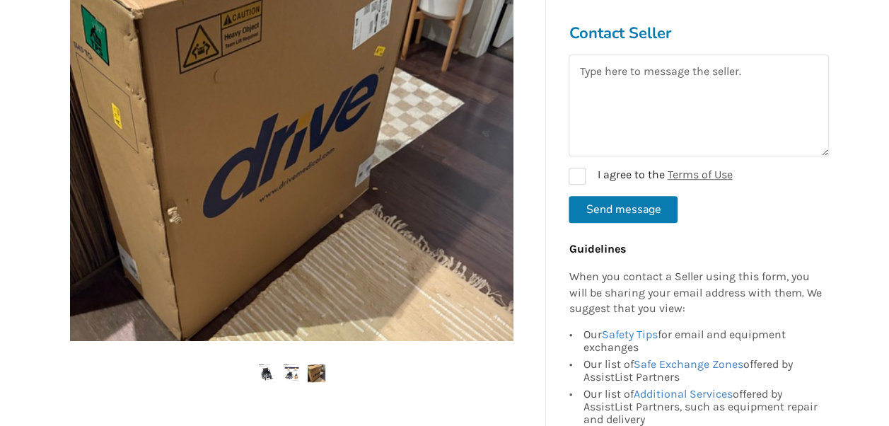
click at [184, 217] on img at bounding box center [291, 119] width 443 height 443
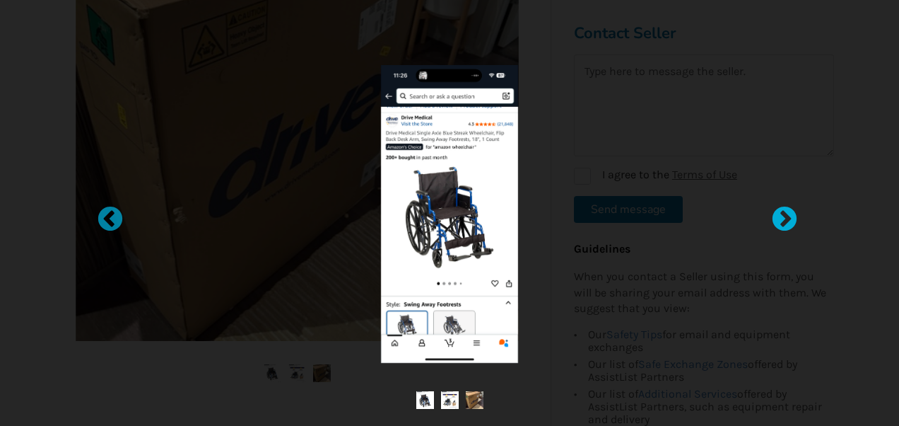
click at [785, 215] on div at bounding box center [777, 213] width 14 height 14
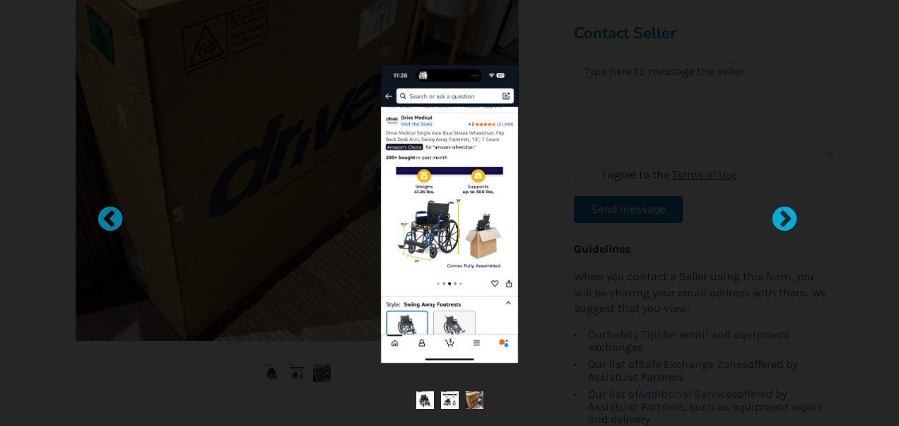
click at [785, 215] on div at bounding box center [777, 213] width 14 height 14
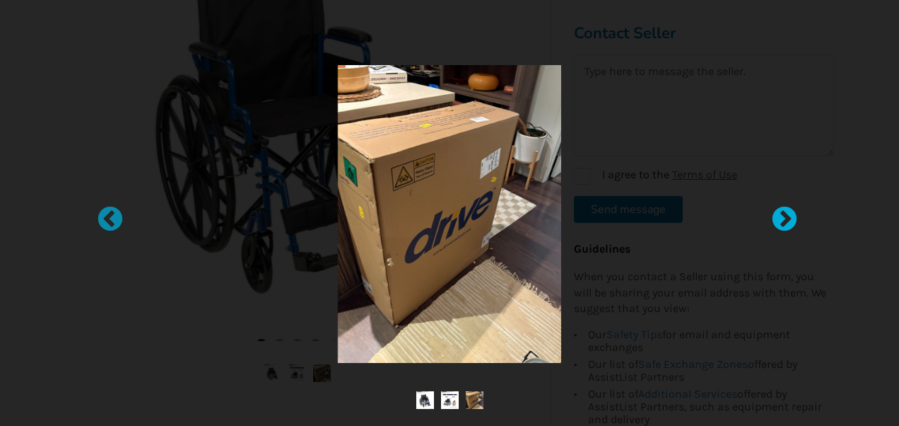
click at [785, 215] on div at bounding box center [777, 213] width 14 height 14
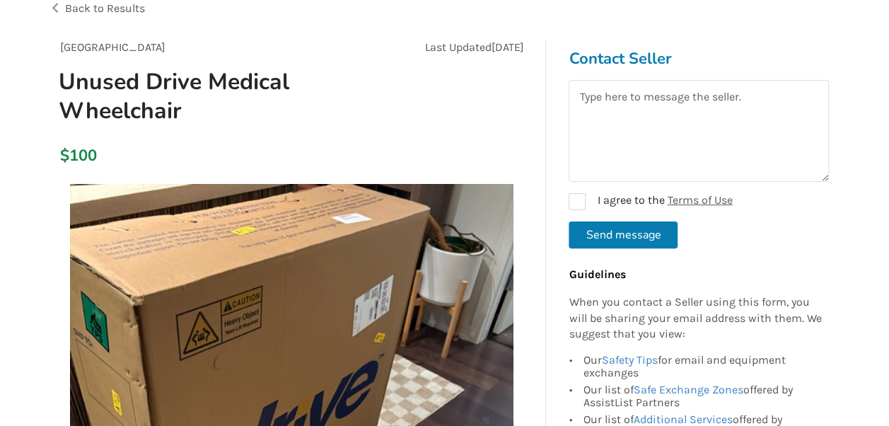
scroll to position [88, 0]
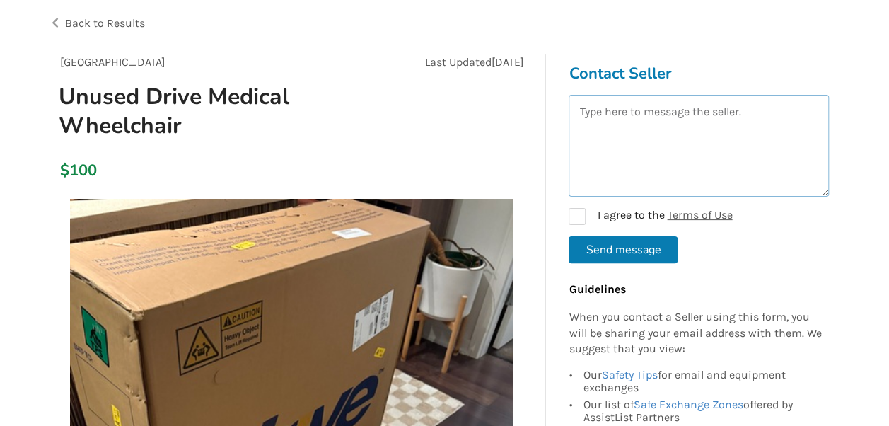
click at [620, 136] on textarea at bounding box center [698, 146] width 260 height 102
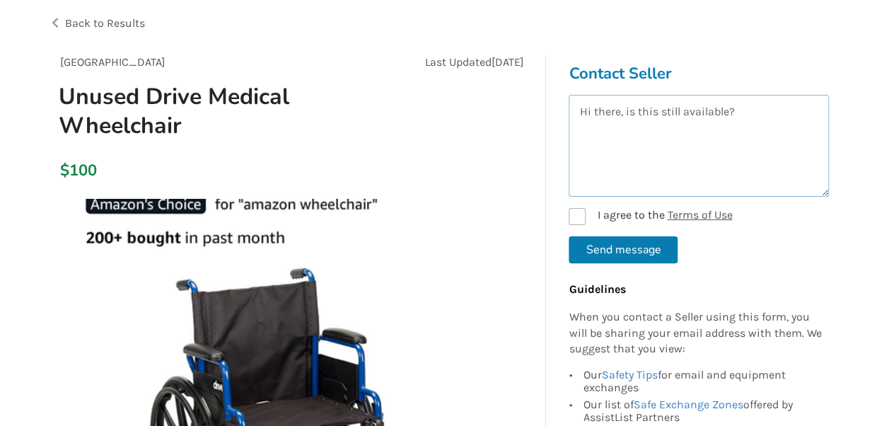
type textarea "Hi there, is this still available?"
click at [575, 213] on label "I agree to the Terms of Use" at bounding box center [649, 216] width 163 height 17
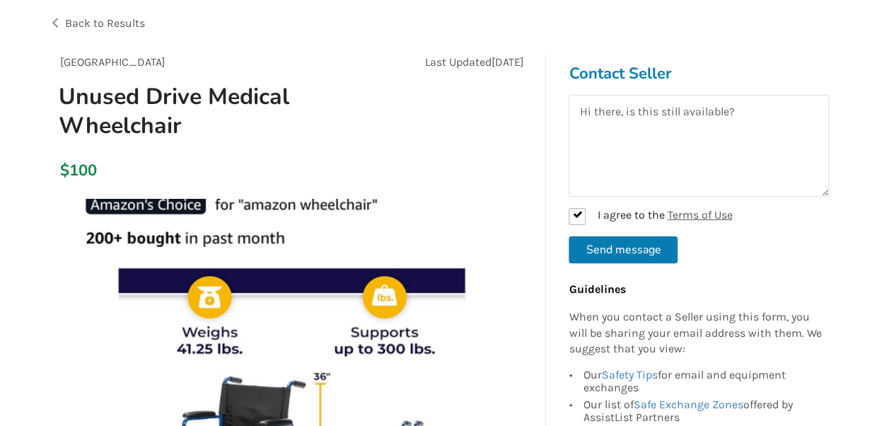
click at [612, 258] on button "Send message" at bounding box center [622, 249] width 109 height 27
checkbox input "false"
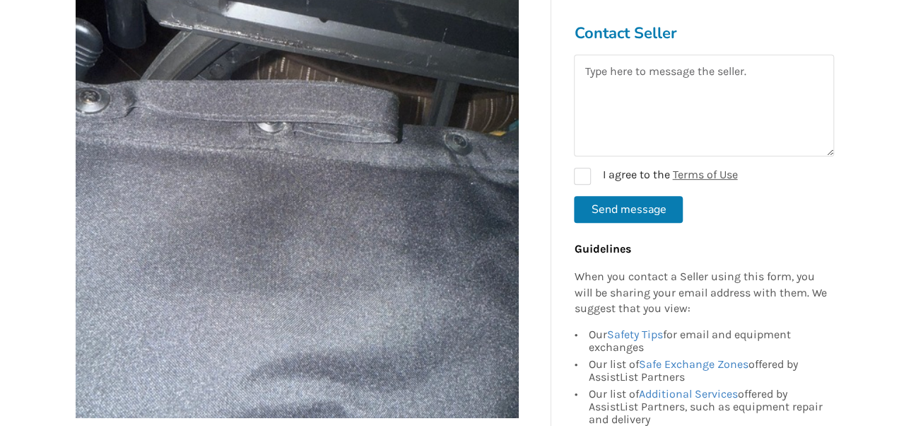
scroll to position [314, 0]
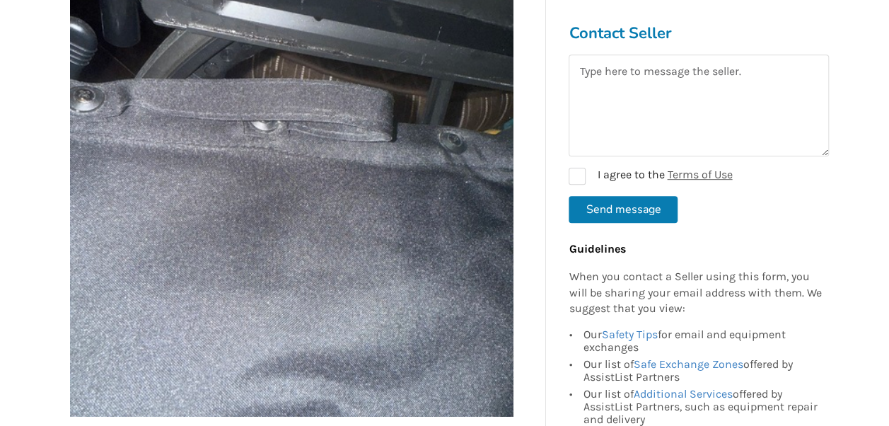
click at [209, 253] on img at bounding box center [291, 194] width 443 height 443
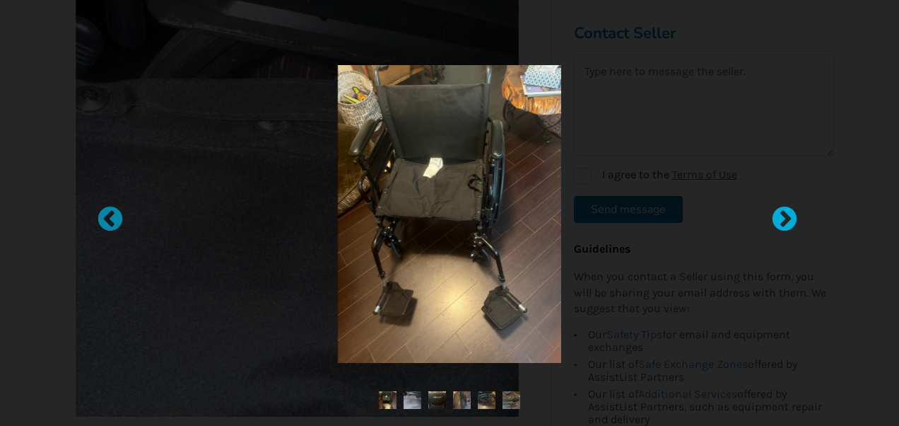
click at [785, 211] on div at bounding box center [777, 213] width 14 height 14
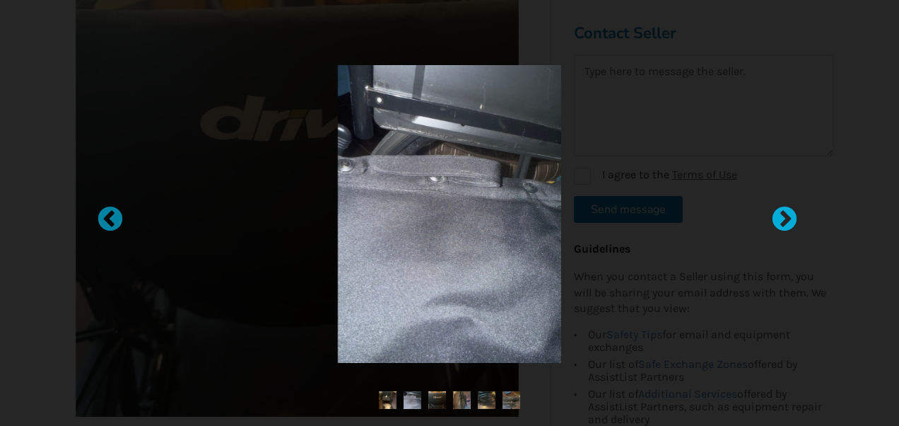
click at [785, 211] on div at bounding box center [777, 213] width 14 height 14
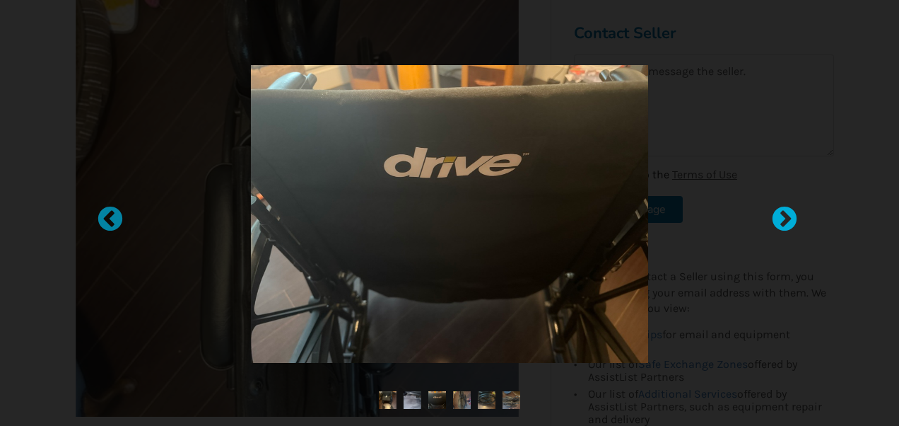
click at [785, 211] on div at bounding box center [777, 213] width 14 height 14
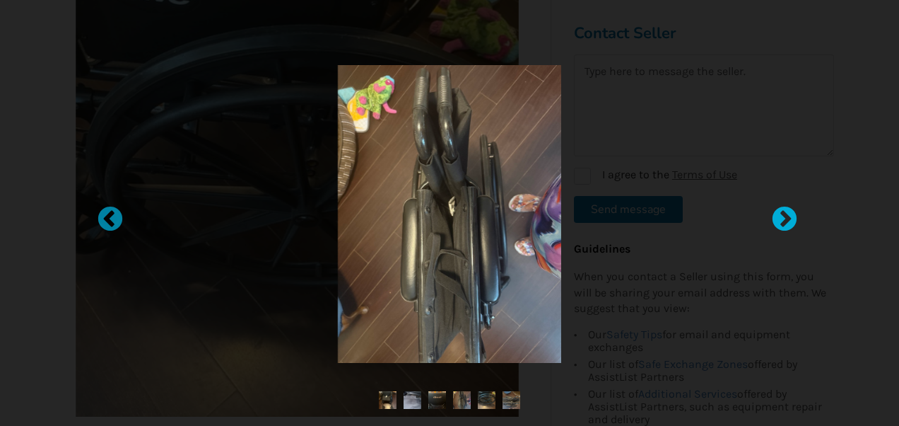
click at [785, 211] on div at bounding box center [777, 213] width 14 height 14
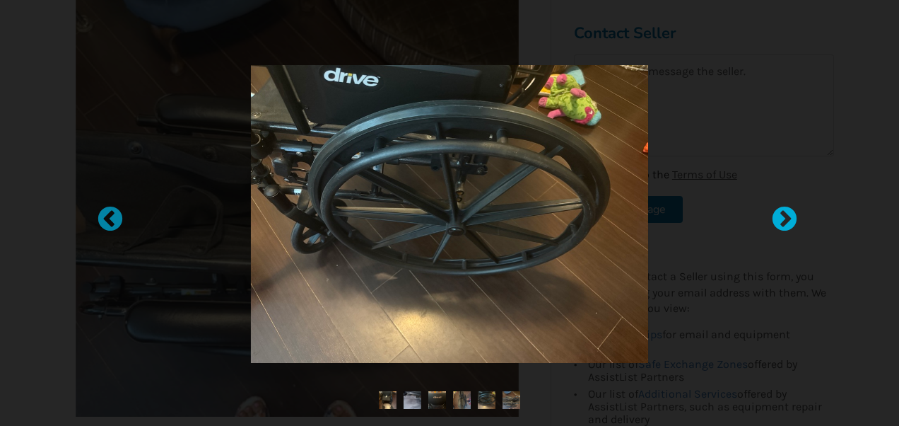
click at [785, 211] on div at bounding box center [777, 213] width 14 height 14
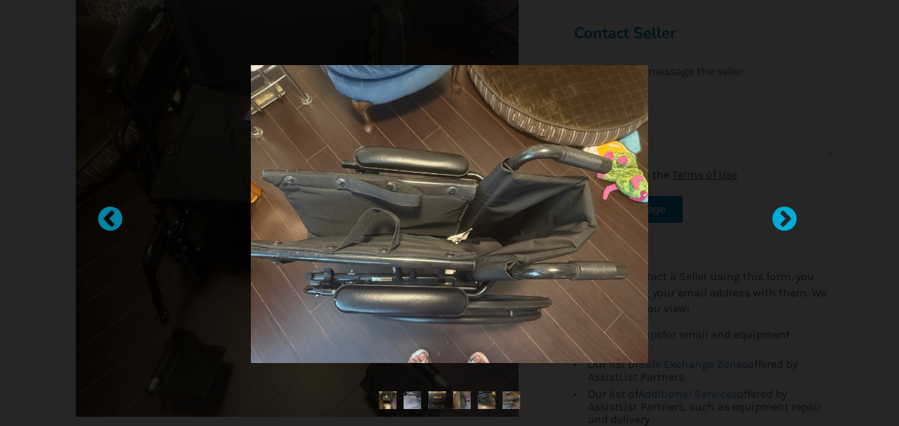
click at [785, 211] on div at bounding box center [777, 213] width 14 height 14
